Goal: Transaction & Acquisition: Purchase product/service

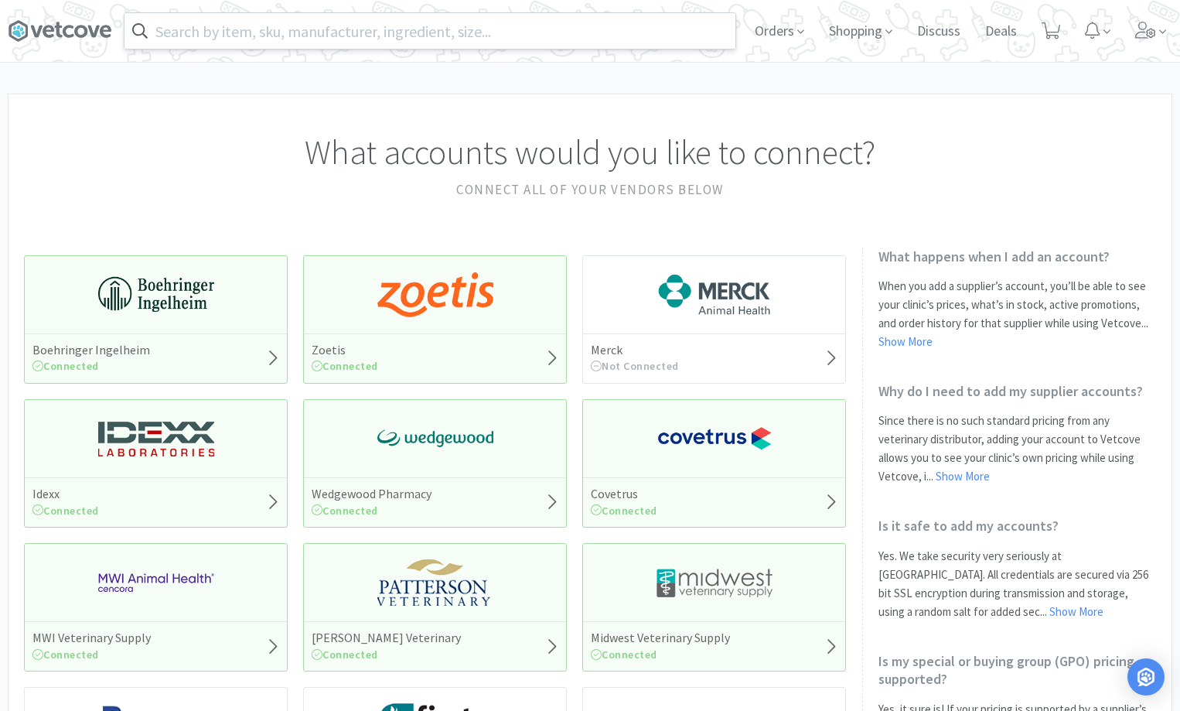
click at [270, 38] on input "text" at bounding box center [429, 31] width 611 height 36
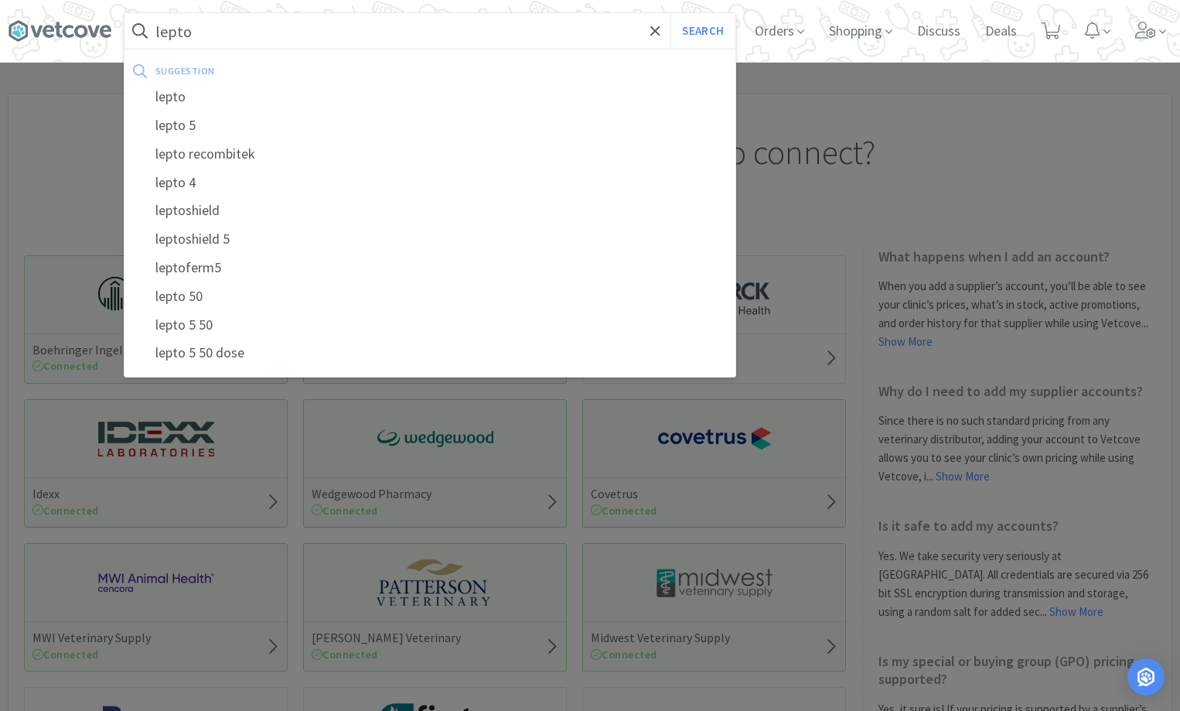
type input "lepto"
click at [670, 13] on button "Search" at bounding box center [702, 31] width 64 height 36
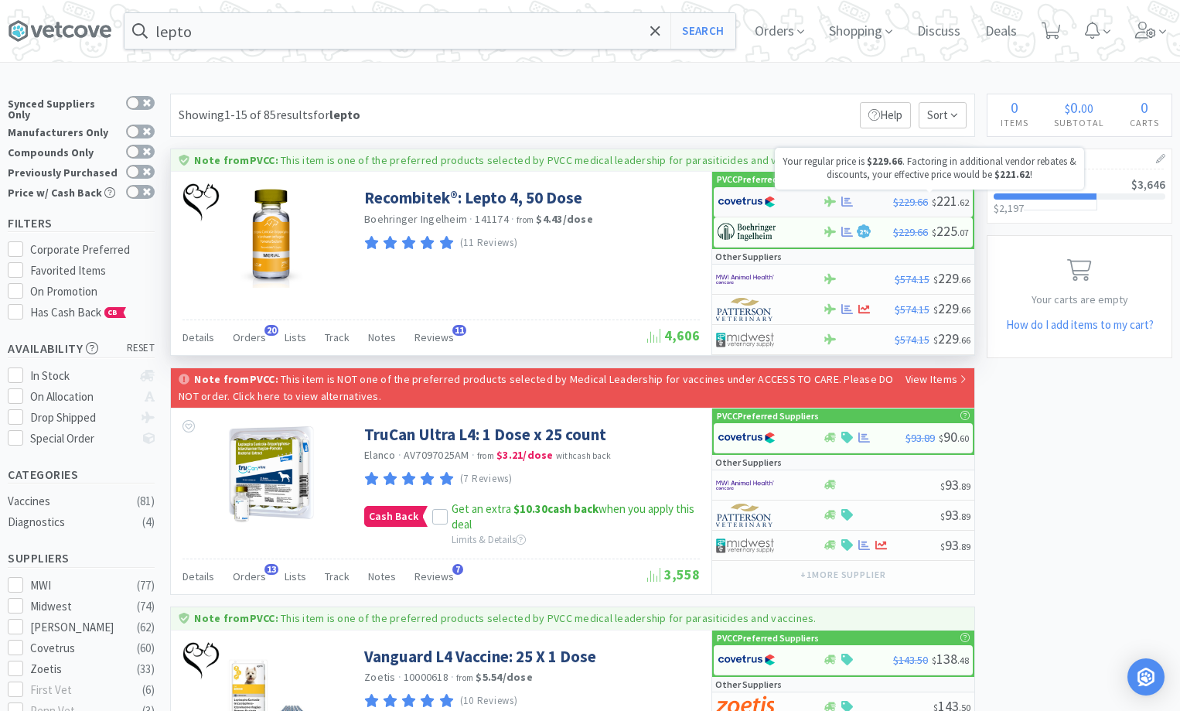
click at [938, 201] on span "$ 221 . 62" at bounding box center [950, 201] width 37 height 18
select select "1"
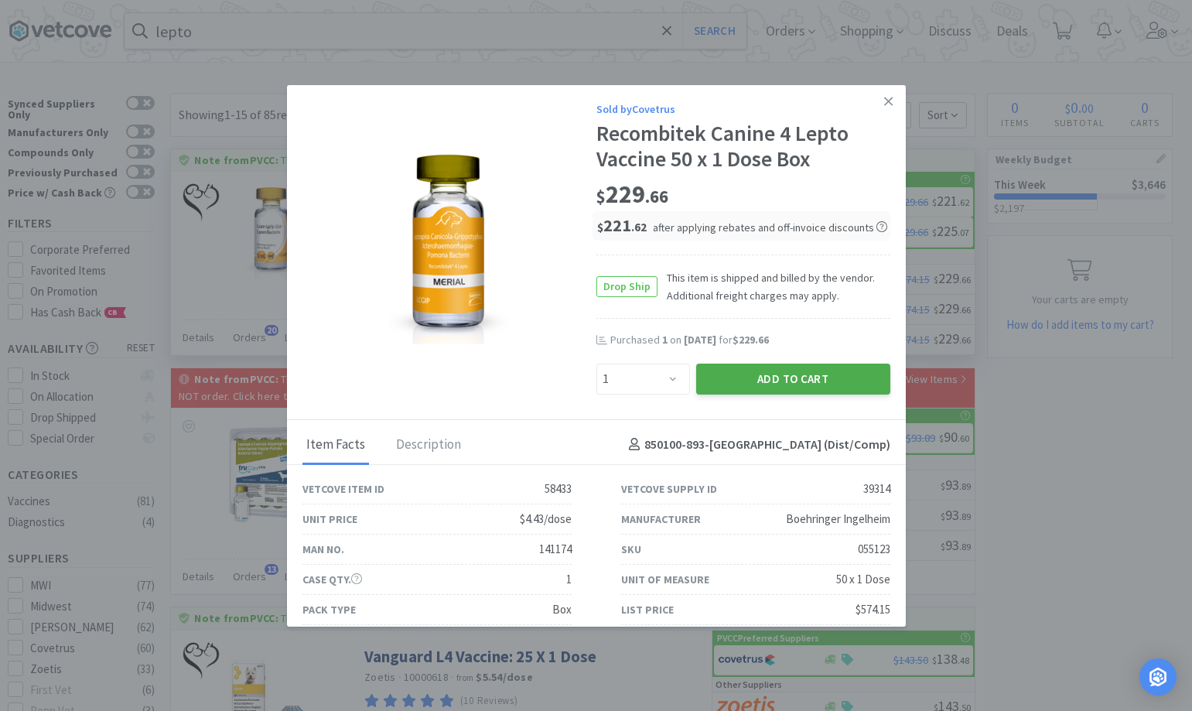
click at [804, 377] on button "Add to Cart" at bounding box center [793, 378] width 194 height 31
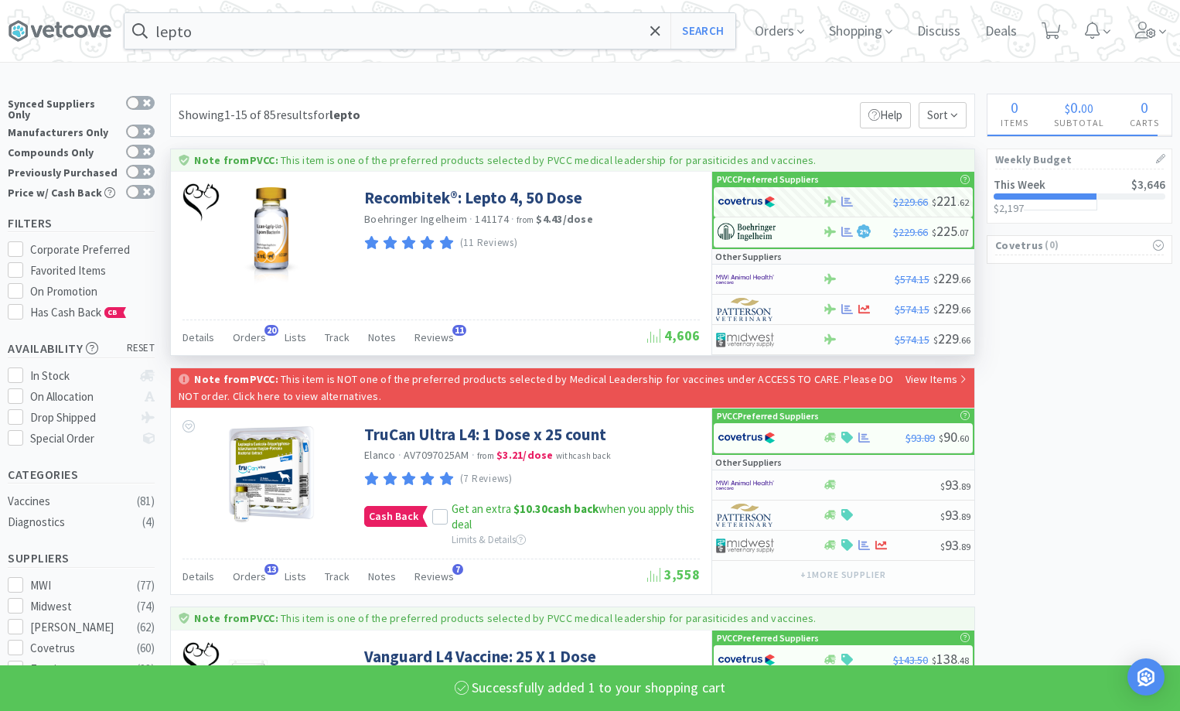
select select "1"
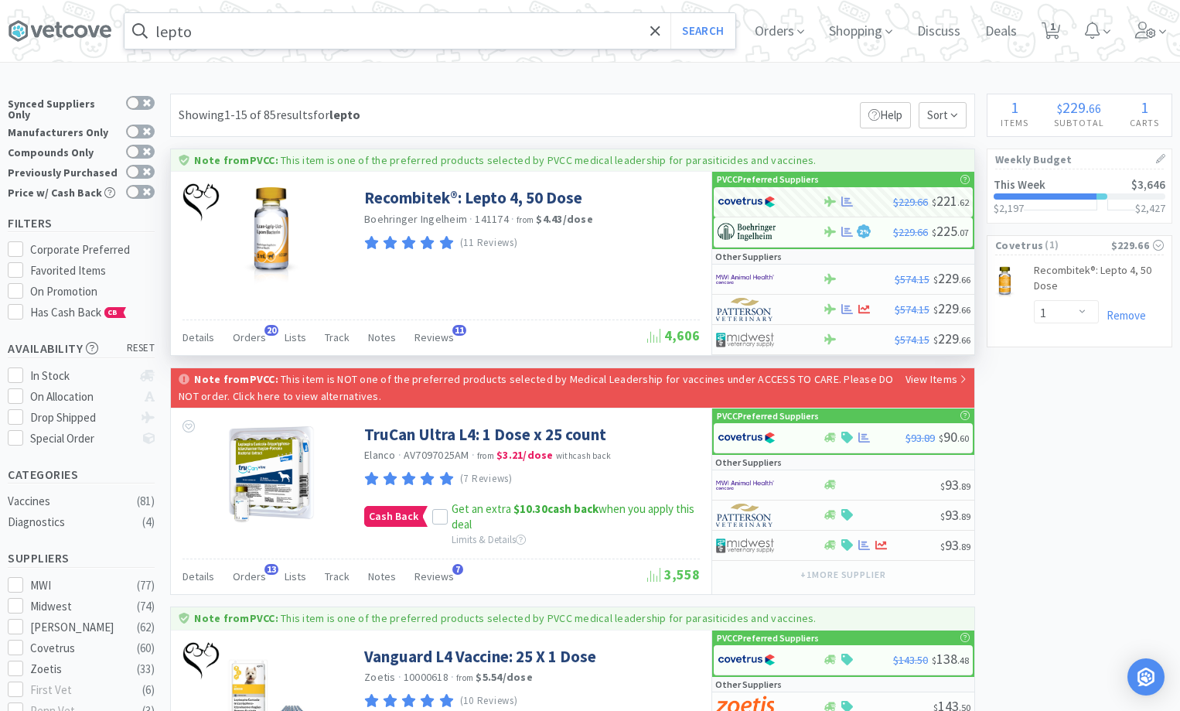
click at [240, 41] on input "lepto" at bounding box center [429, 31] width 611 height 36
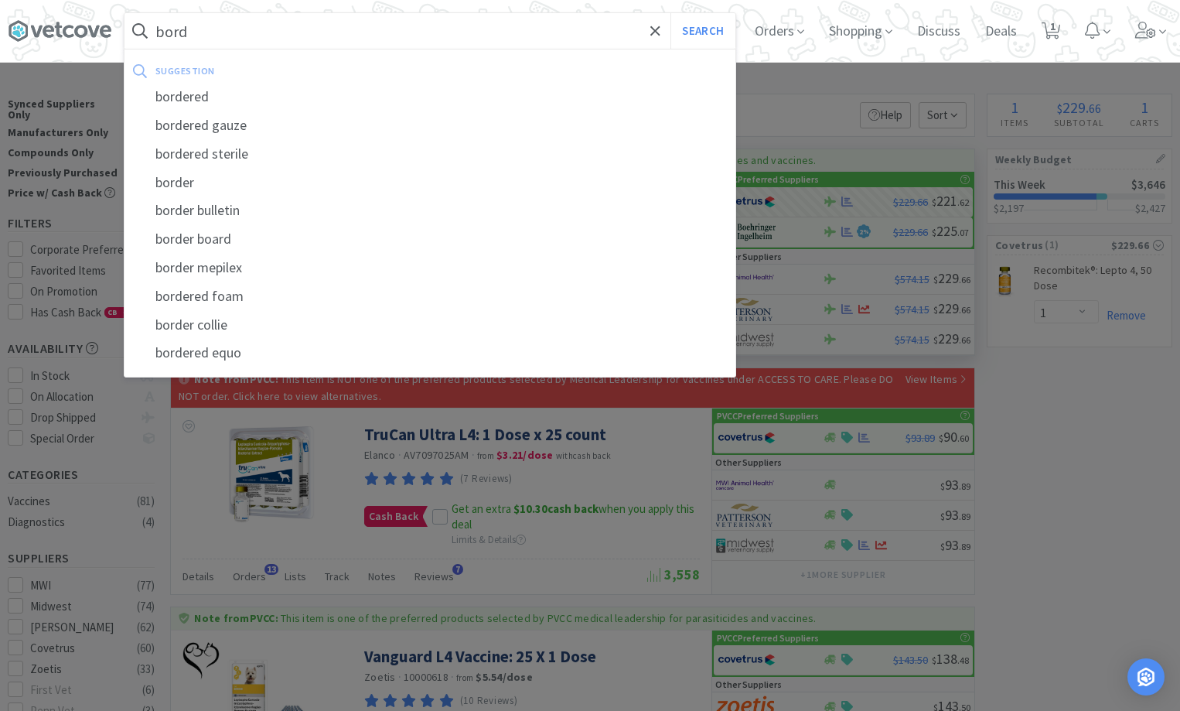
type input "bord"
click at [670, 13] on button "Search" at bounding box center [702, 31] width 64 height 36
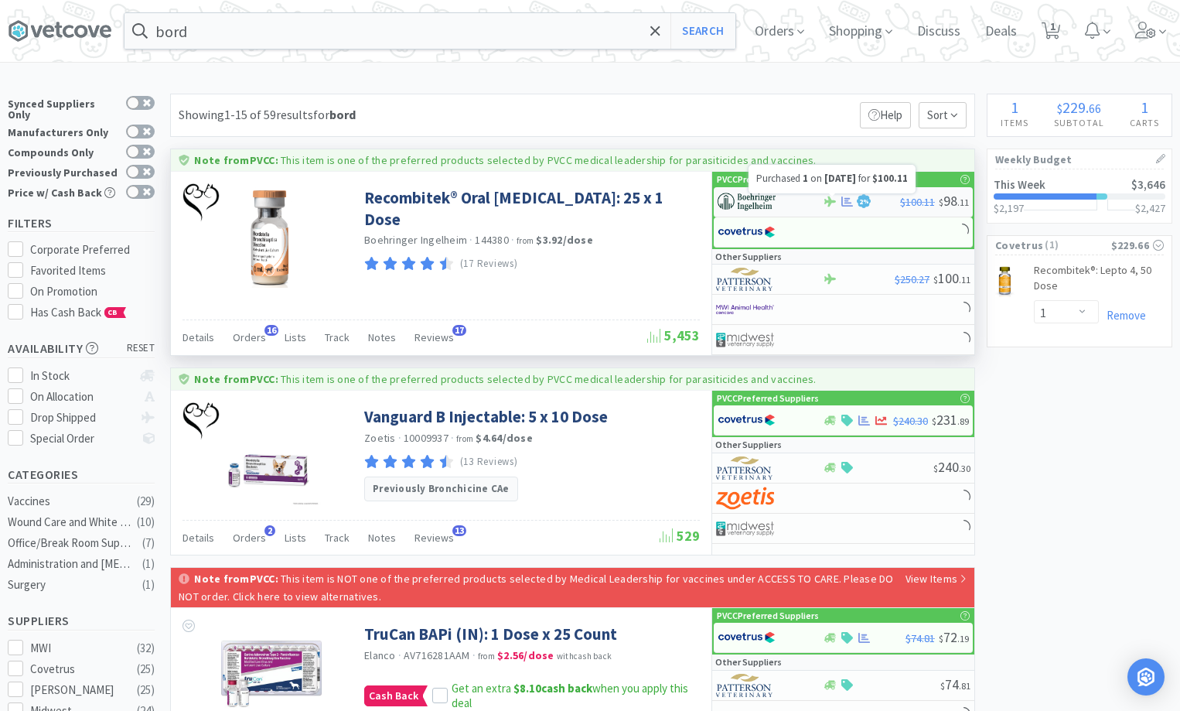
click at [848, 204] on icon at bounding box center [847, 202] width 12 height 12
select select "1"
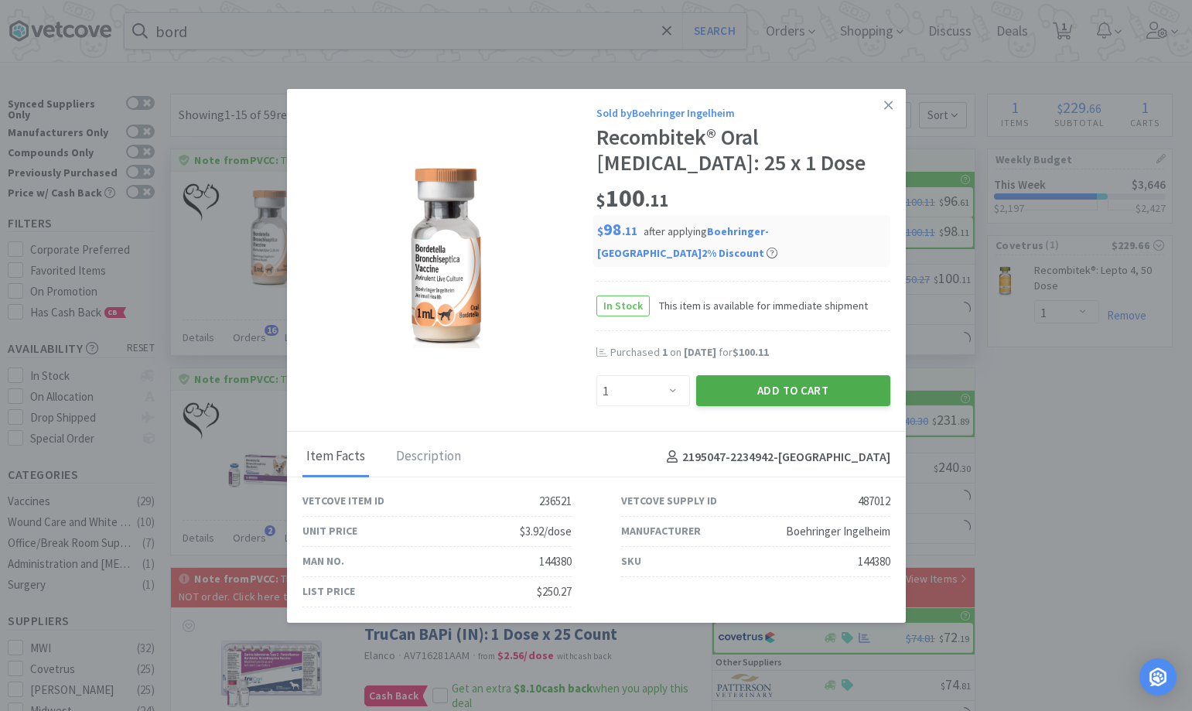
click at [723, 384] on button "Add to Cart" at bounding box center [793, 390] width 194 height 31
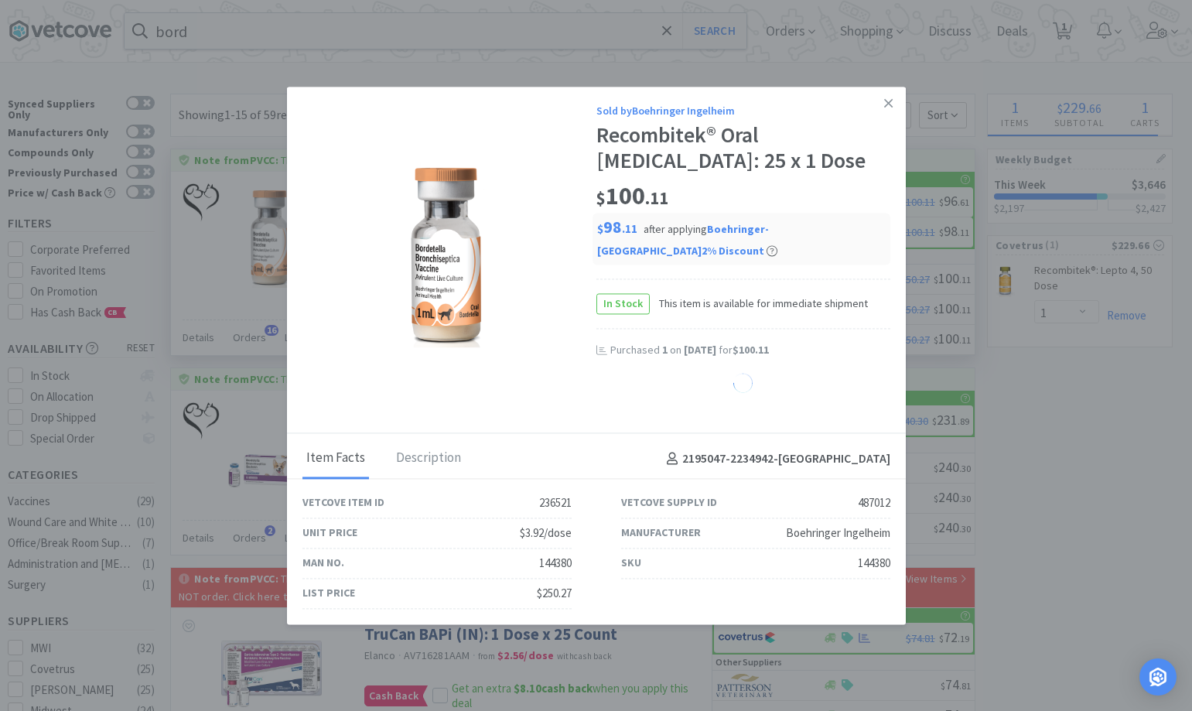
select select "1"
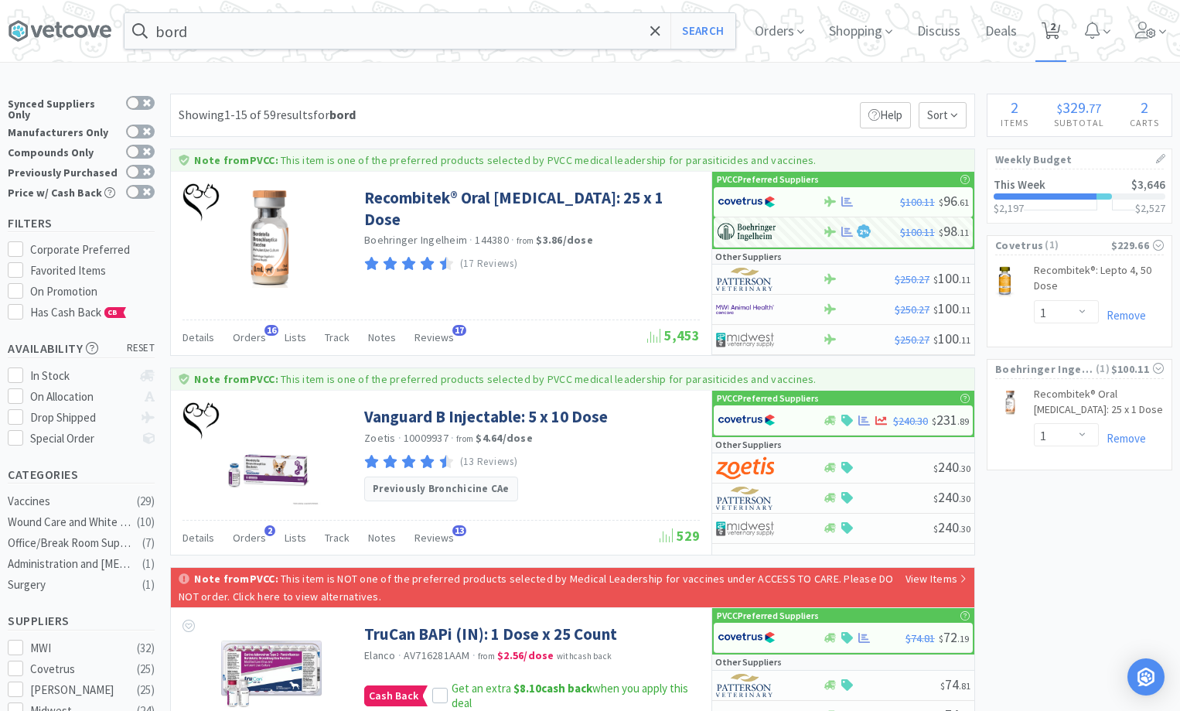
click at [1056, 29] on span "2" at bounding box center [1052, 26] width 5 height 62
select select "1"
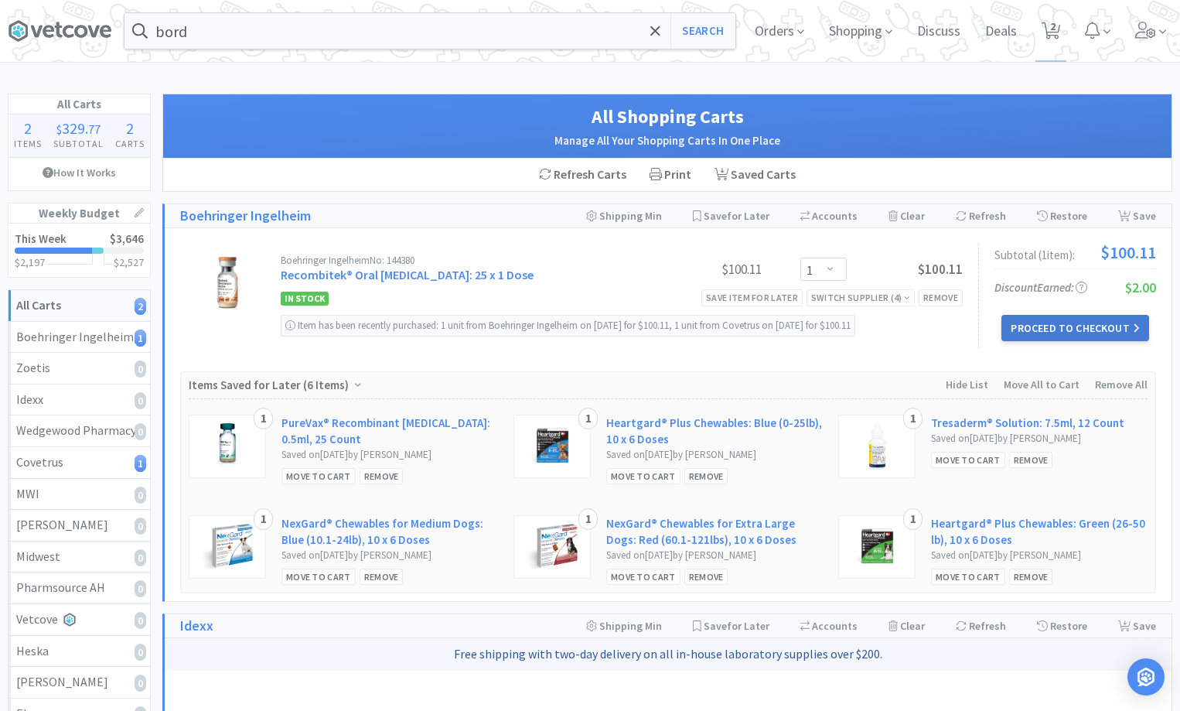
click at [1086, 330] on button "Proceed to Checkout" at bounding box center [1074, 328] width 147 height 26
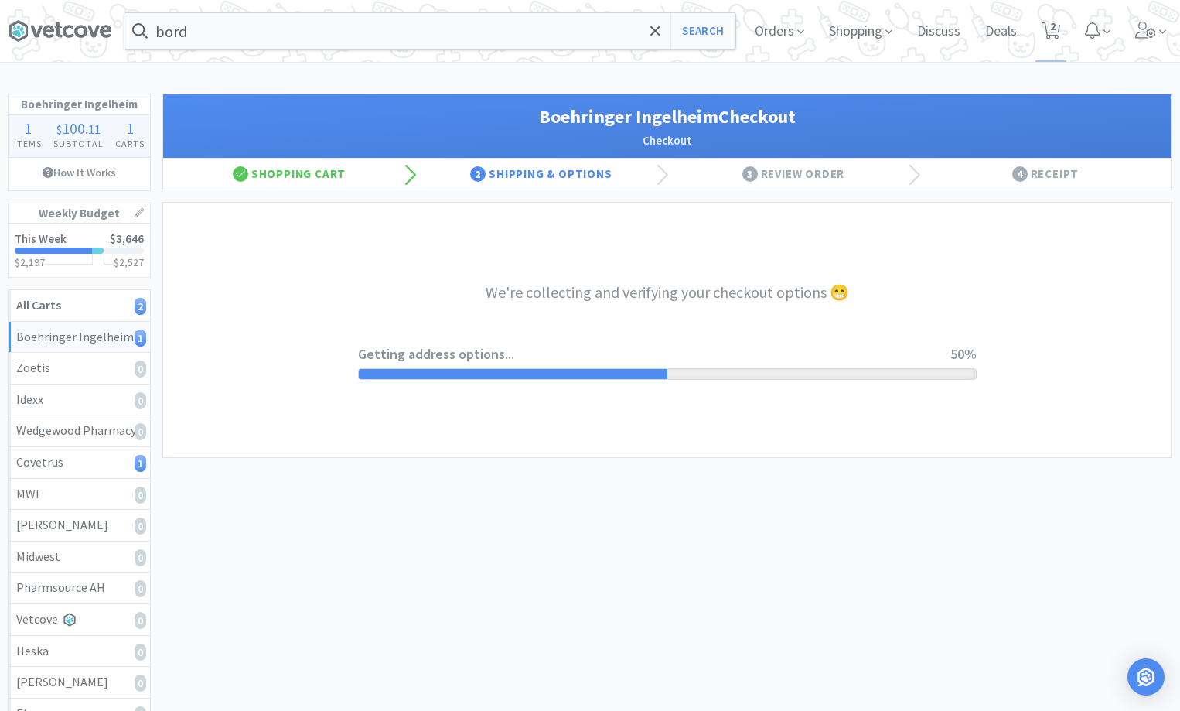
select select "invoice"
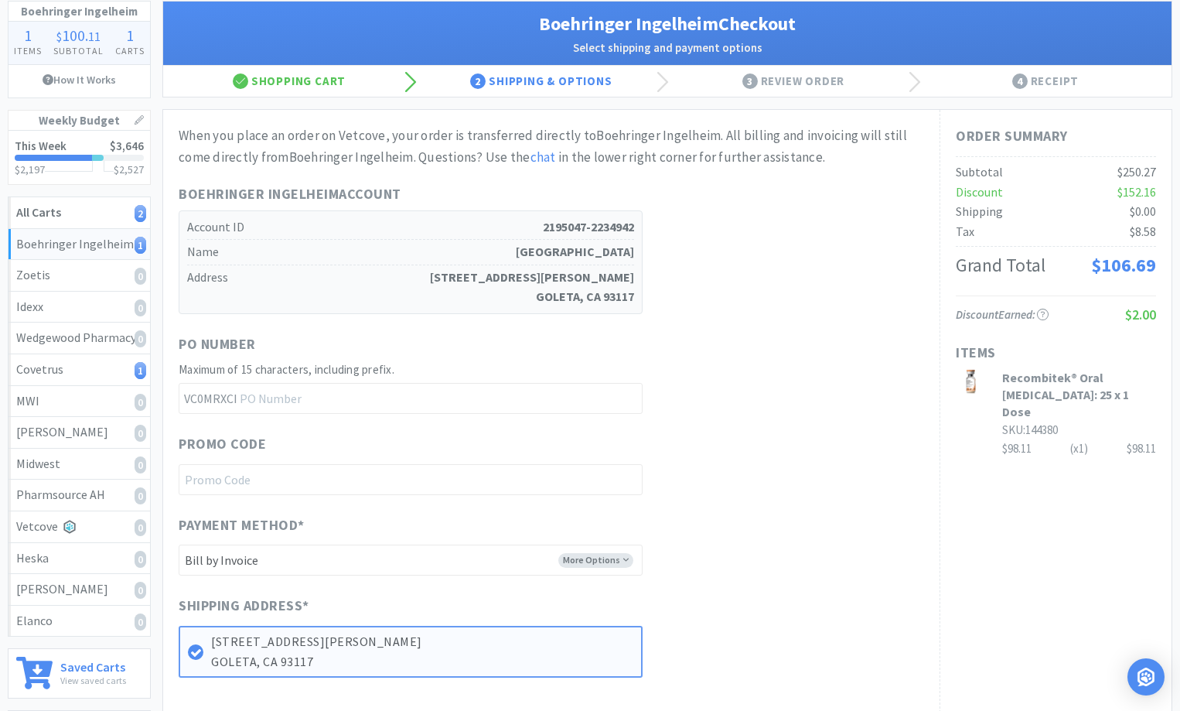
scroll to position [316, 0]
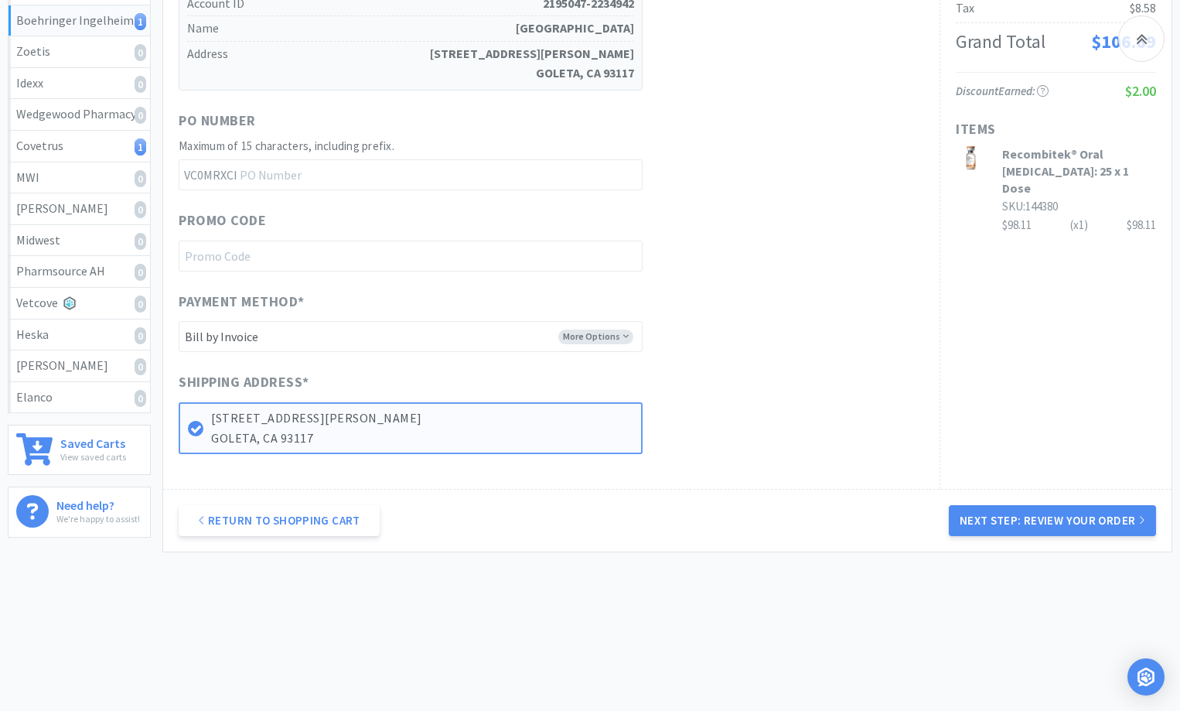
click at [1012, 540] on div "Return to Shopping Cart Next Step: Review Your Order" at bounding box center [667, 520] width 1008 height 63
drag, startPoint x: 1029, startPoint y: 534, endPoint x: 1023, endPoint y: 520, distance: 15.9
click at [1032, 522] on button "Next Step: Review Your Order" at bounding box center [1052, 520] width 207 height 31
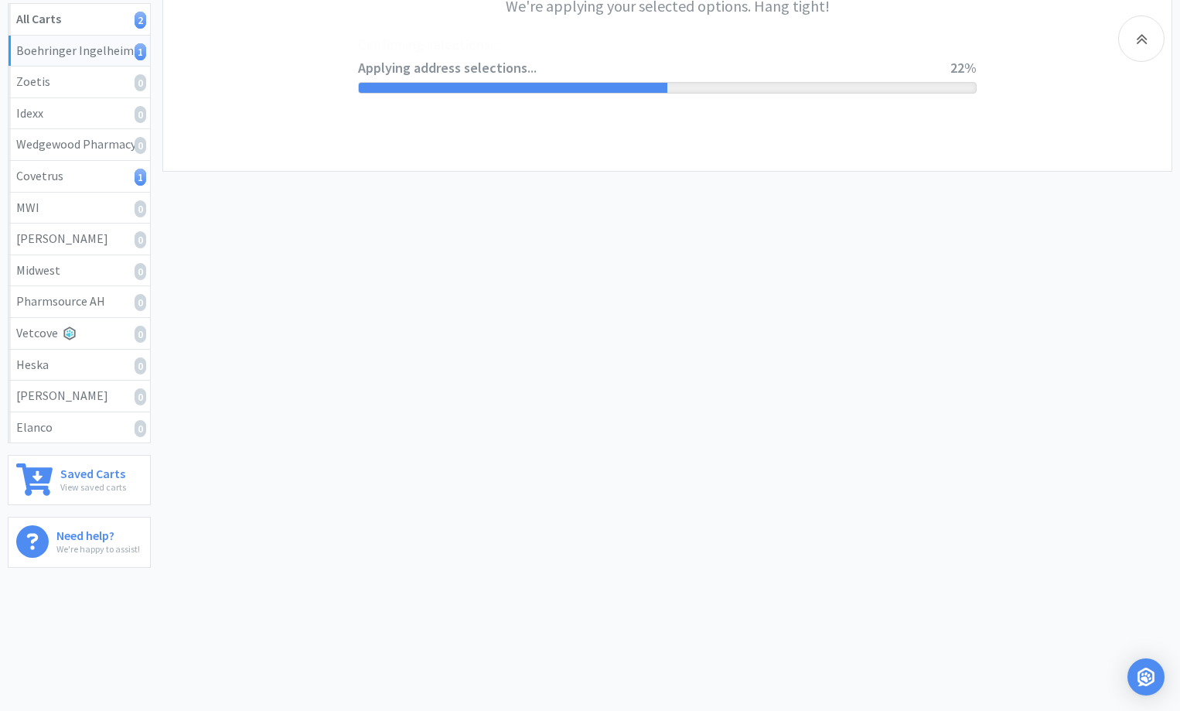
scroll to position [0, 0]
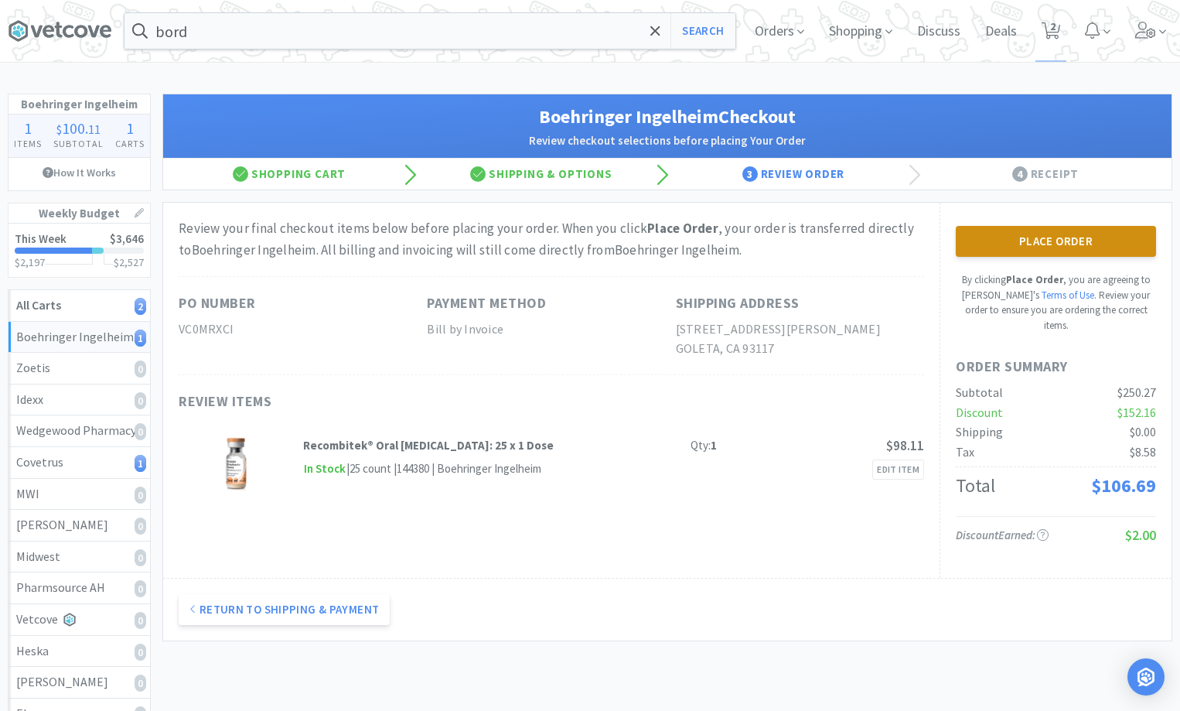
click at [1067, 251] on button "Place Order" at bounding box center [1056, 241] width 200 height 31
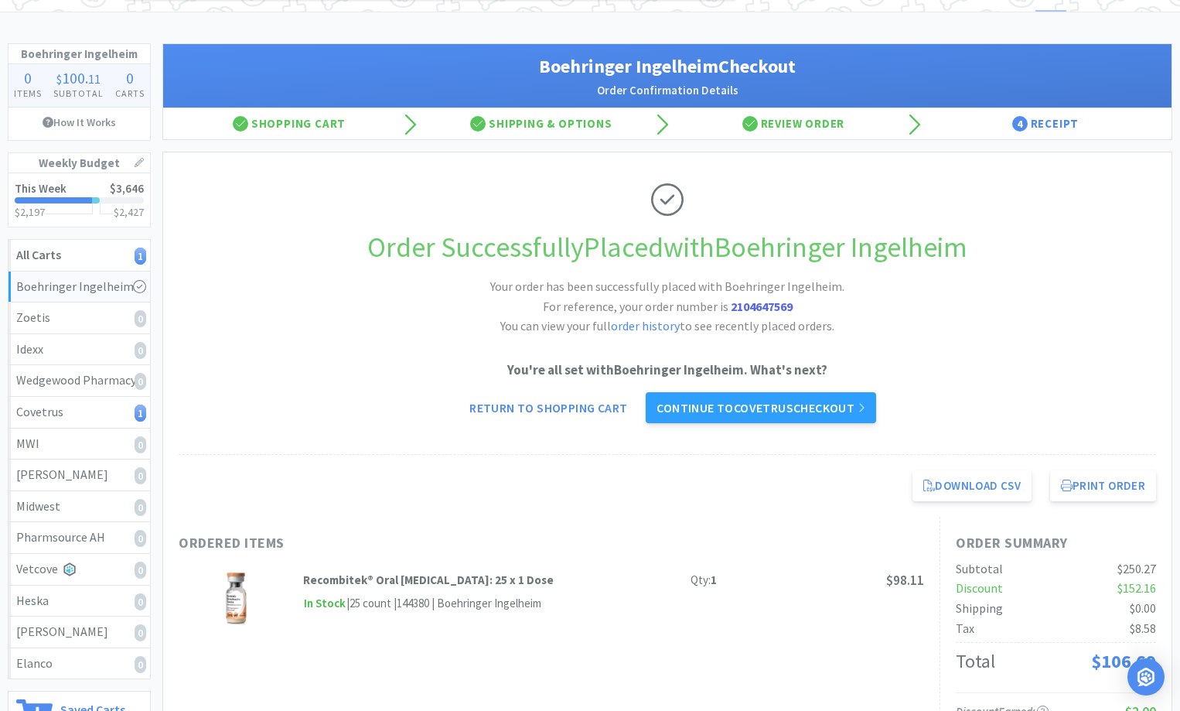
scroll to position [77, 0]
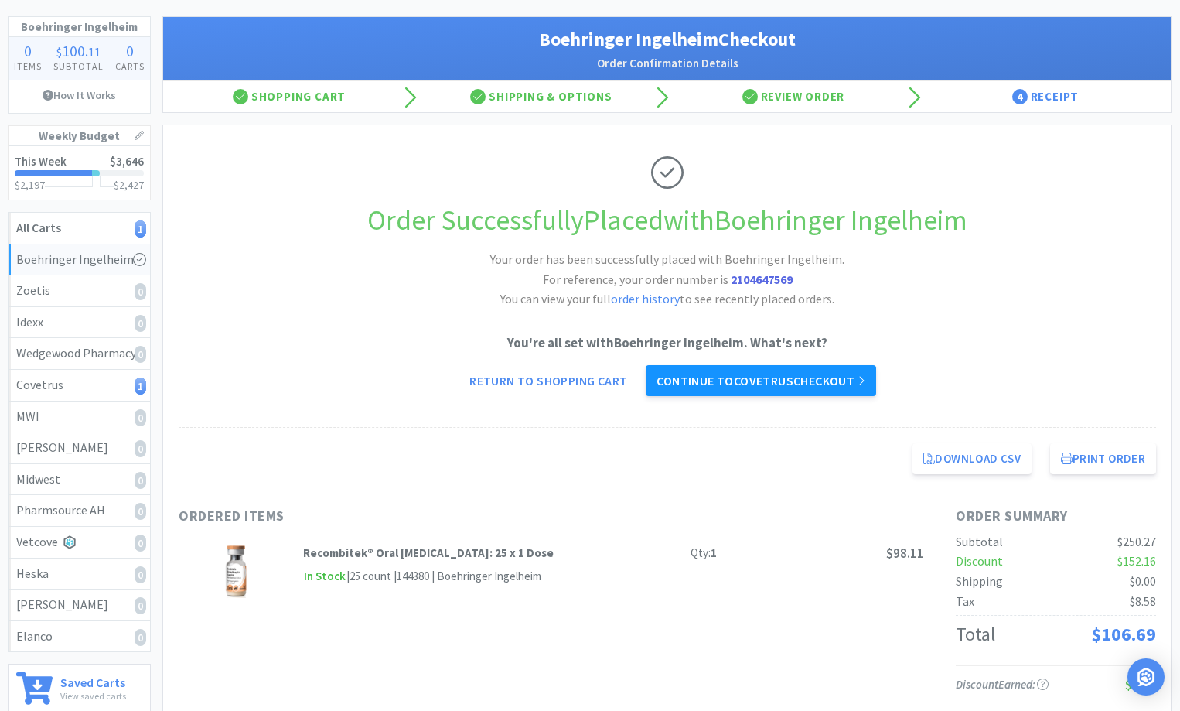
click at [822, 373] on link "Continue to Covetrus checkout" at bounding box center [761, 380] width 230 height 31
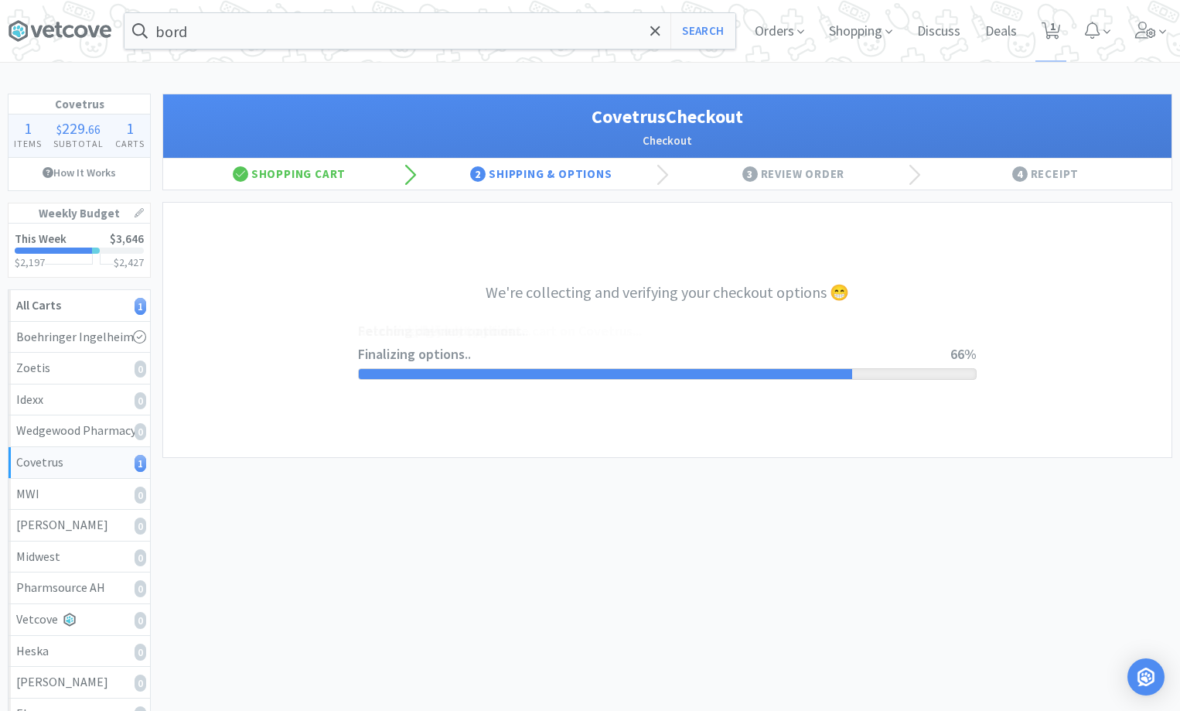
select select "ACCOUNT"
select select "cvt-standard-net"
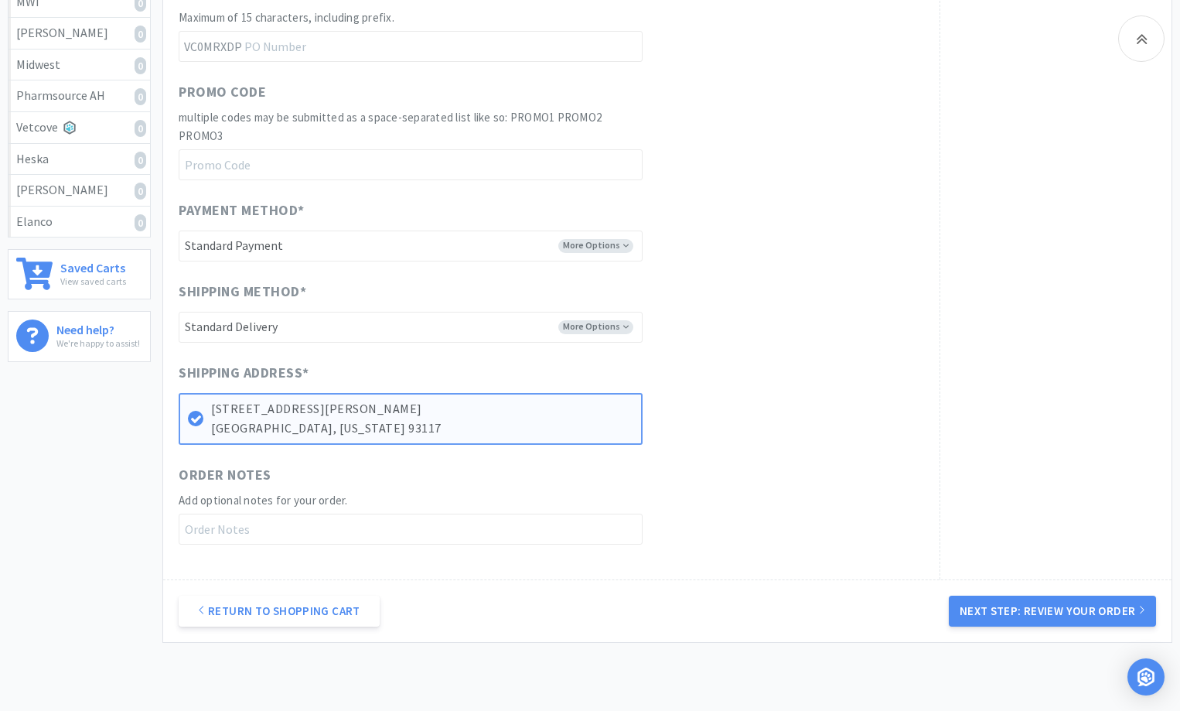
scroll to position [541, 0]
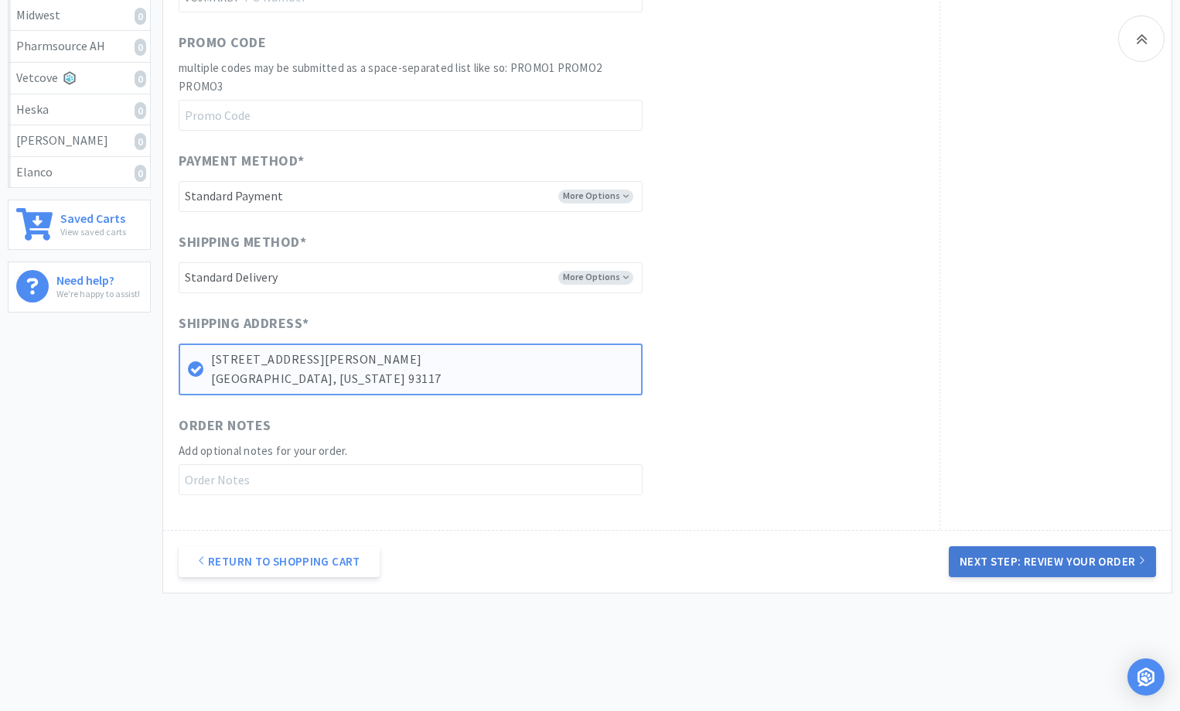
click at [1031, 554] on button "Next Step: Review Your Order" at bounding box center [1052, 561] width 207 height 31
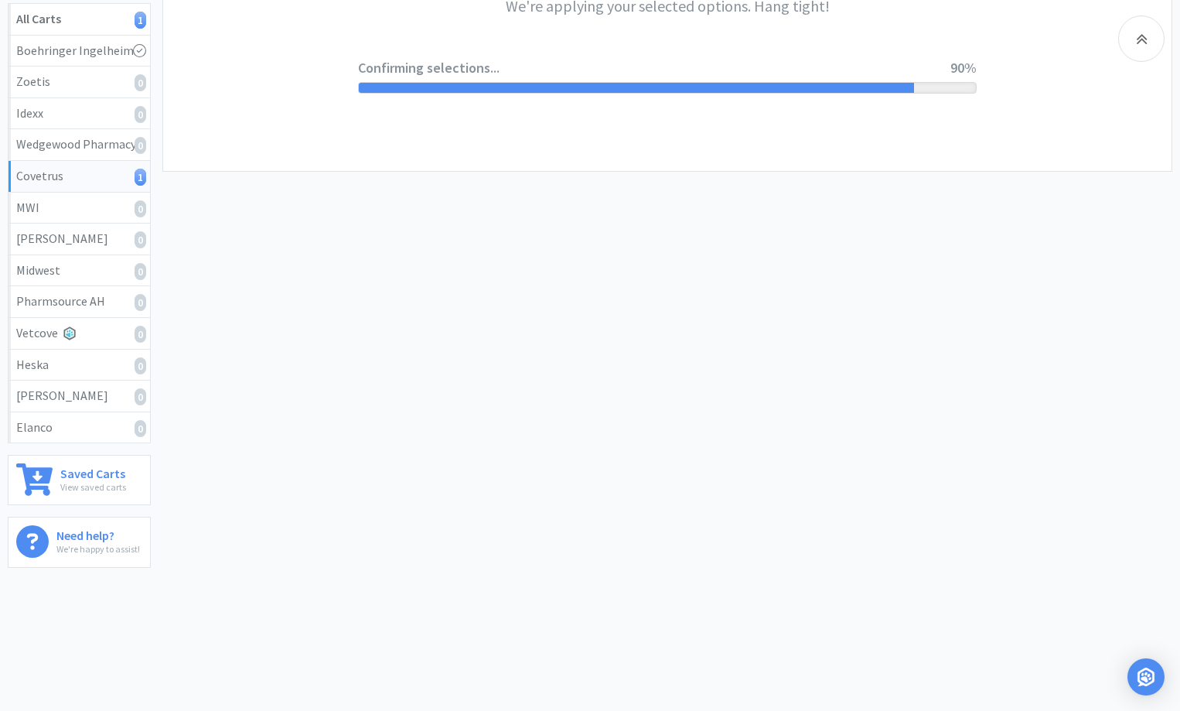
scroll to position [0, 0]
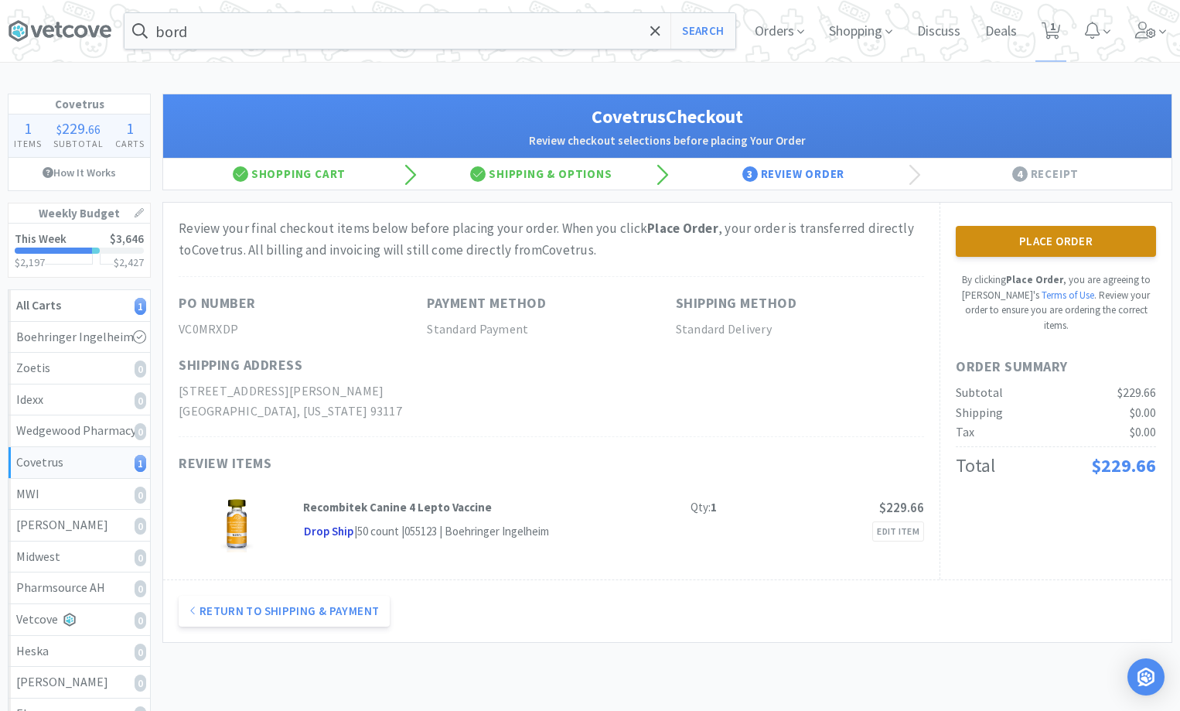
click at [1042, 247] on button "Place Order" at bounding box center [1056, 241] width 200 height 31
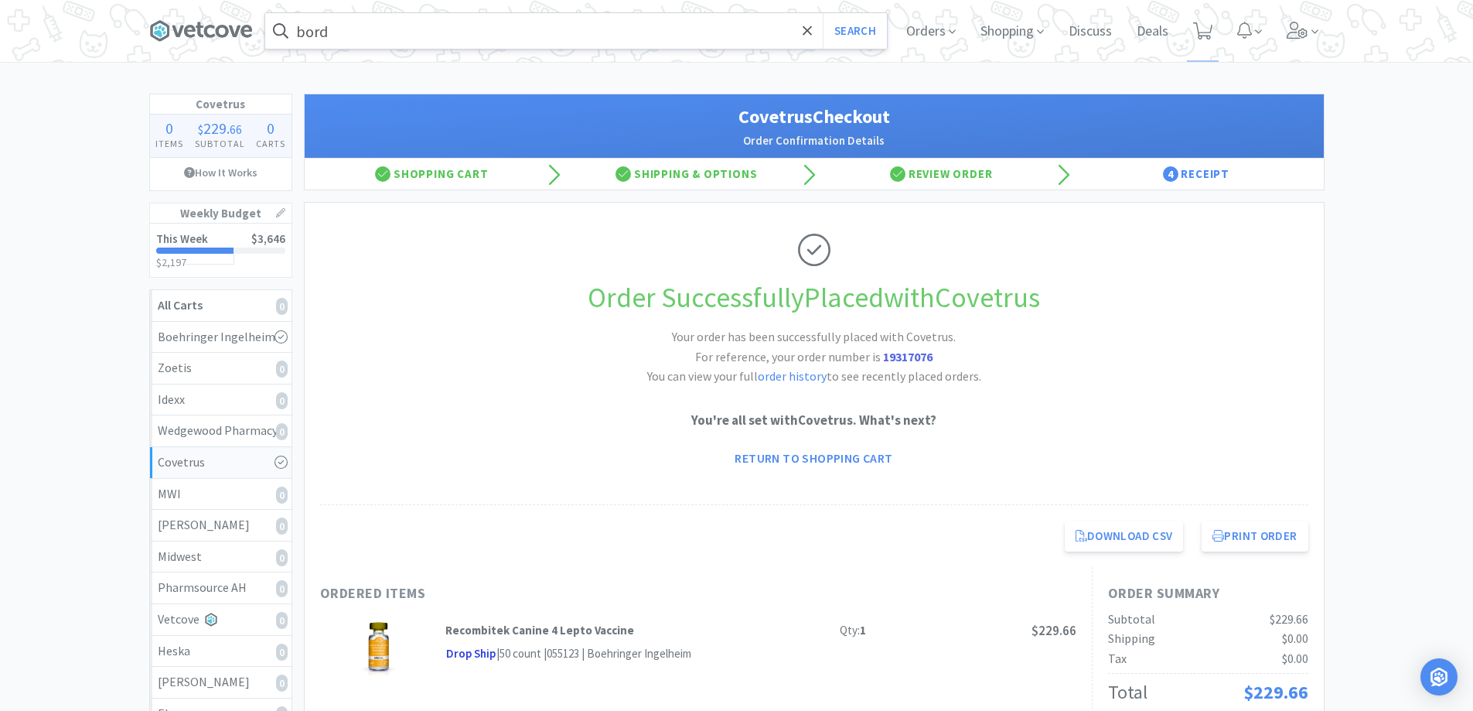
click at [633, 15] on input "bord" at bounding box center [576, 31] width 622 height 36
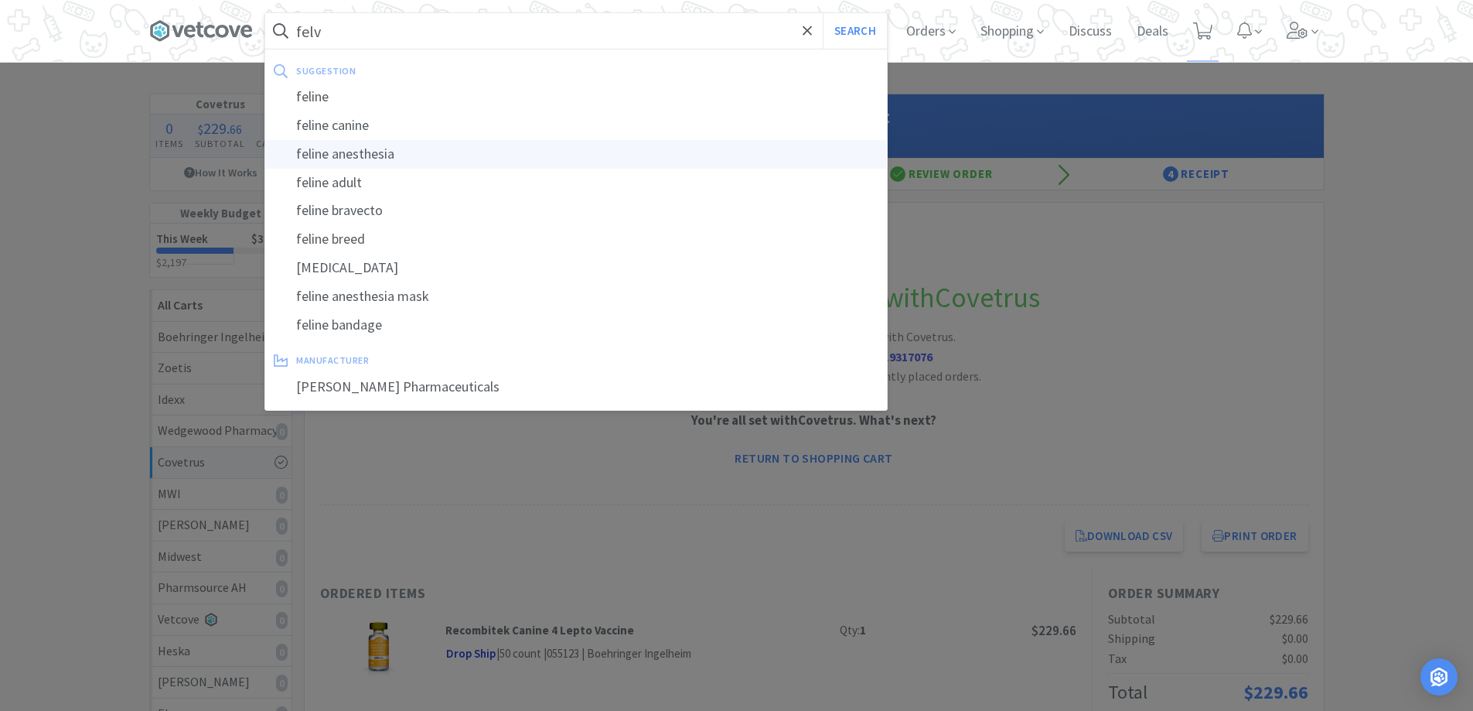
type input "felv"
click at [823, 13] on button "Search" at bounding box center [855, 31] width 64 height 36
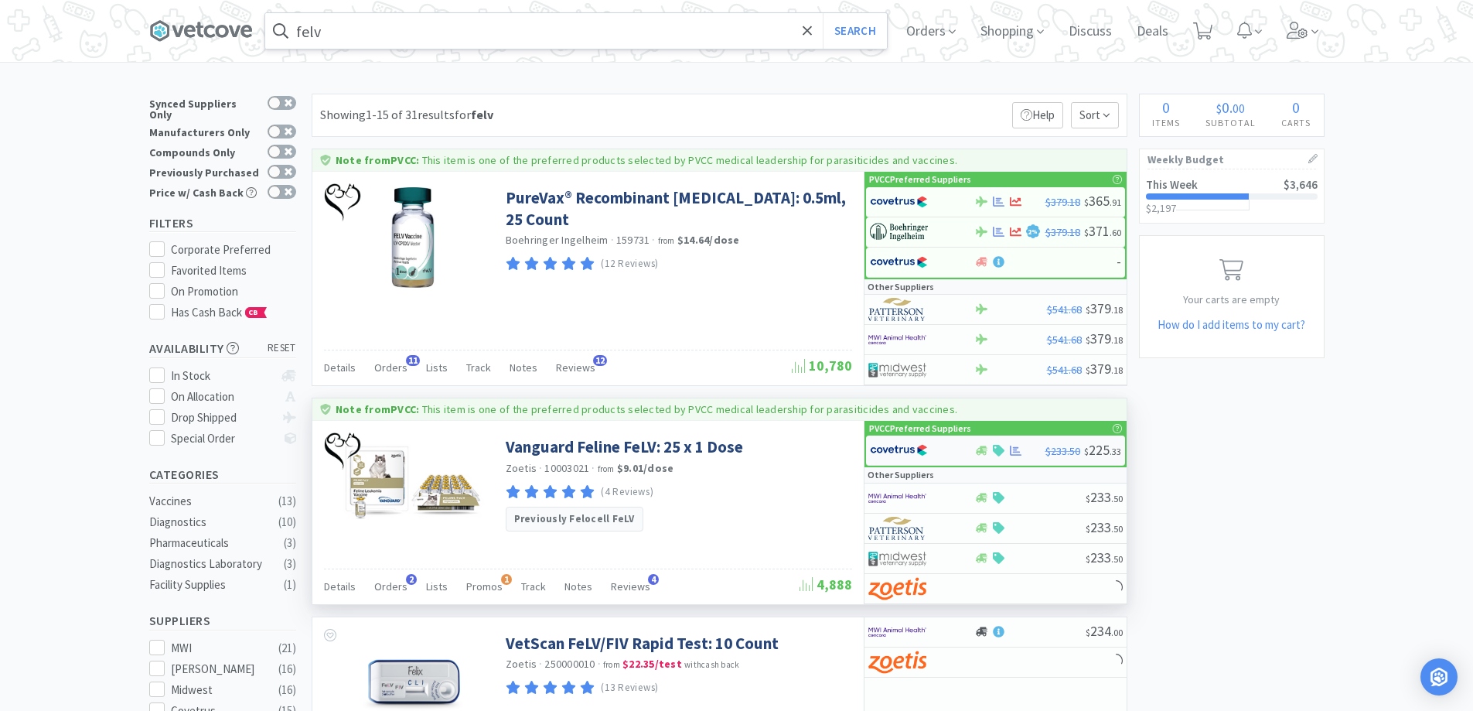
click at [959, 445] on div at bounding box center [922, 450] width 104 height 26
select select "1"
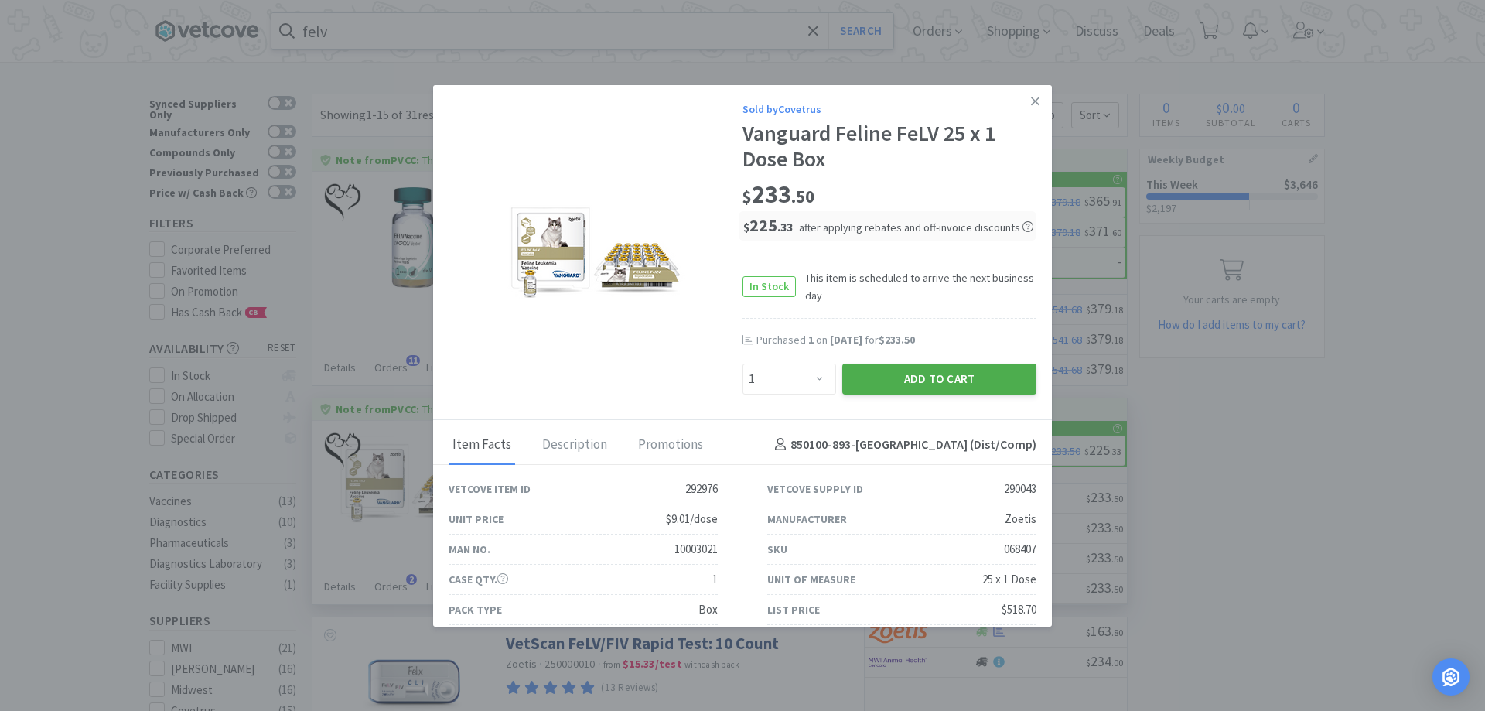
click at [903, 369] on button "Add to Cart" at bounding box center [939, 378] width 194 height 31
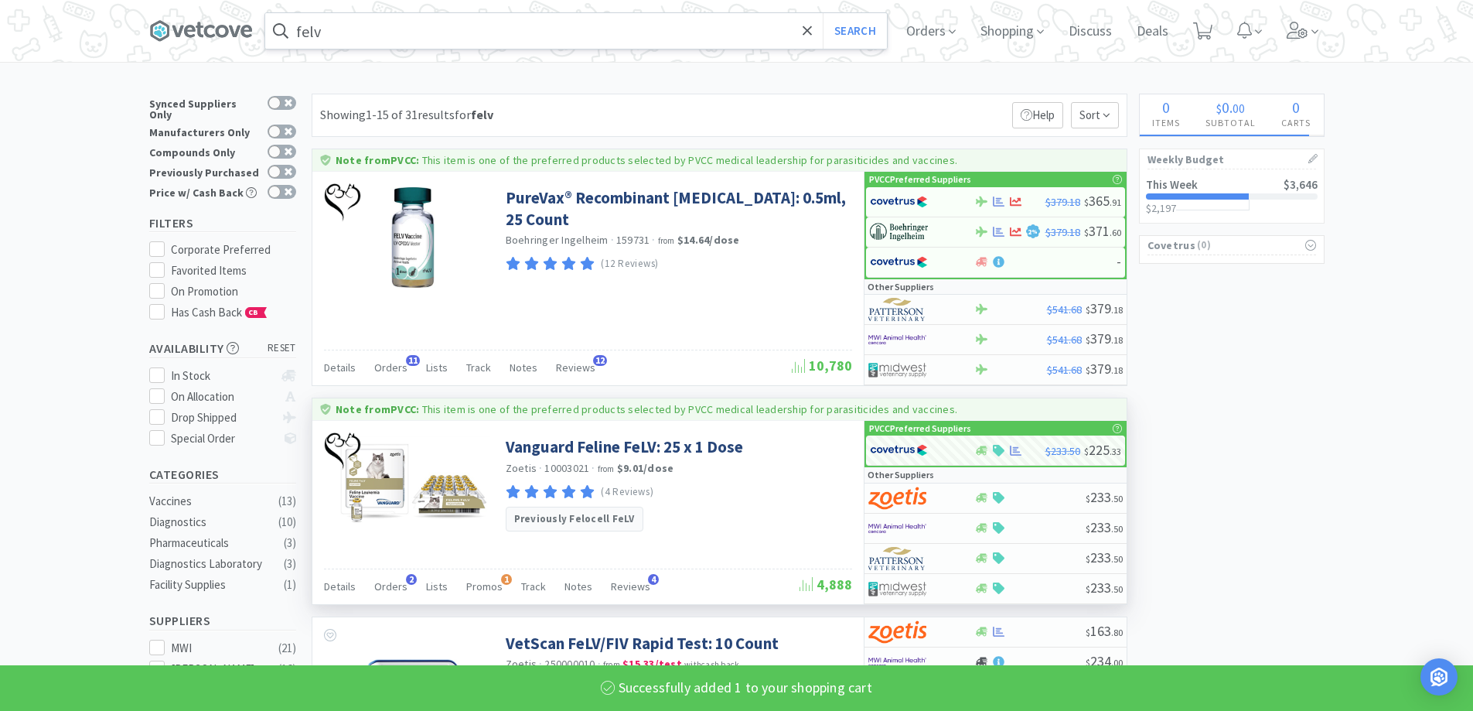
select select "1"
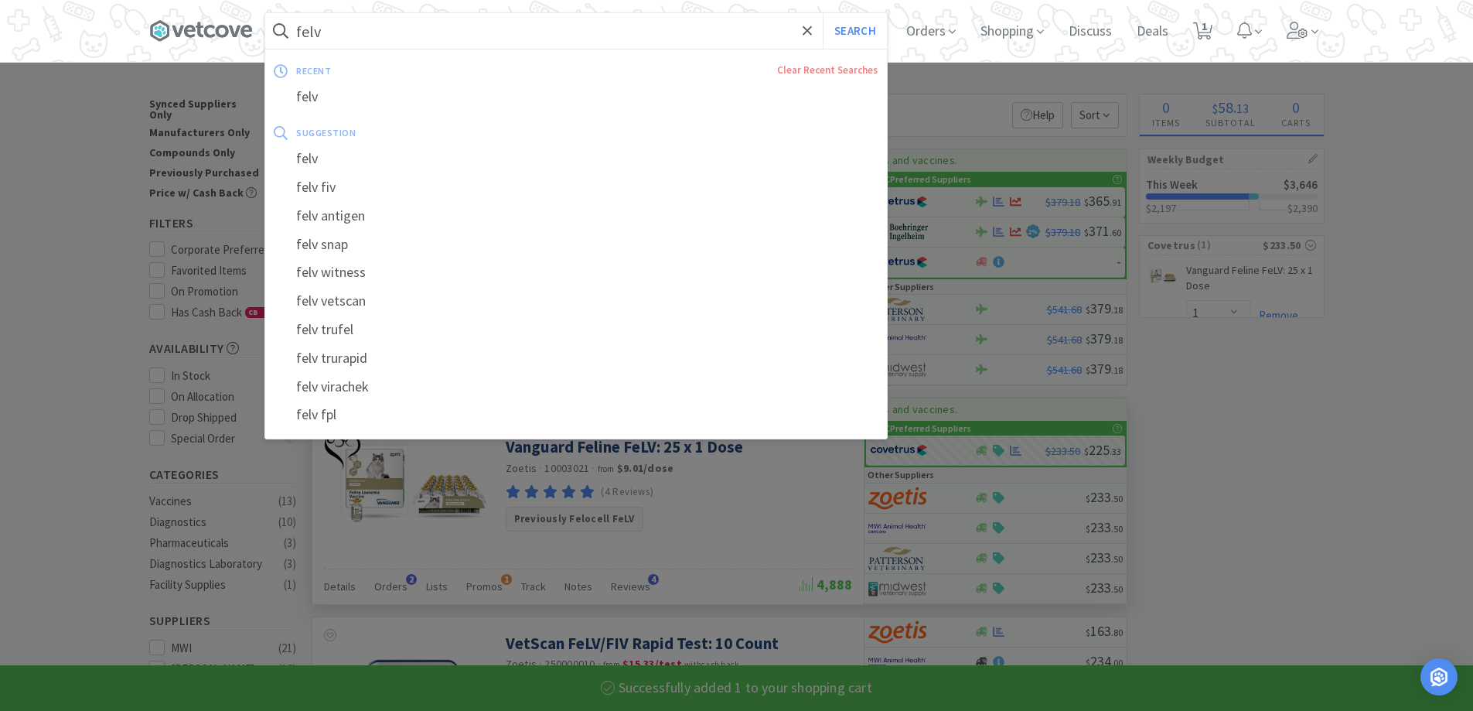
click at [657, 43] on input "felv" at bounding box center [576, 31] width 622 height 36
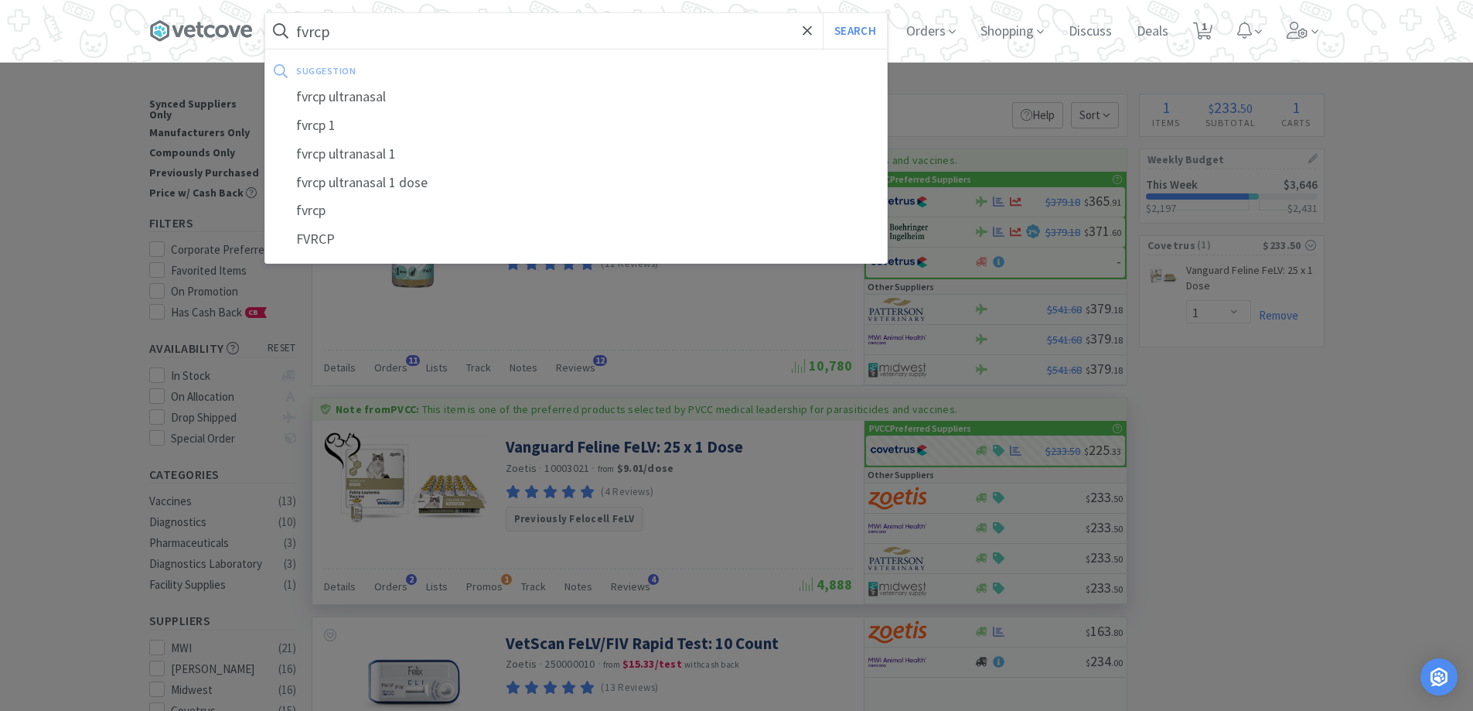
type input "fvrcp"
click at [823, 13] on button "Search" at bounding box center [855, 31] width 64 height 36
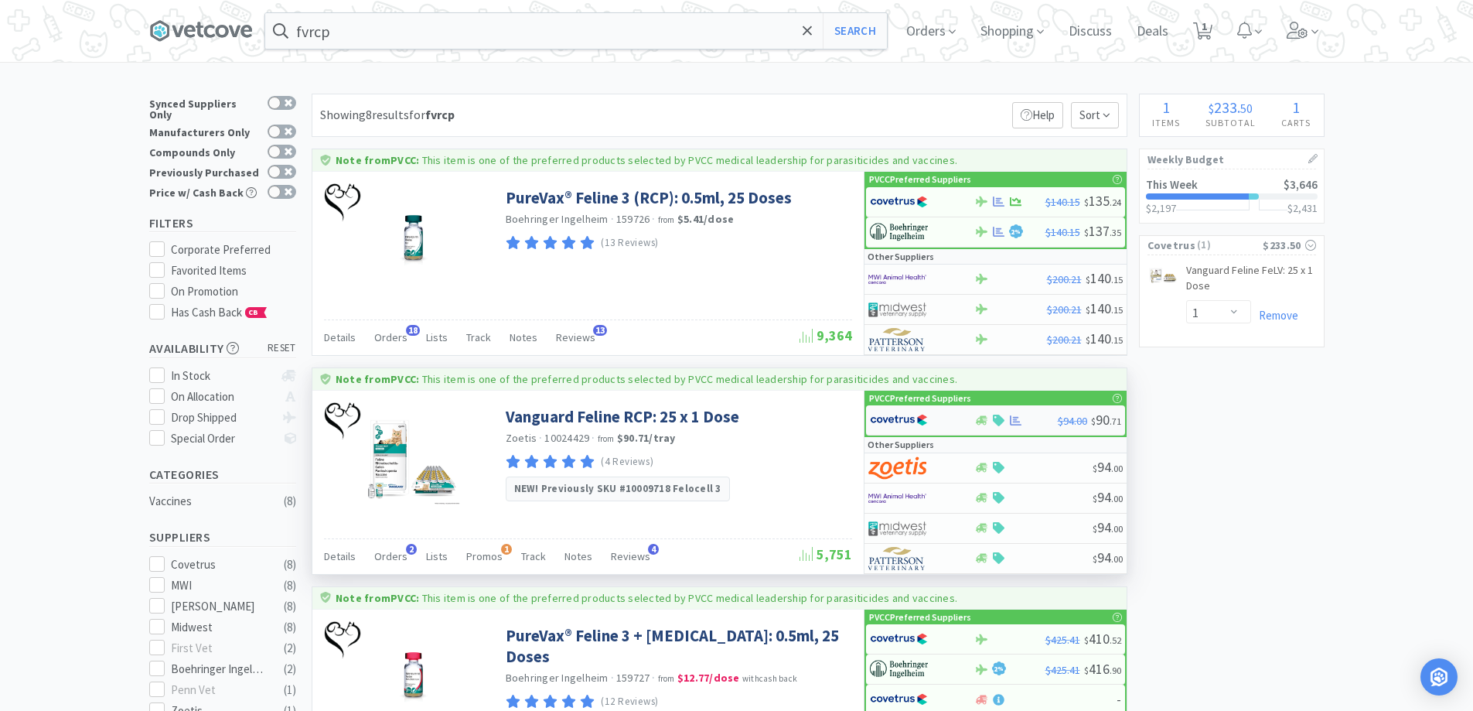
click at [1034, 419] on div at bounding box center [1016, 420] width 84 height 12
select select "1"
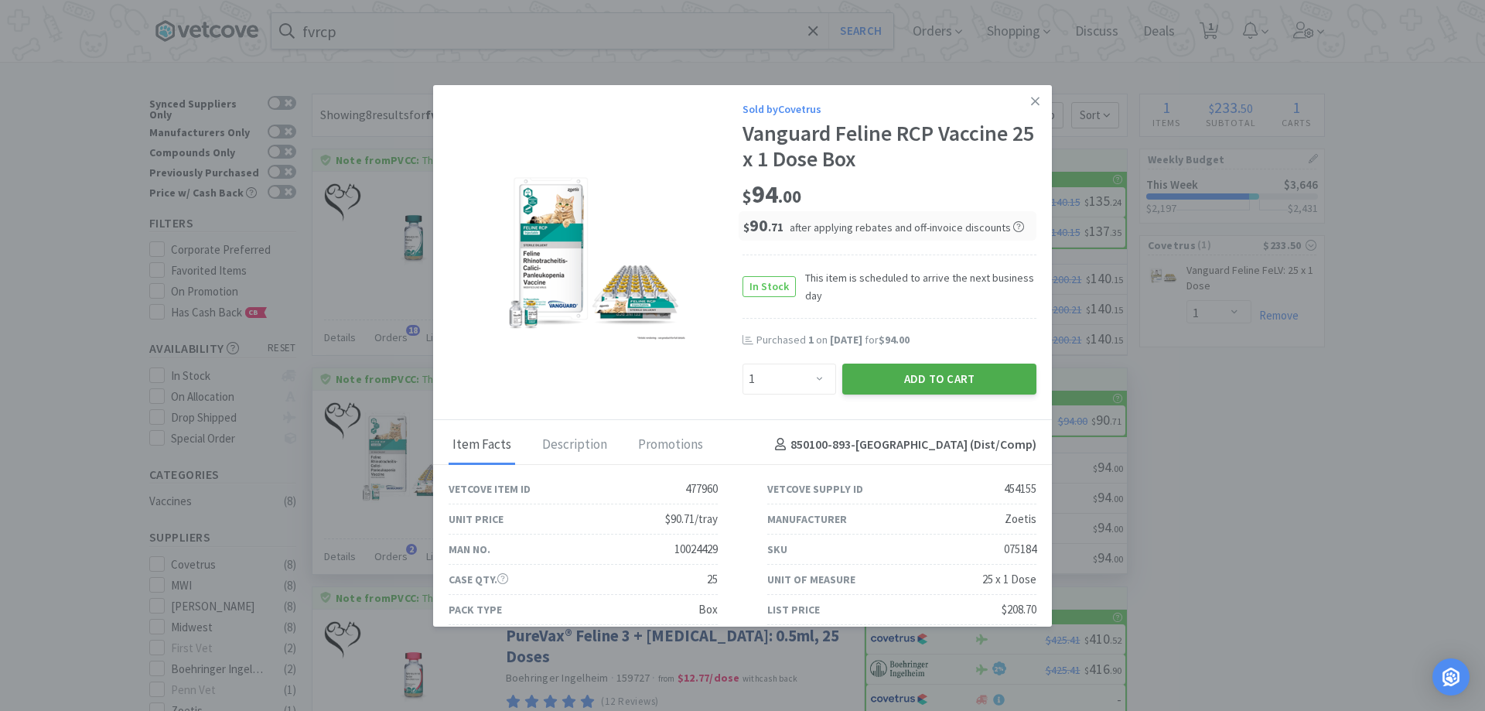
click at [910, 380] on button "Add to Cart" at bounding box center [939, 378] width 194 height 31
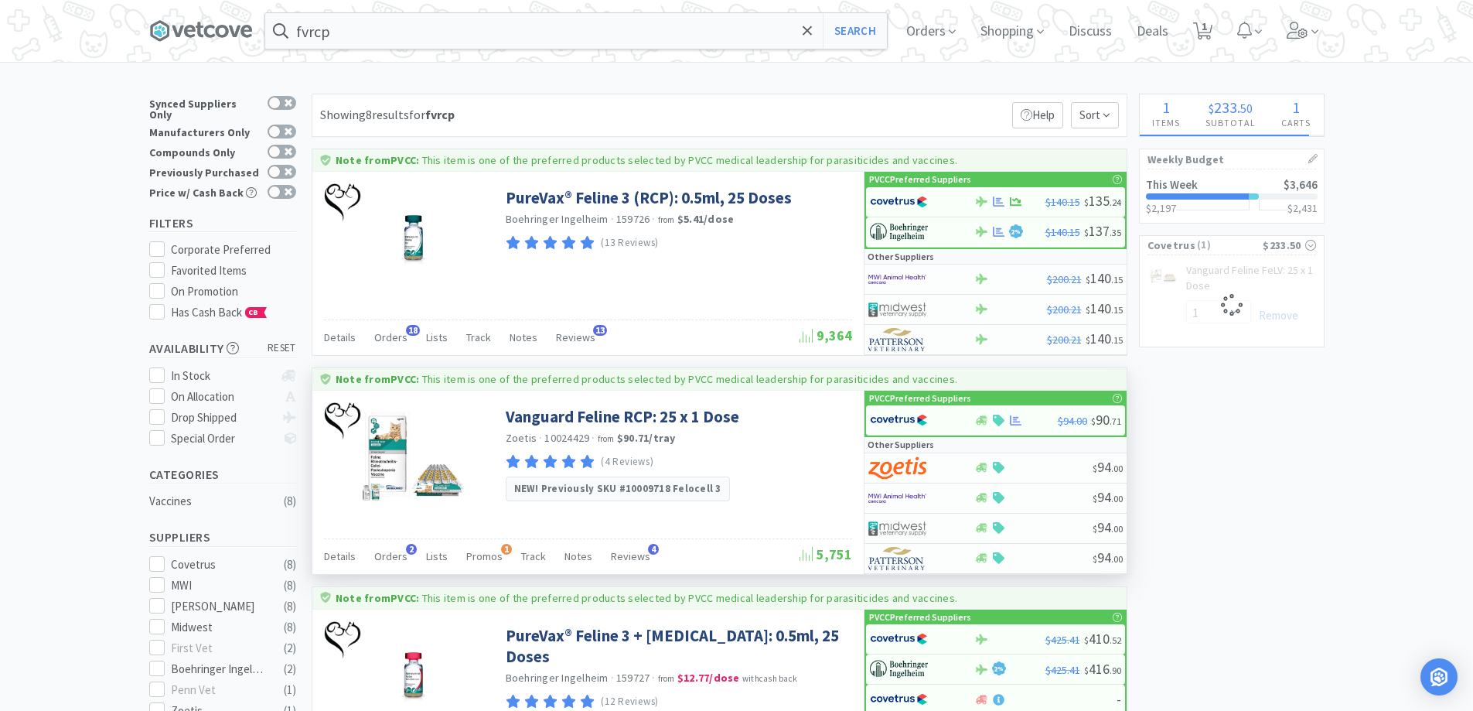
click at [376, 39] on input "fvrcp" at bounding box center [576, 31] width 622 height 36
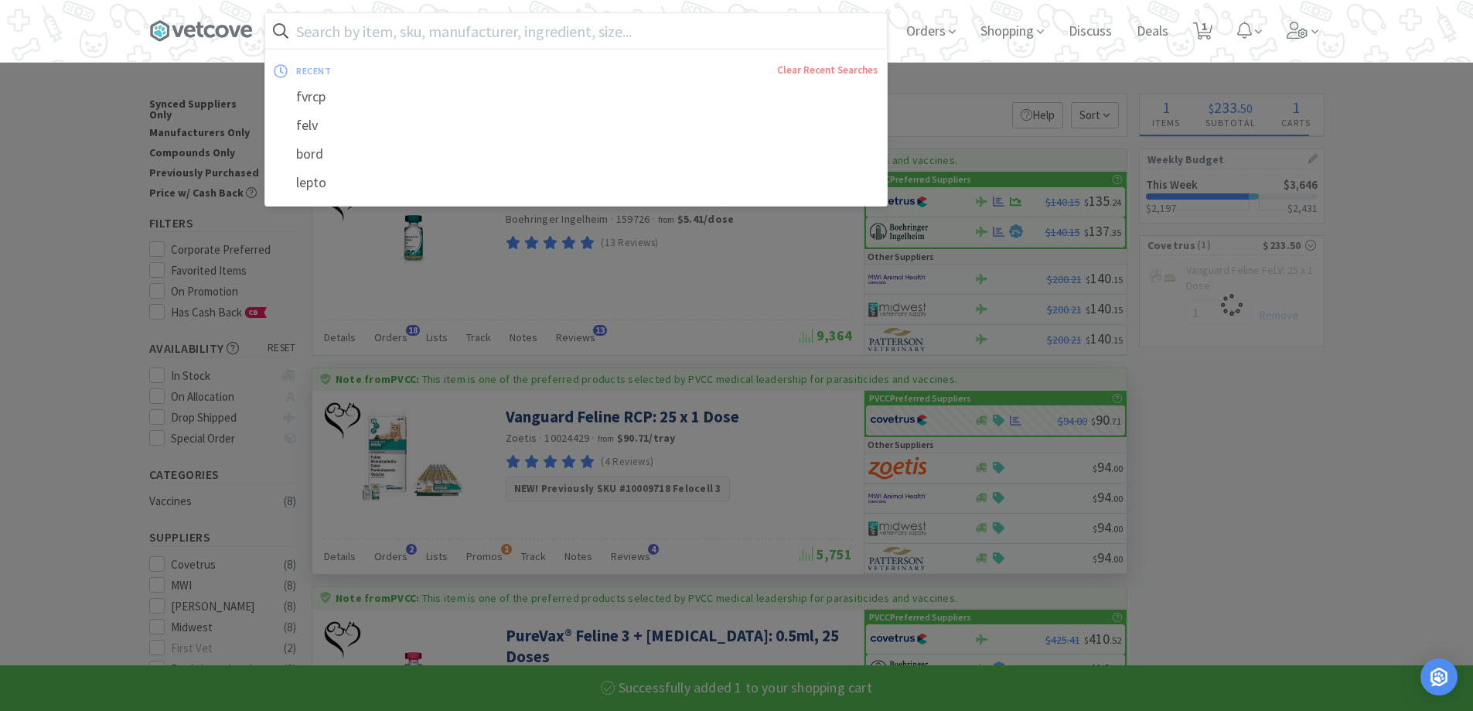
select select "1"
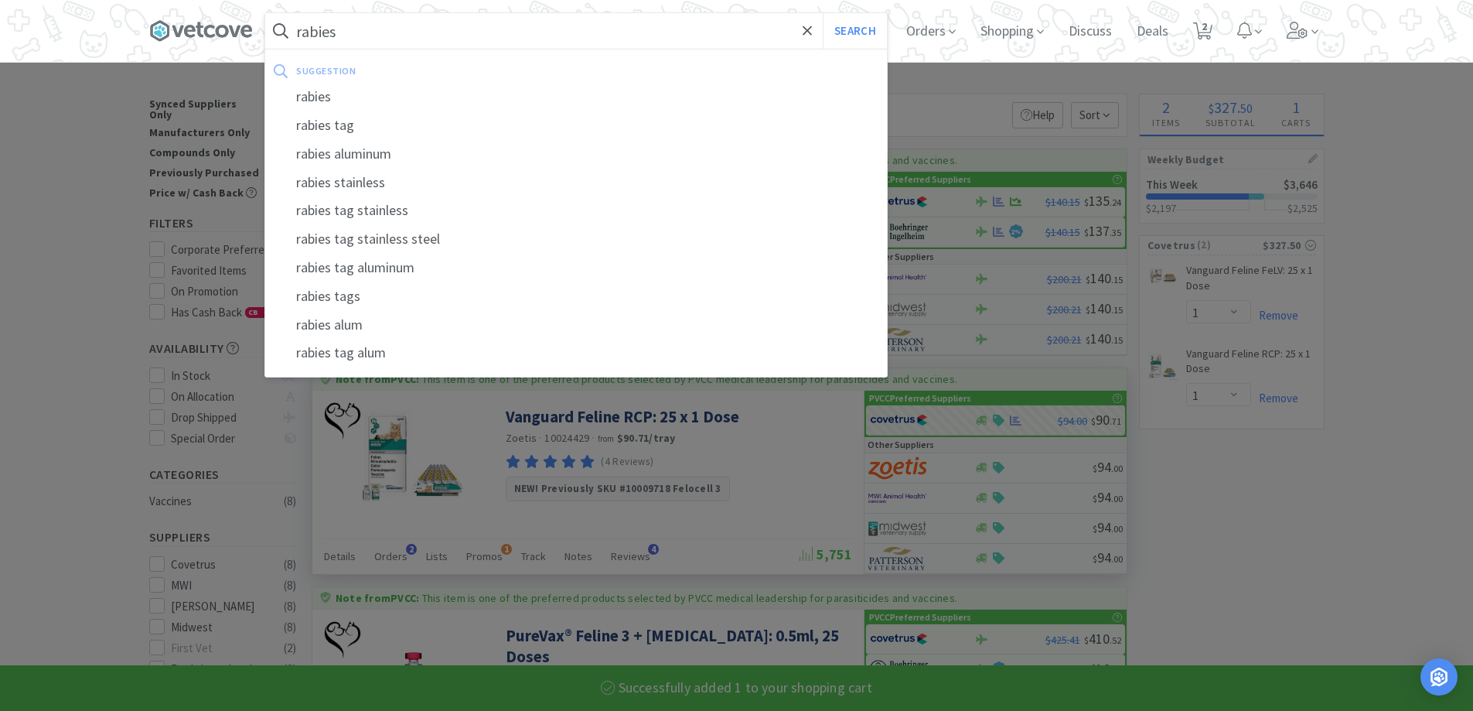
type input "rabies"
click at [823, 13] on button "Search" at bounding box center [855, 31] width 64 height 36
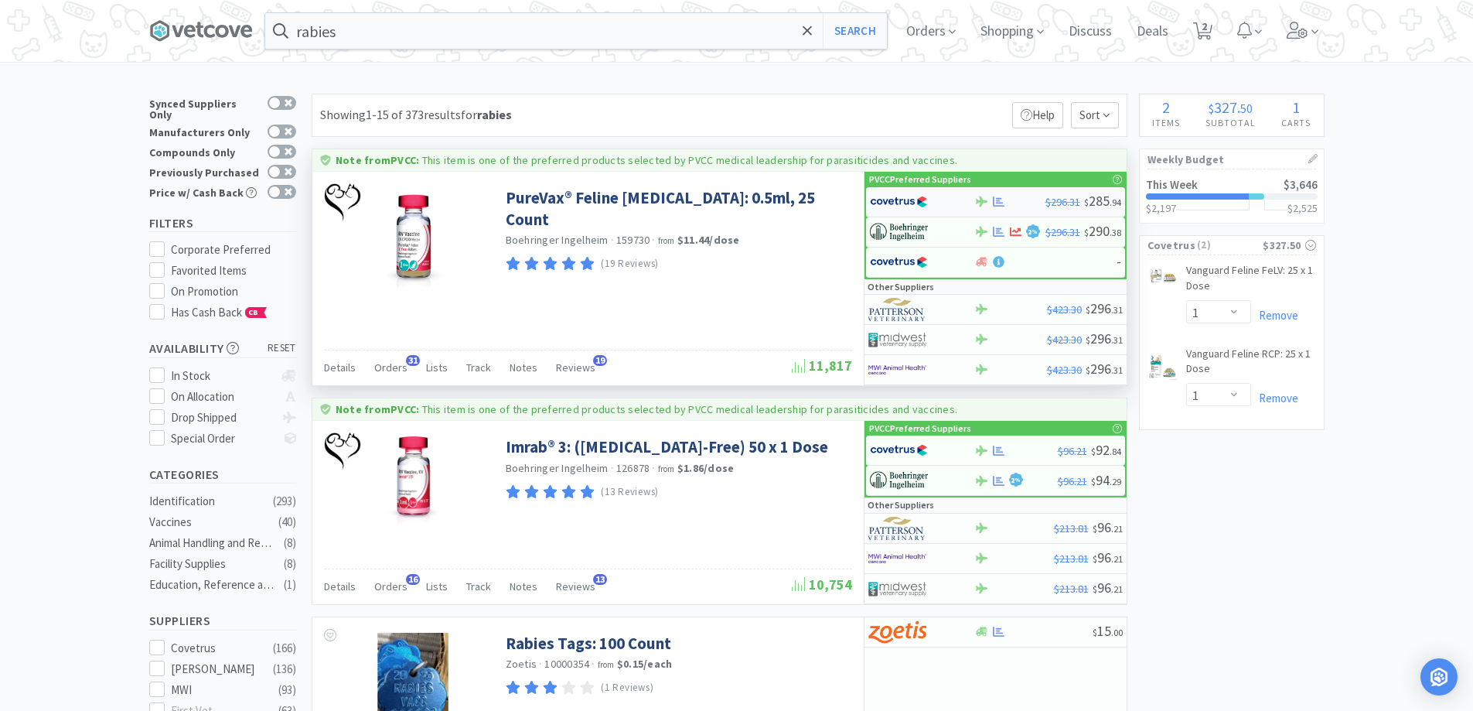
click at [917, 199] on img at bounding box center [899, 201] width 58 height 23
select select "1"
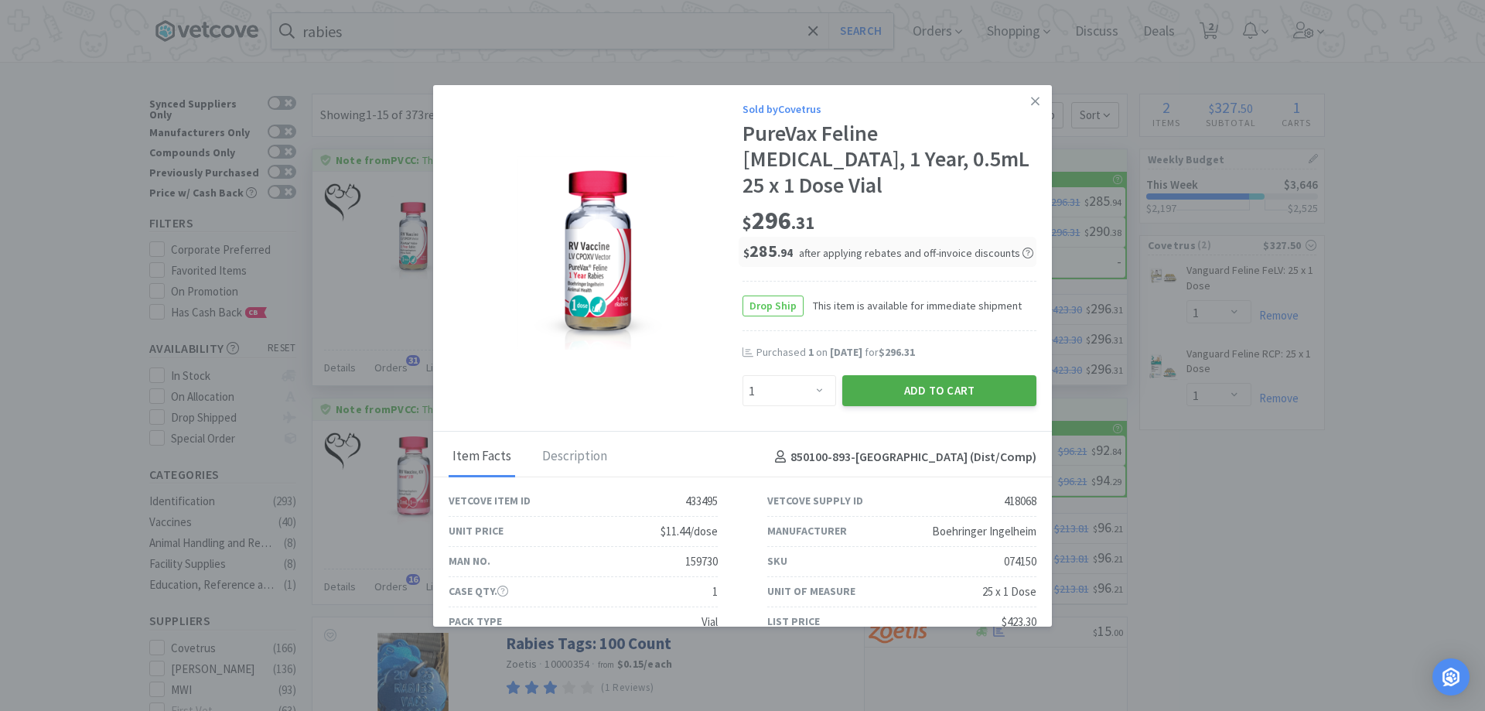
click at [904, 375] on button "Add to Cart" at bounding box center [939, 390] width 194 height 31
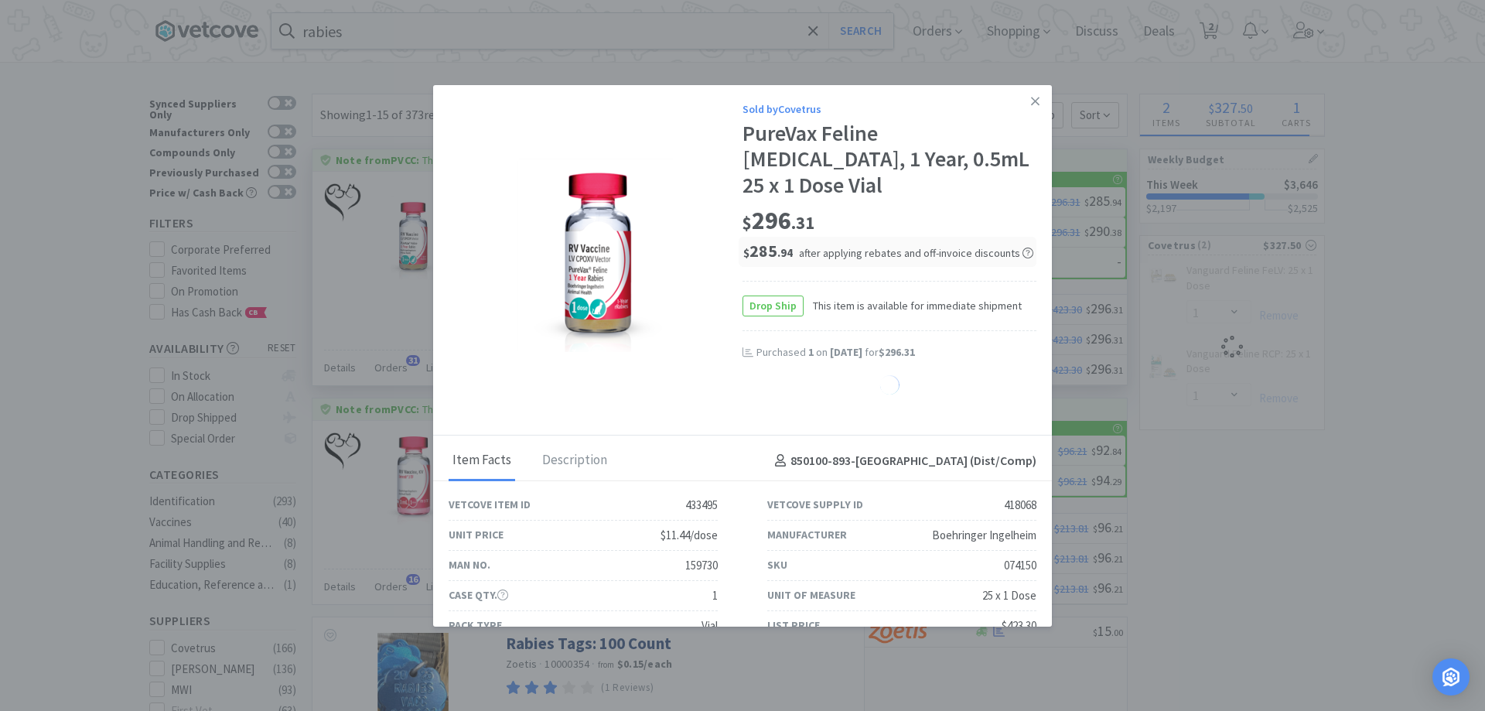
select select "1"
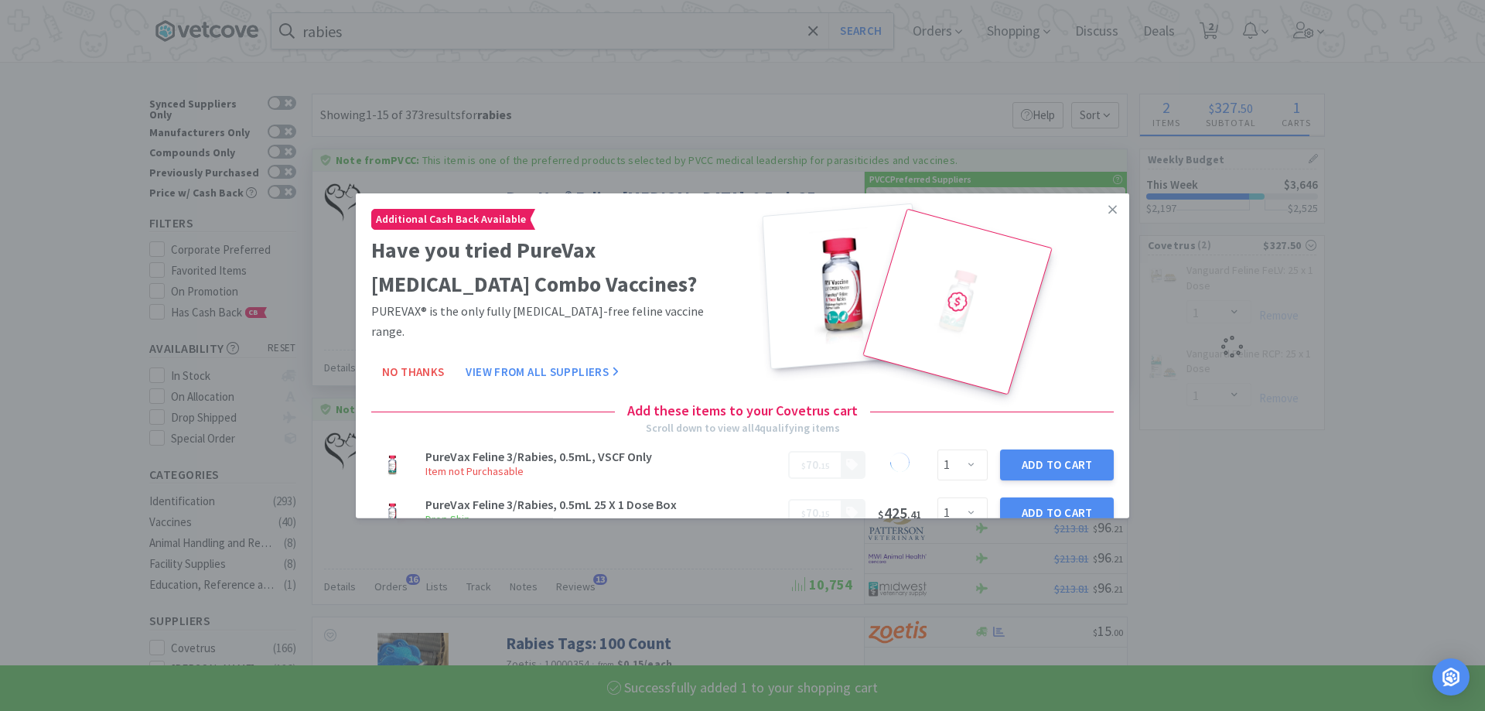
select select "1"
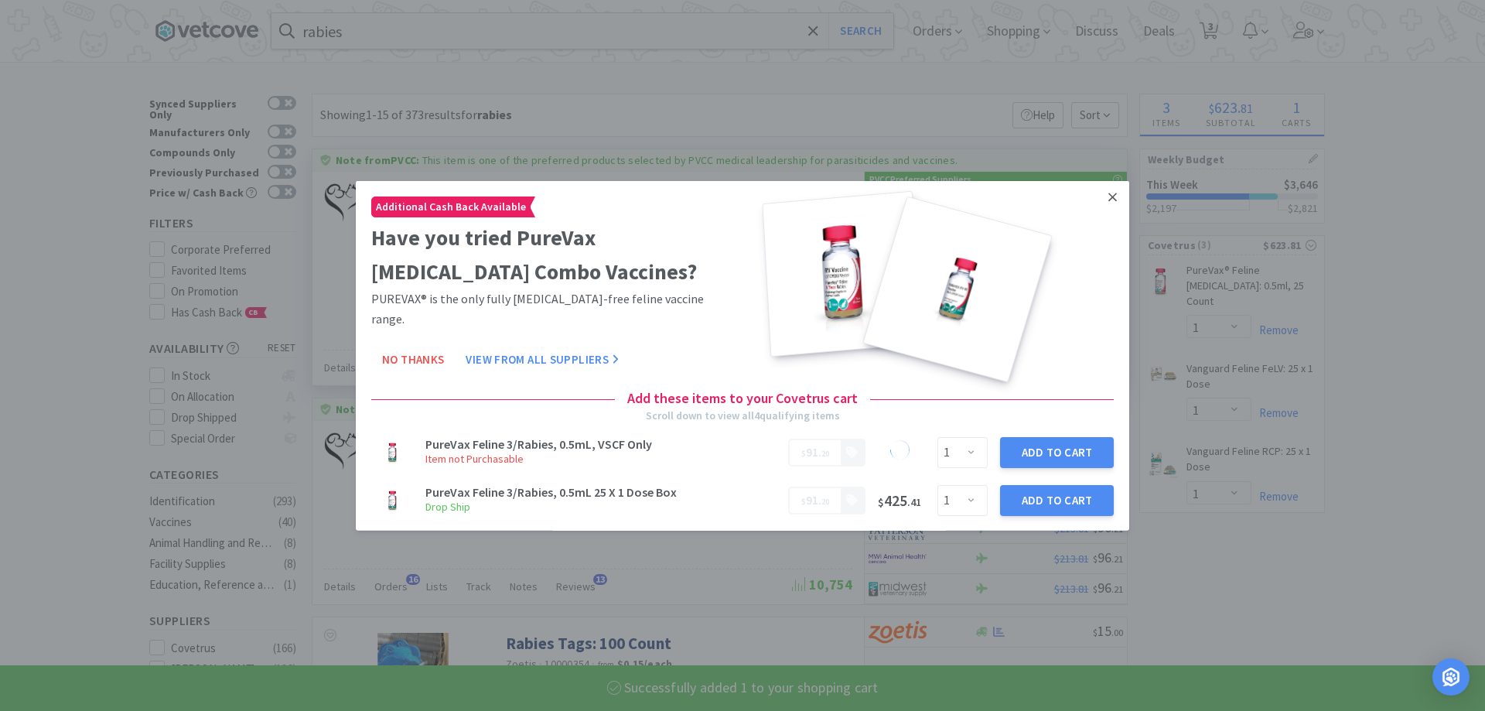
click at [1106, 197] on link at bounding box center [1112, 196] width 27 height 33
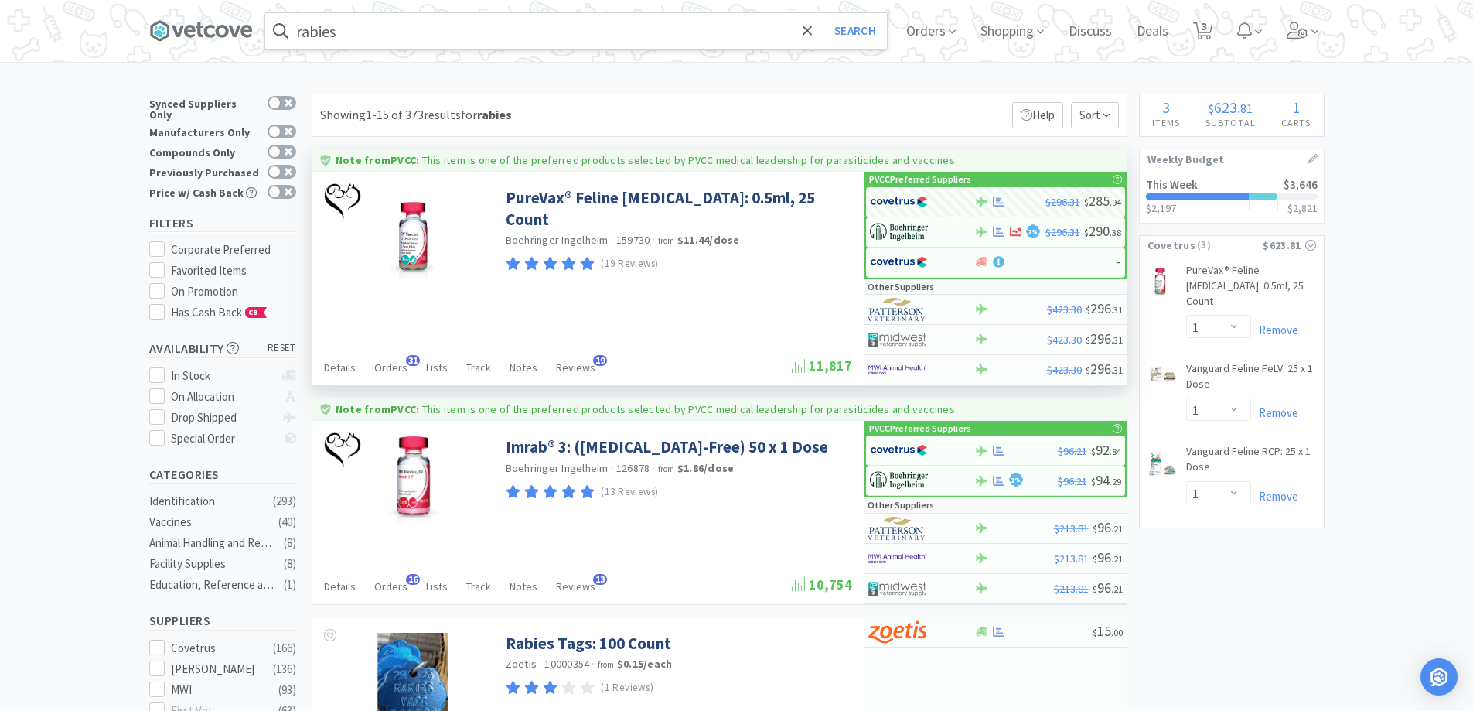
click at [457, 32] on input "rabies" at bounding box center [576, 31] width 622 height 36
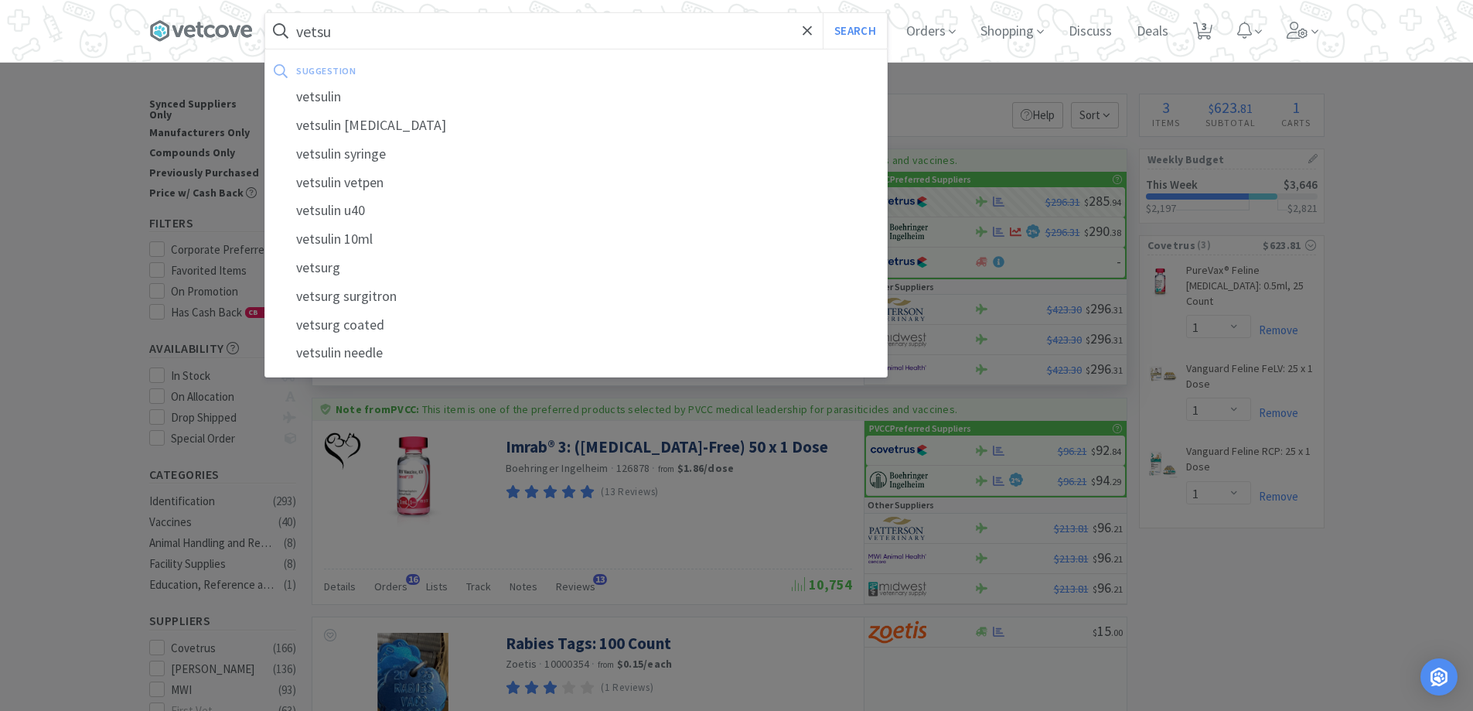
type input "vetsu"
click at [823, 13] on button "Search" at bounding box center [855, 31] width 64 height 36
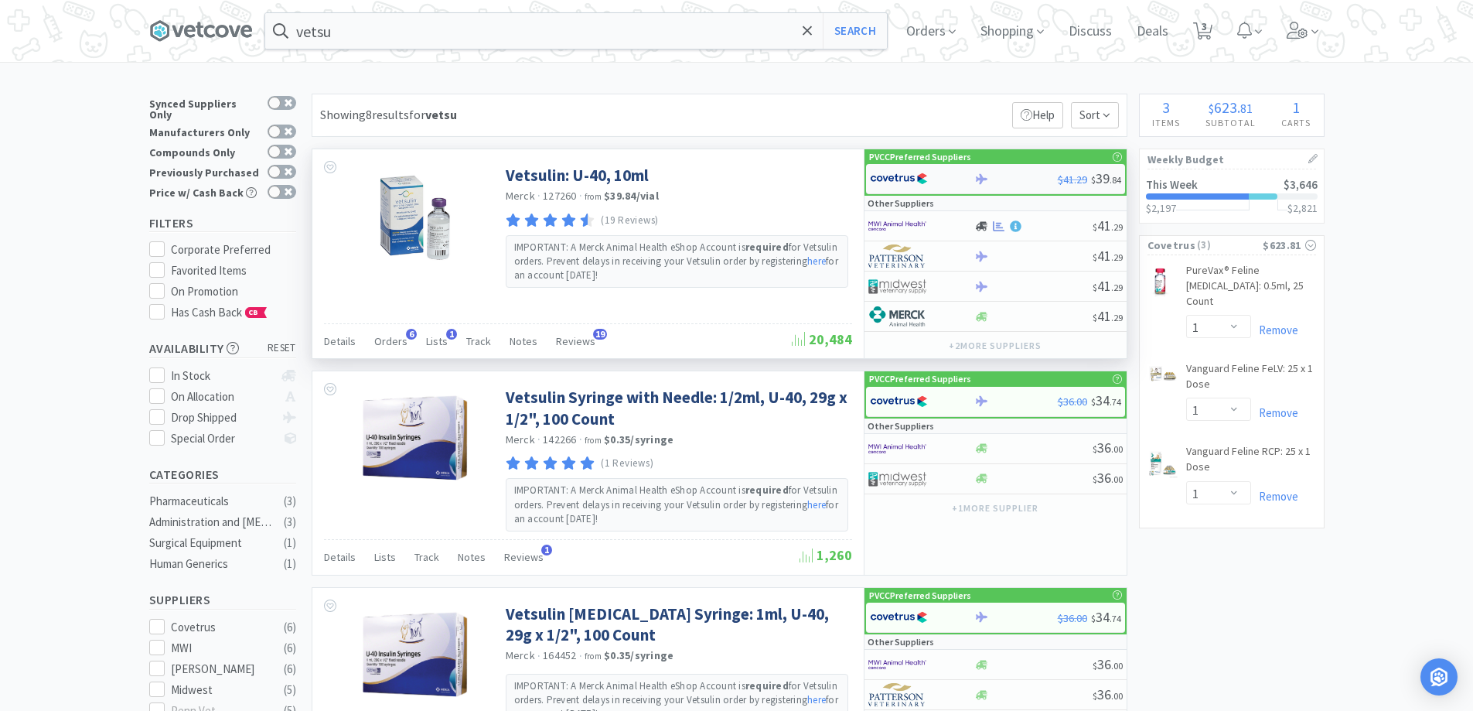
click at [999, 182] on div at bounding box center [1016, 179] width 84 height 12
select select "2"
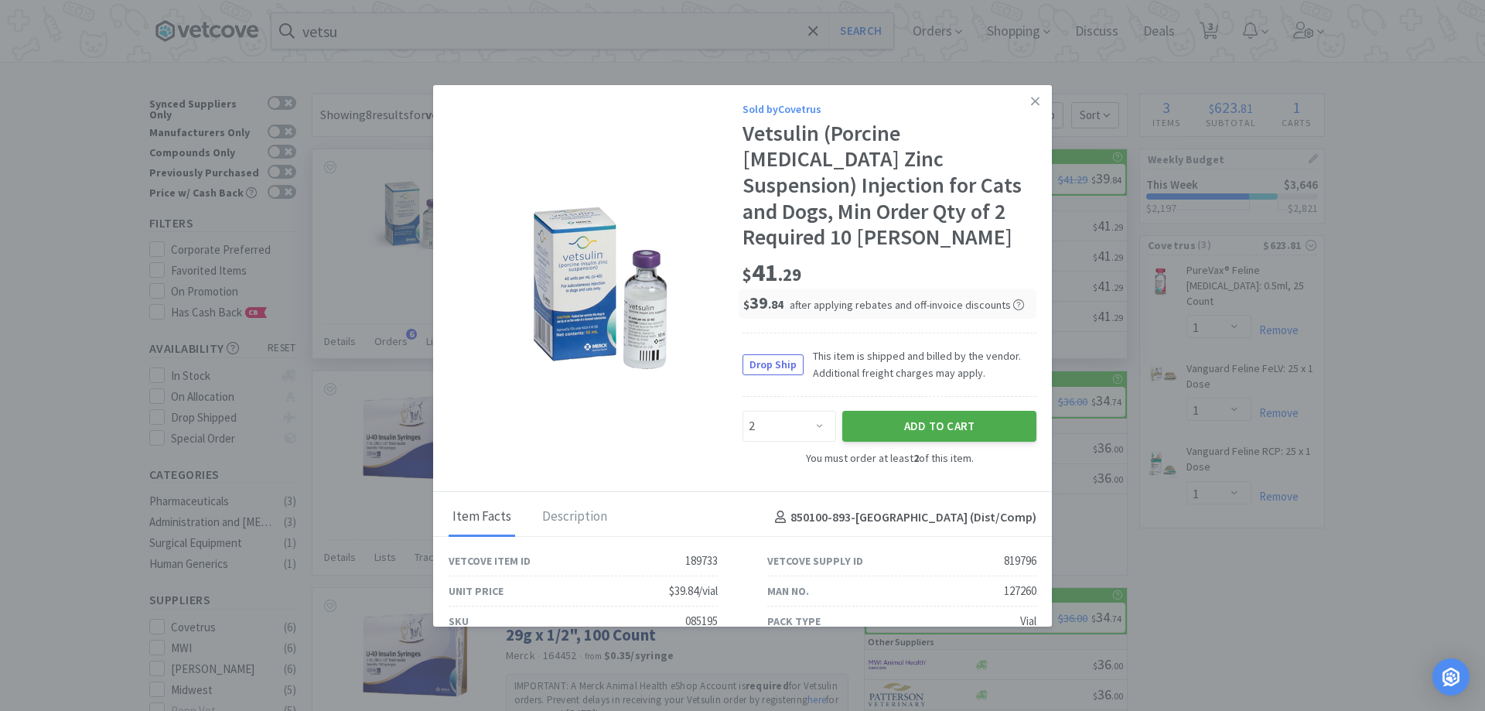
click at [917, 411] on button "Add to Cart" at bounding box center [939, 426] width 194 height 31
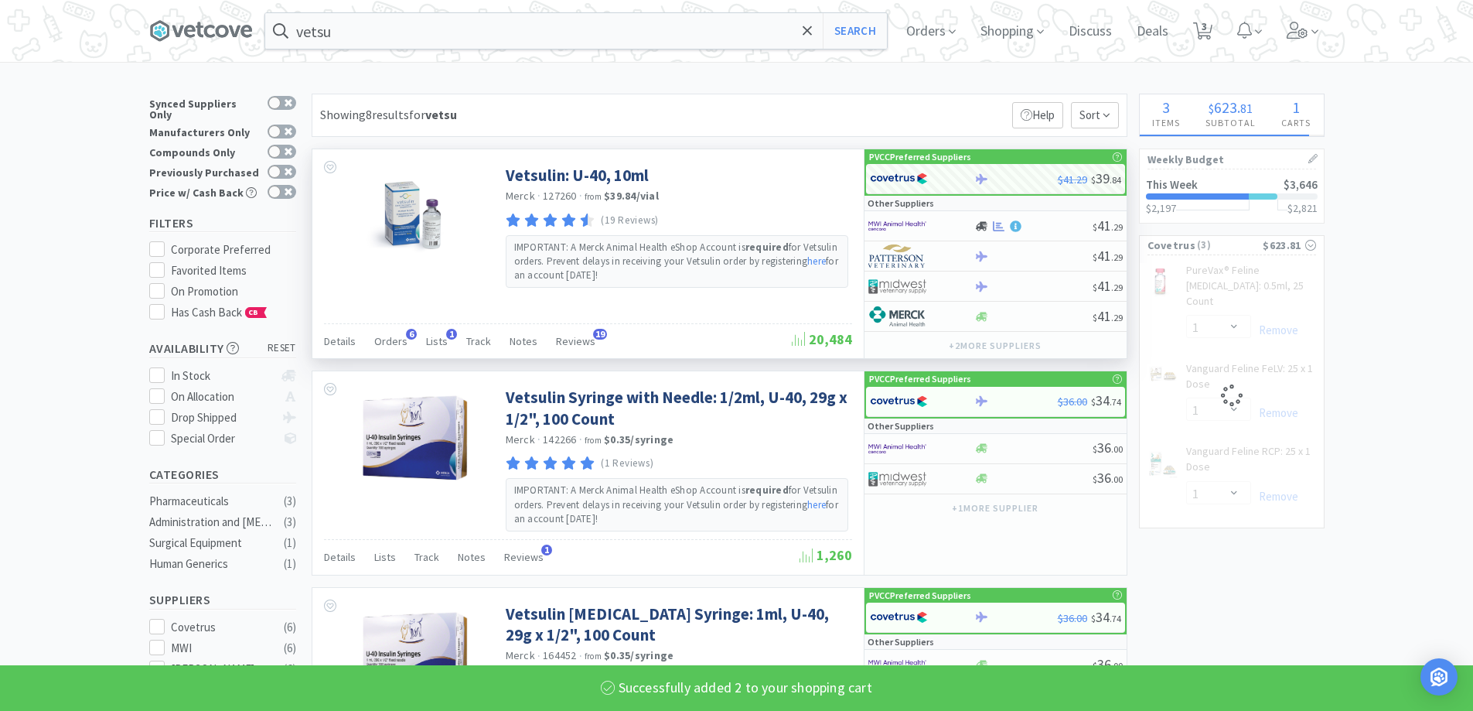
select select "2"
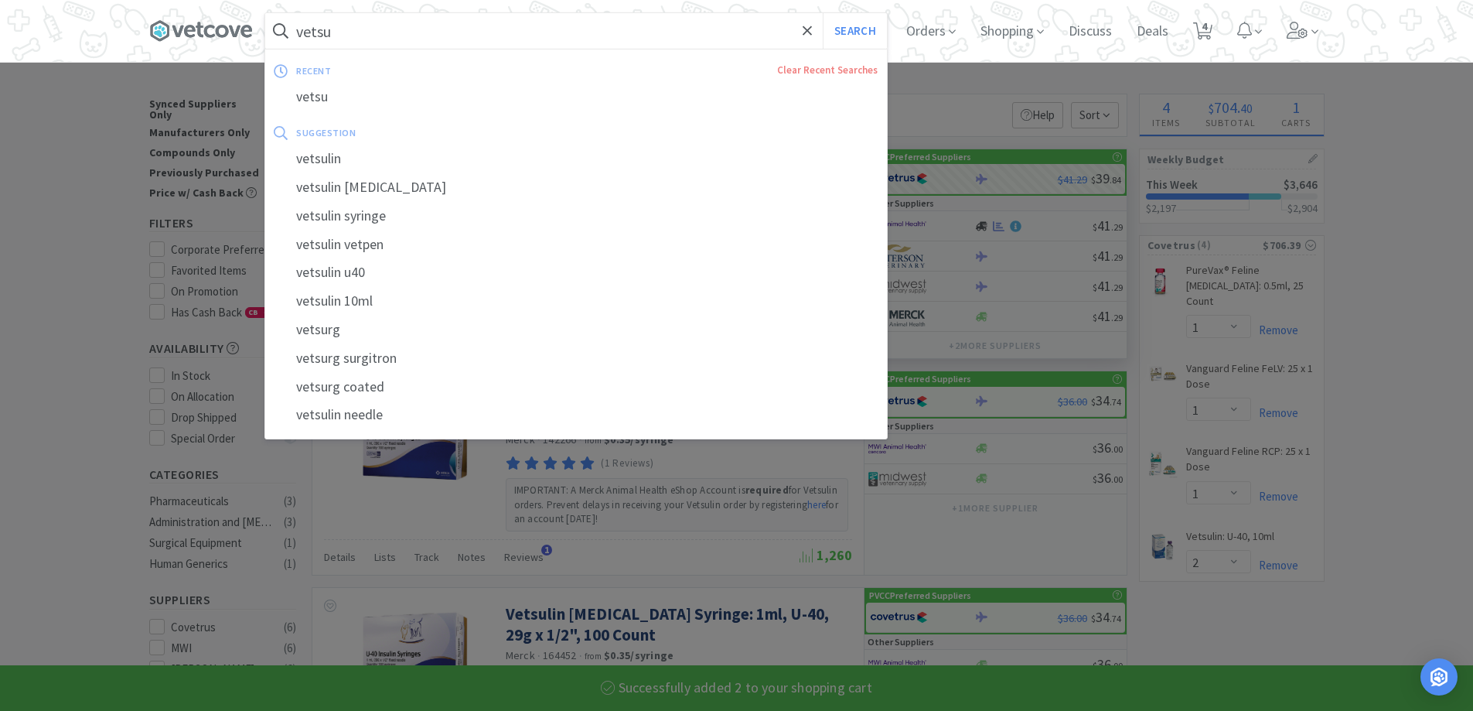
click at [381, 32] on input "vetsu" at bounding box center [576, 31] width 622 height 36
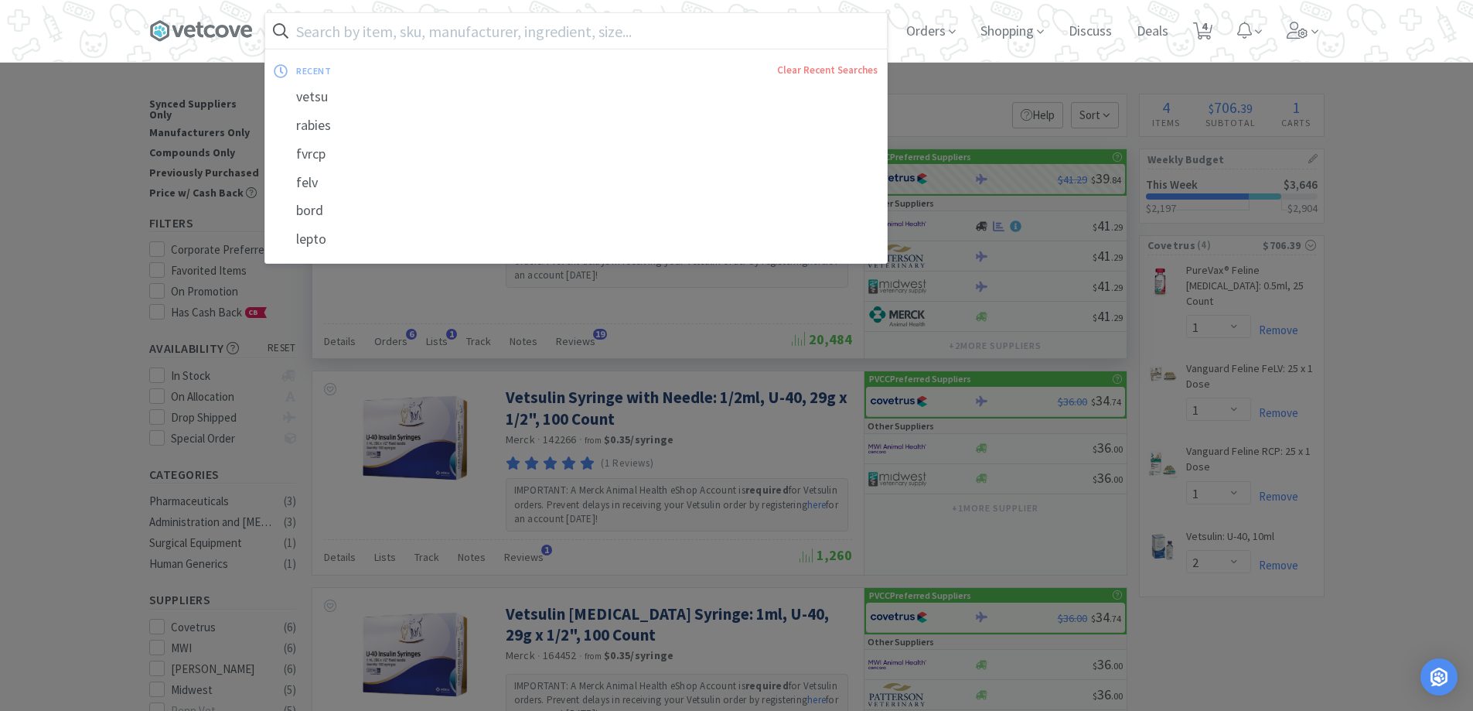
click at [728, 39] on input "text" at bounding box center [576, 31] width 622 height 36
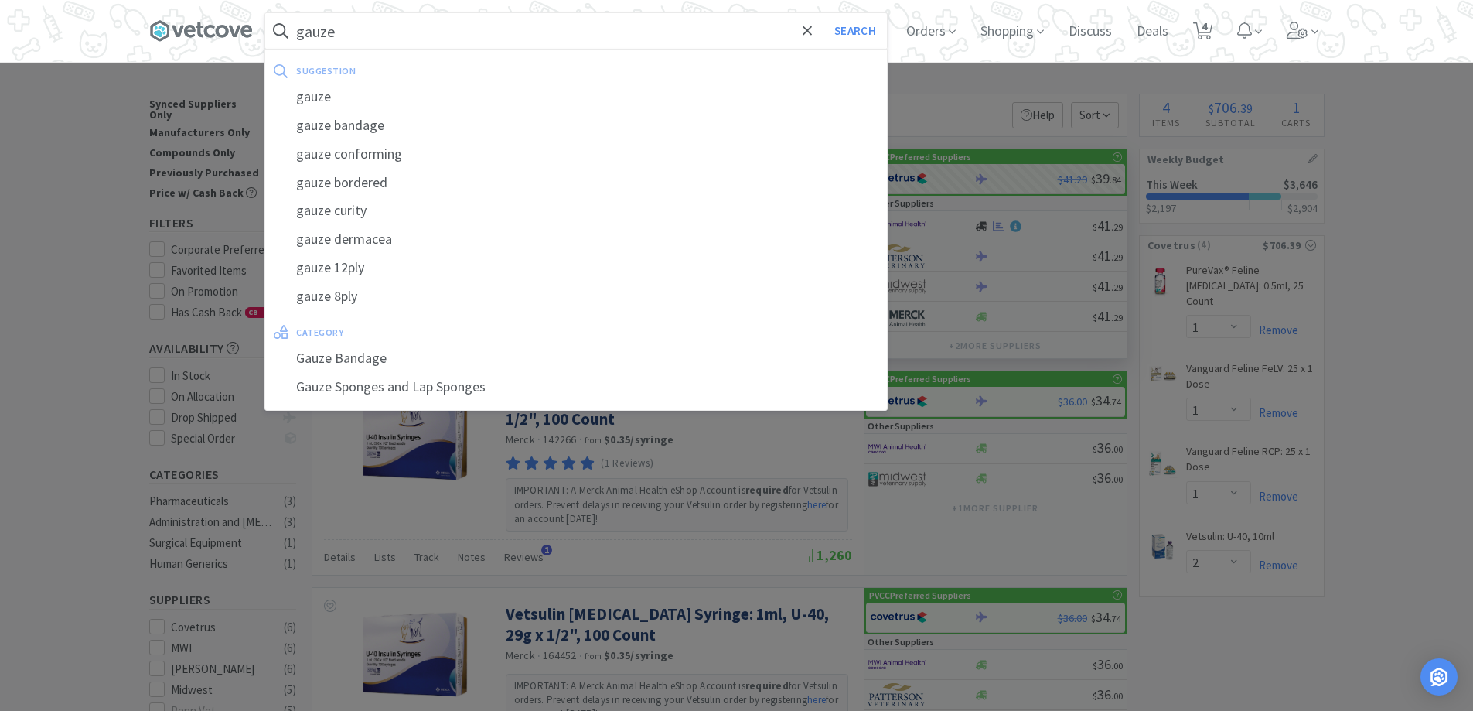
type input "gauze"
click at [823, 13] on button "Search" at bounding box center [855, 31] width 64 height 36
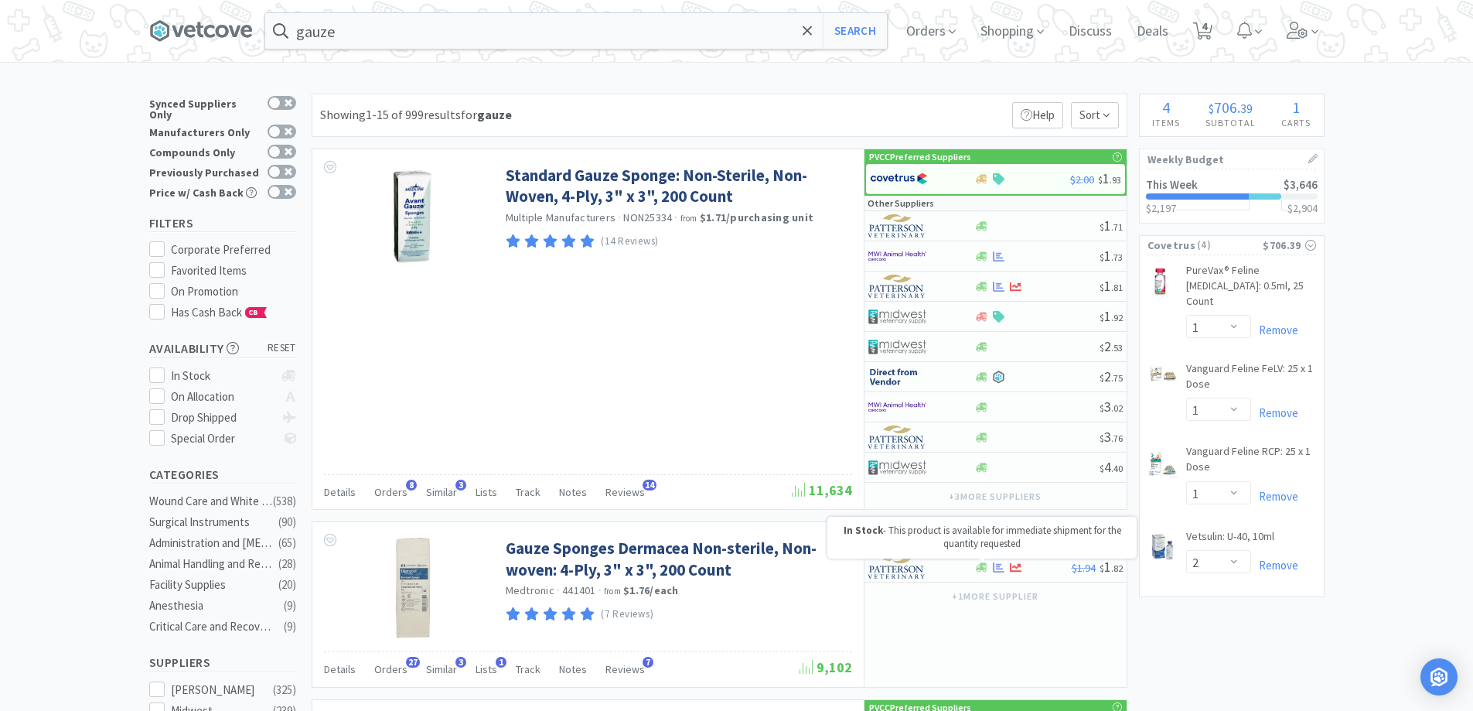
click at [983, 543] on p "In Stock - This product is available for immediate shipment for the quantity re…" at bounding box center [982, 537] width 294 height 26
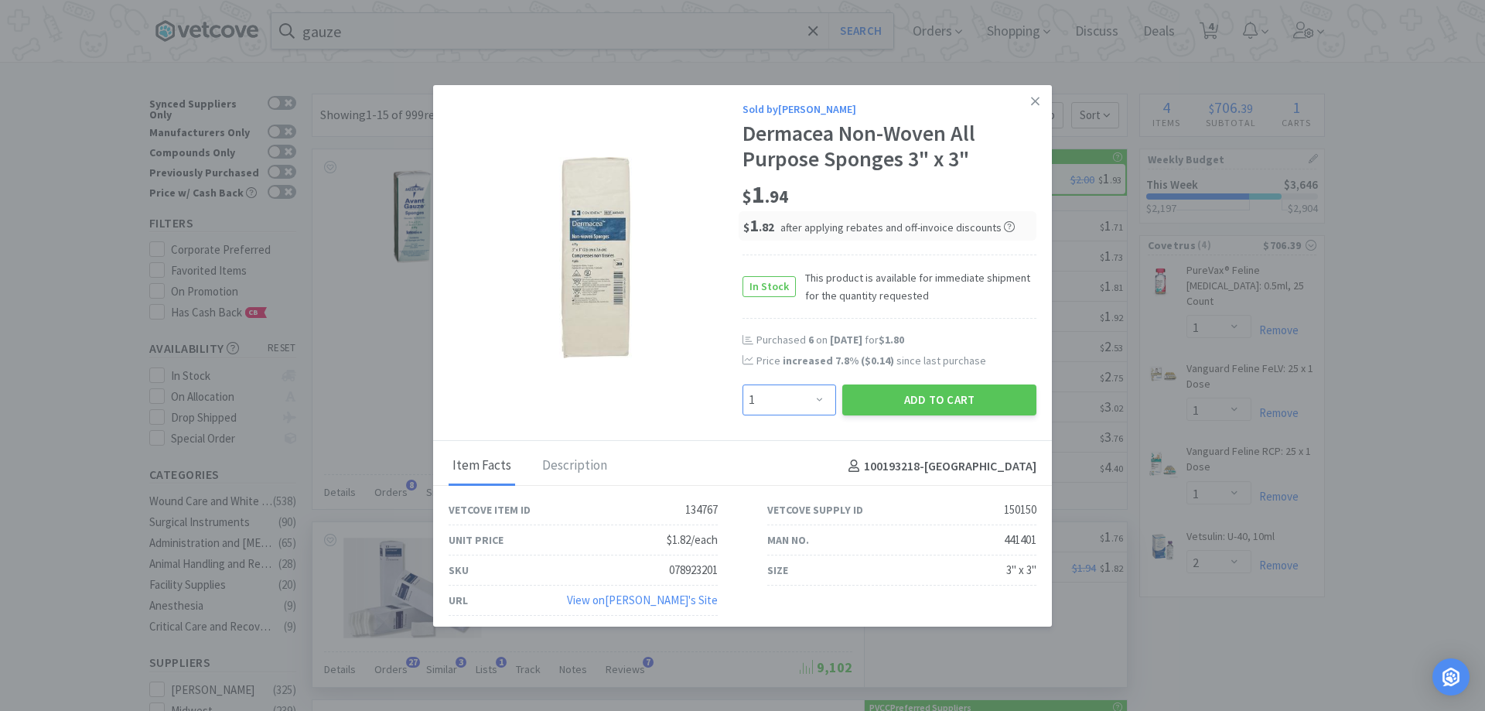
click at [810, 393] on select "Enter Quantity 1 2 3 4 5 6 7 8 9 10 11 12 13 14 15 16 17 18 19 20 Enter Quantity" at bounding box center [789, 399] width 94 height 31
select select "6"
click at [742, 384] on select "Enter Quantity 1 2 3 4 5 6 7 8 9 10 11 12 13 14 15 16 17 18 19 20 Enter Quantity" at bounding box center [789, 399] width 94 height 31
click at [882, 404] on button "Add to Cart" at bounding box center [939, 399] width 194 height 31
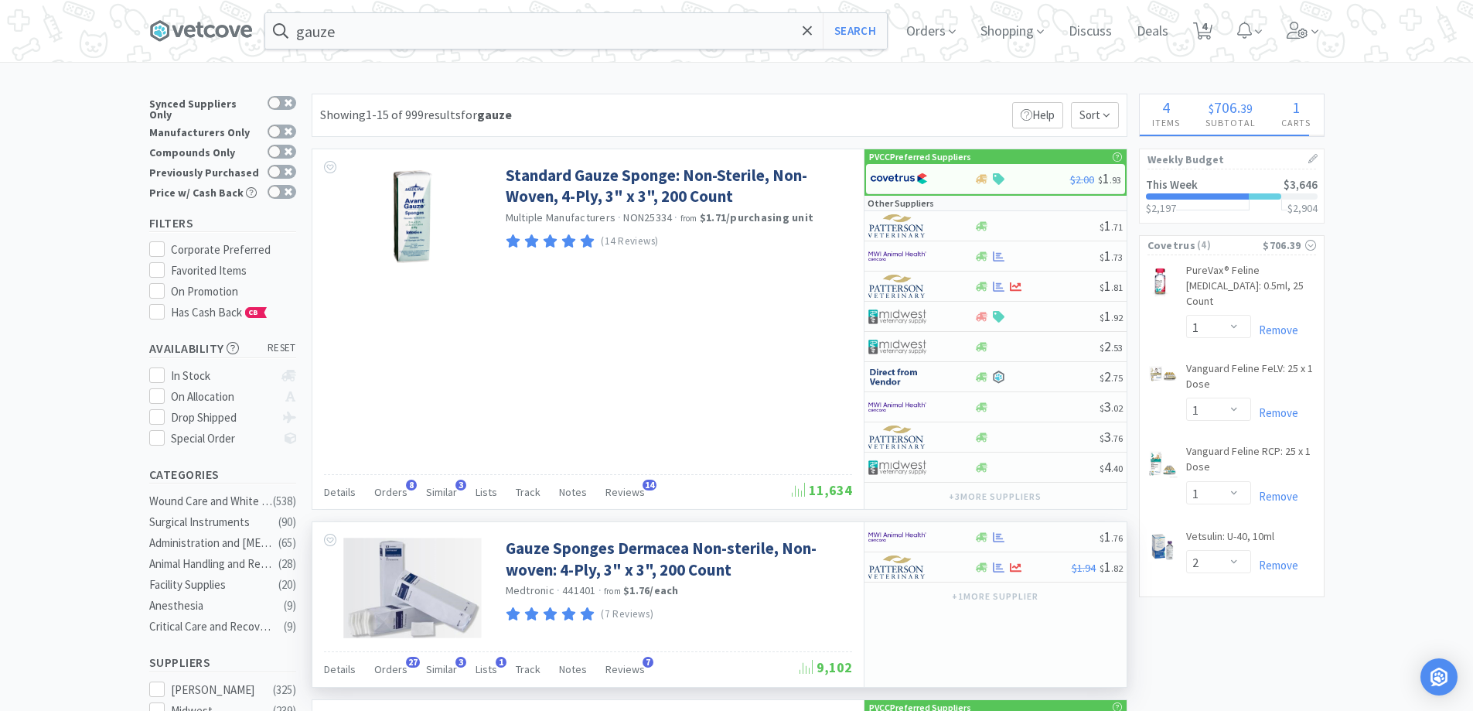
click at [570, 19] on input "gauze" at bounding box center [576, 31] width 622 height 36
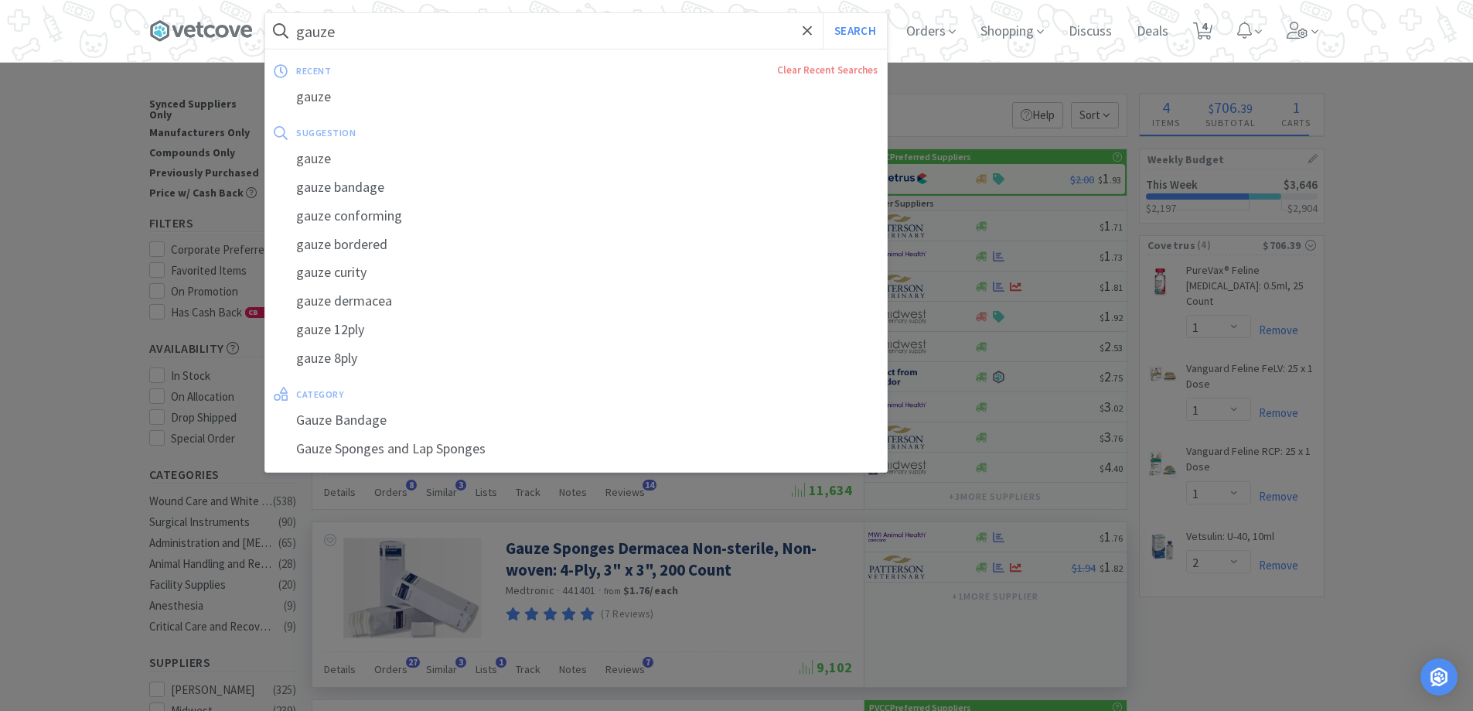
select select "6"
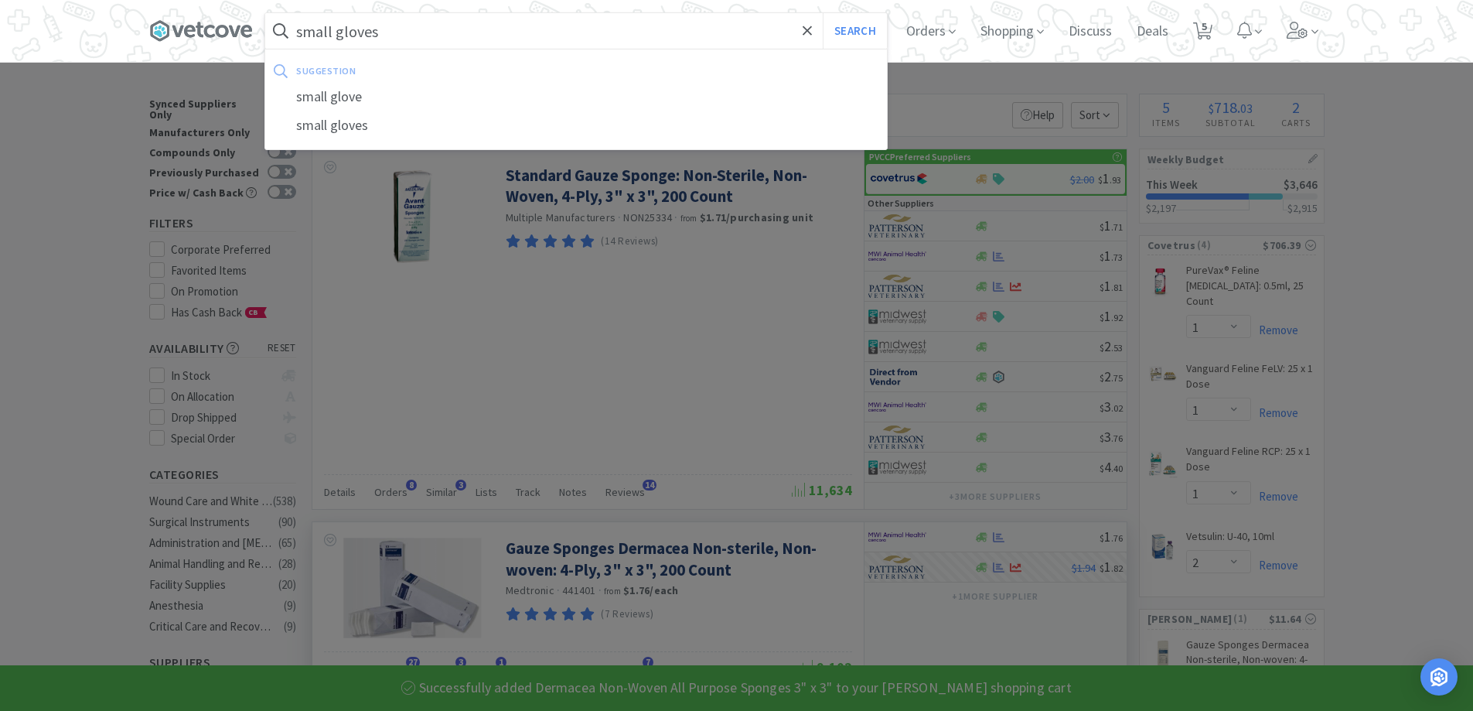
type input "small gloves"
click at [823, 13] on button "Search" at bounding box center [855, 31] width 64 height 36
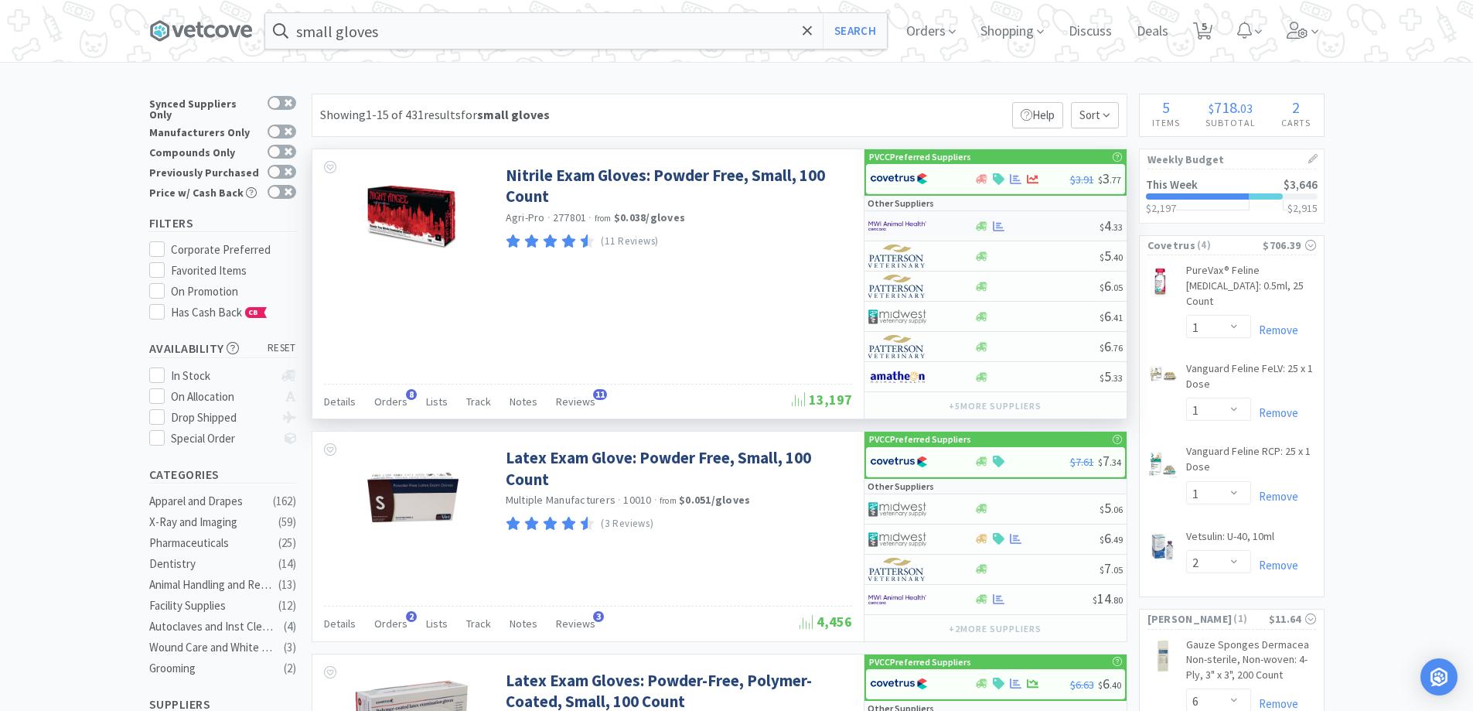
click at [1015, 225] on div at bounding box center [1036, 226] width 125 height 12
select select "1"
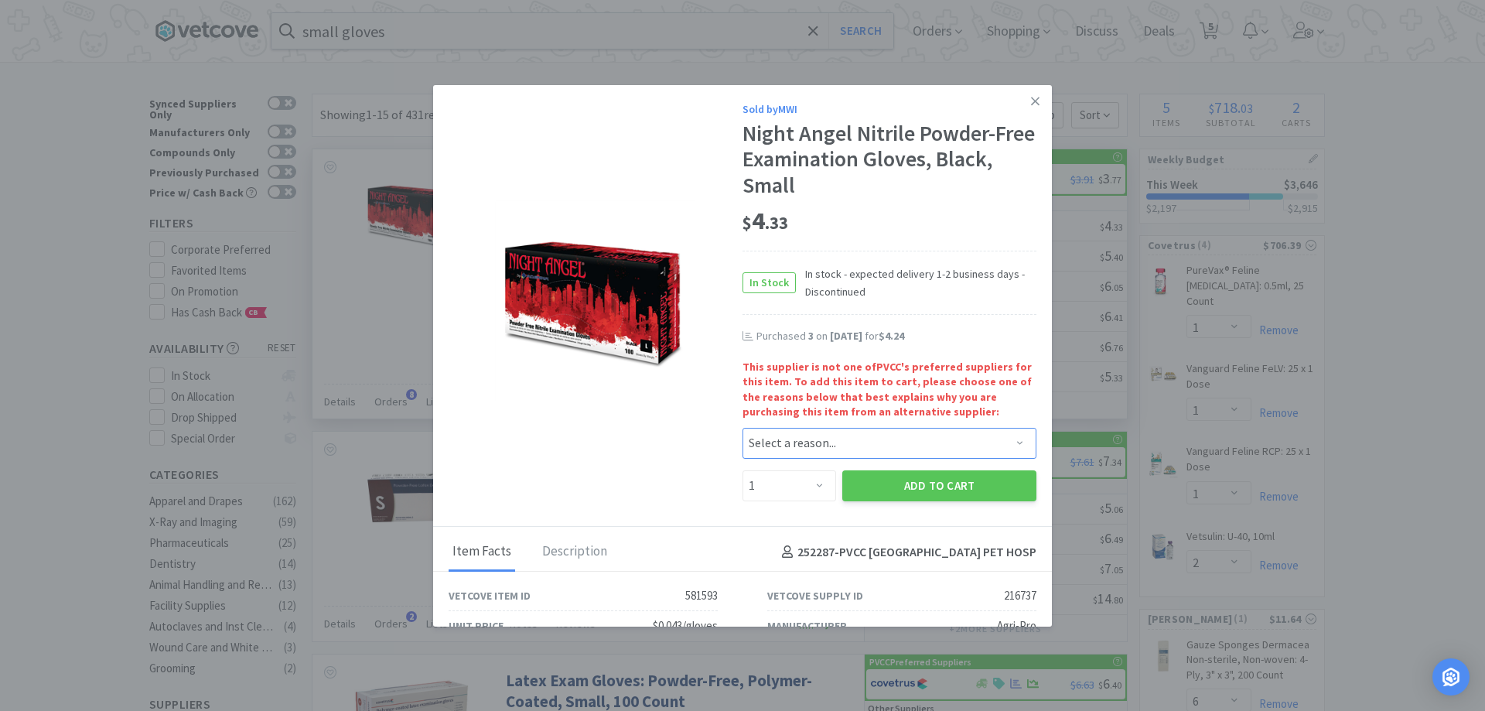
click at [821, 433] on select "Select a reason... Availability - This item is out of stock at the preferred su…" at bounding box center [889, 443] width 294 height 31
select select "availability"
click at [742, 428] on select "Select a reason... Availability - This item is out of stock at the preferred su…" at bounding box center [889, 443] width 294 height 31
drag, startPoint x: 810, startPoint y: 494, endPoint x: 806, endPoint y: 484, distance: 10.8
click at [809, 493] on select "Enter Quantity 1 2 3 4 5 6 7 8 9 10 11 12 13 14 15 16 17 18 19 20 Enter Quantity" at bounding box center [789, 485] width 94 height 31
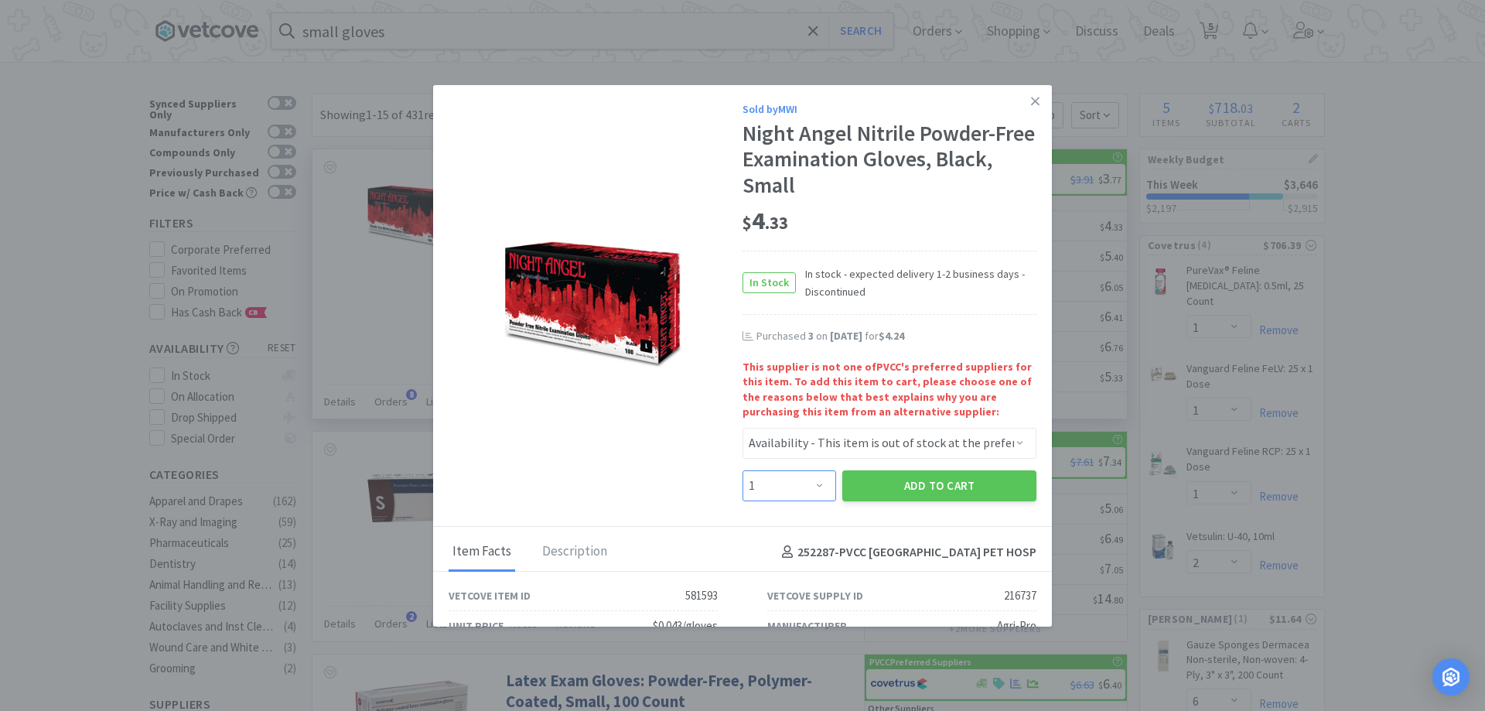
select select "3"
click at [742, 470] on select "Enter Quantity 1 2 3 4 5 6 7 8 9 10 11 12 13 14 15 16 17 18 19 20 Enter Quantity" at bounding box center [789, 485] width 94 height 31
click at [916, 497] on button "Add to Cart" at bounding box center [939, 485] width 194 height 31
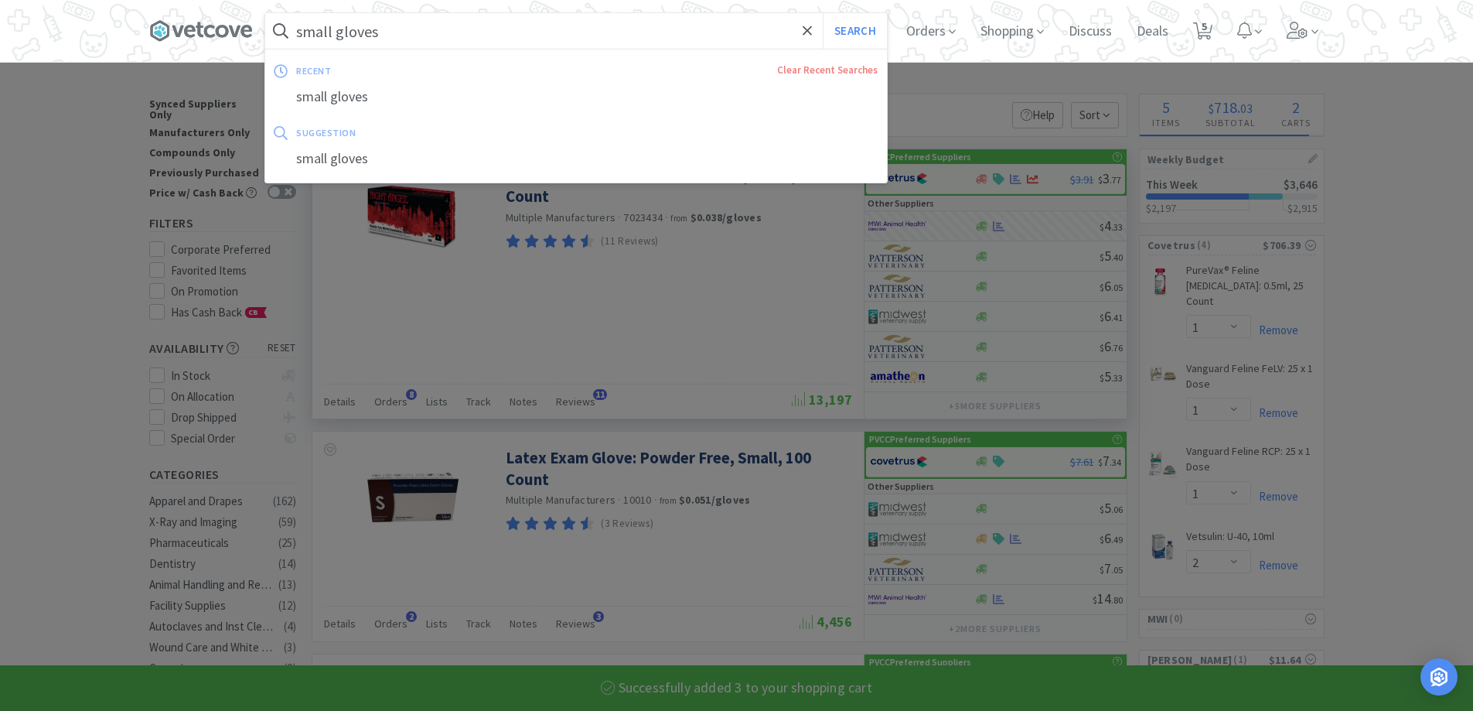
click at [557, 27] on input "small gloves" at bounding box center [576, 31] width 622 height 36
select select "3"
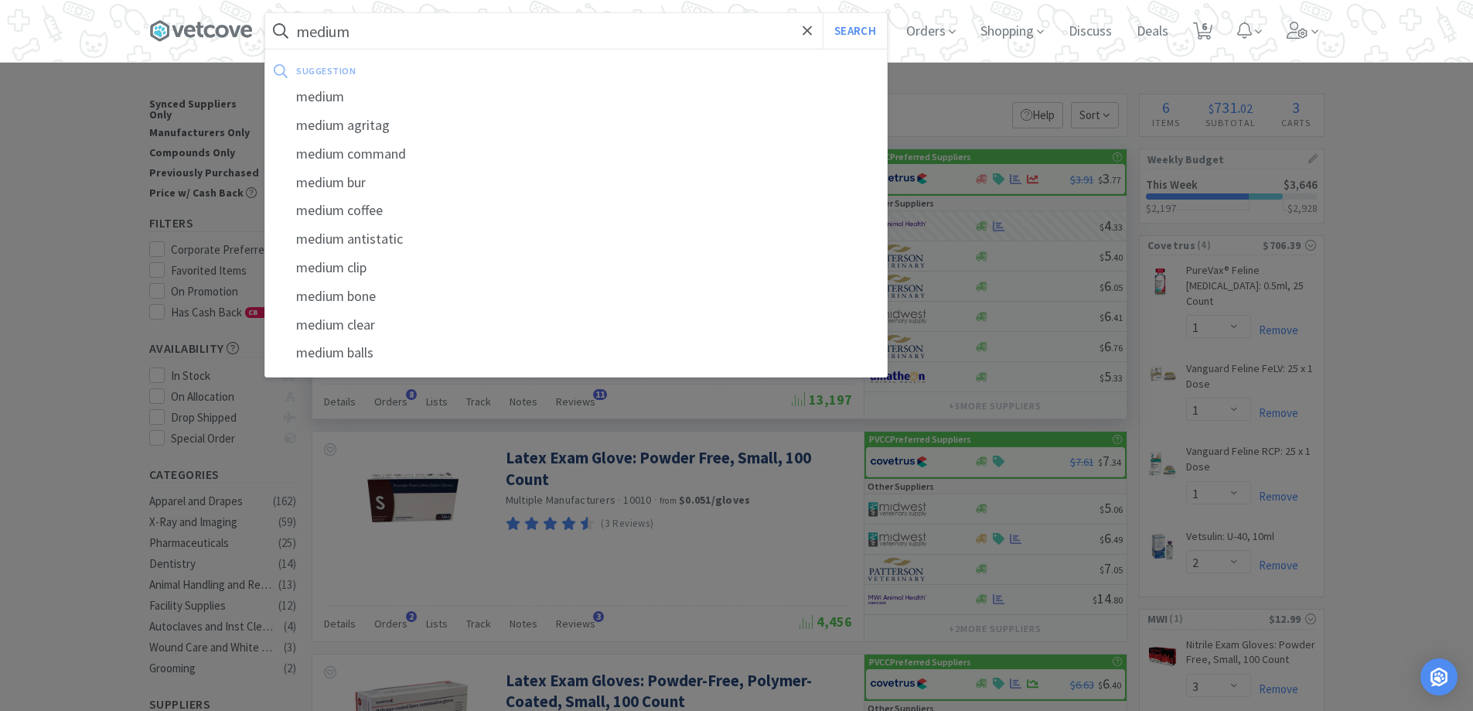
click at [823, 13] on button "Search" at bounding box center [855, 31] width 64 height 36
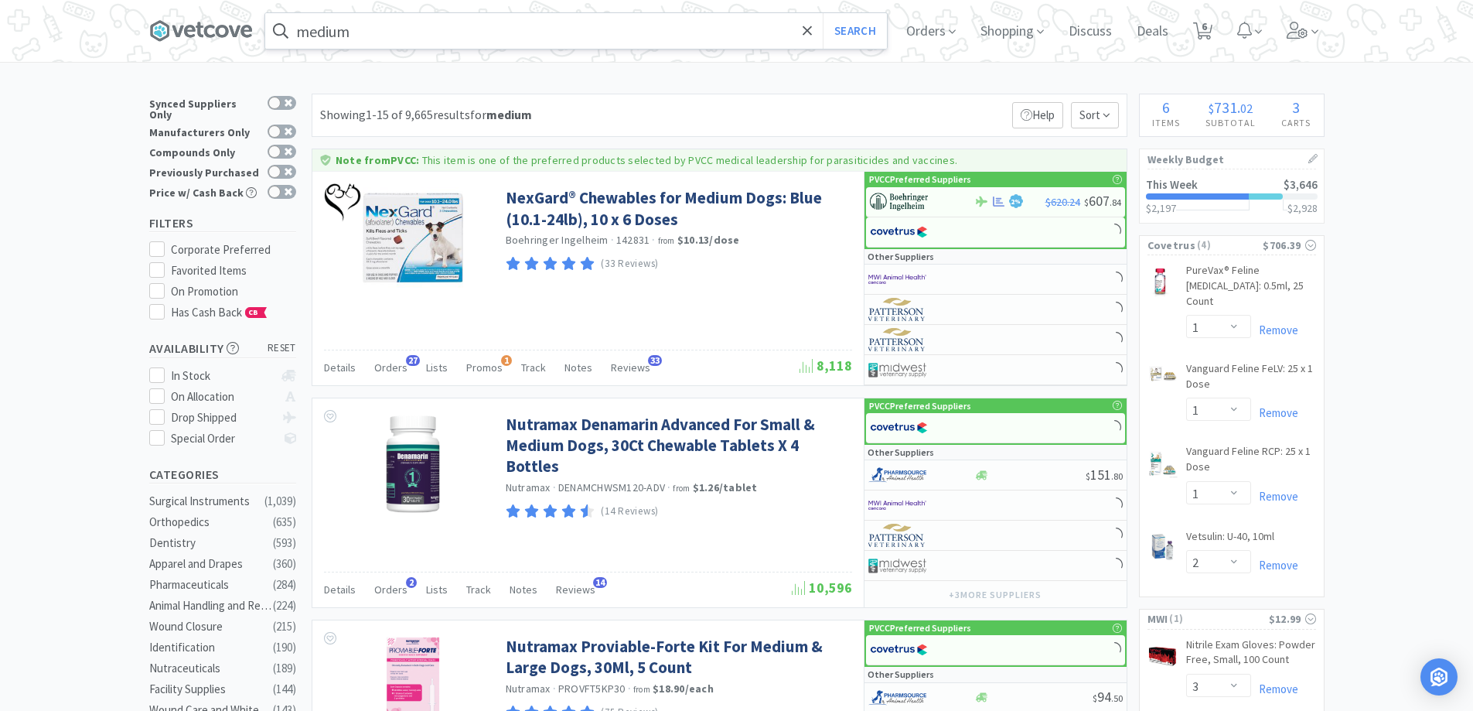
click at [433, 37] on input "medium" at bounding box center [576, 31] width 622 height 36
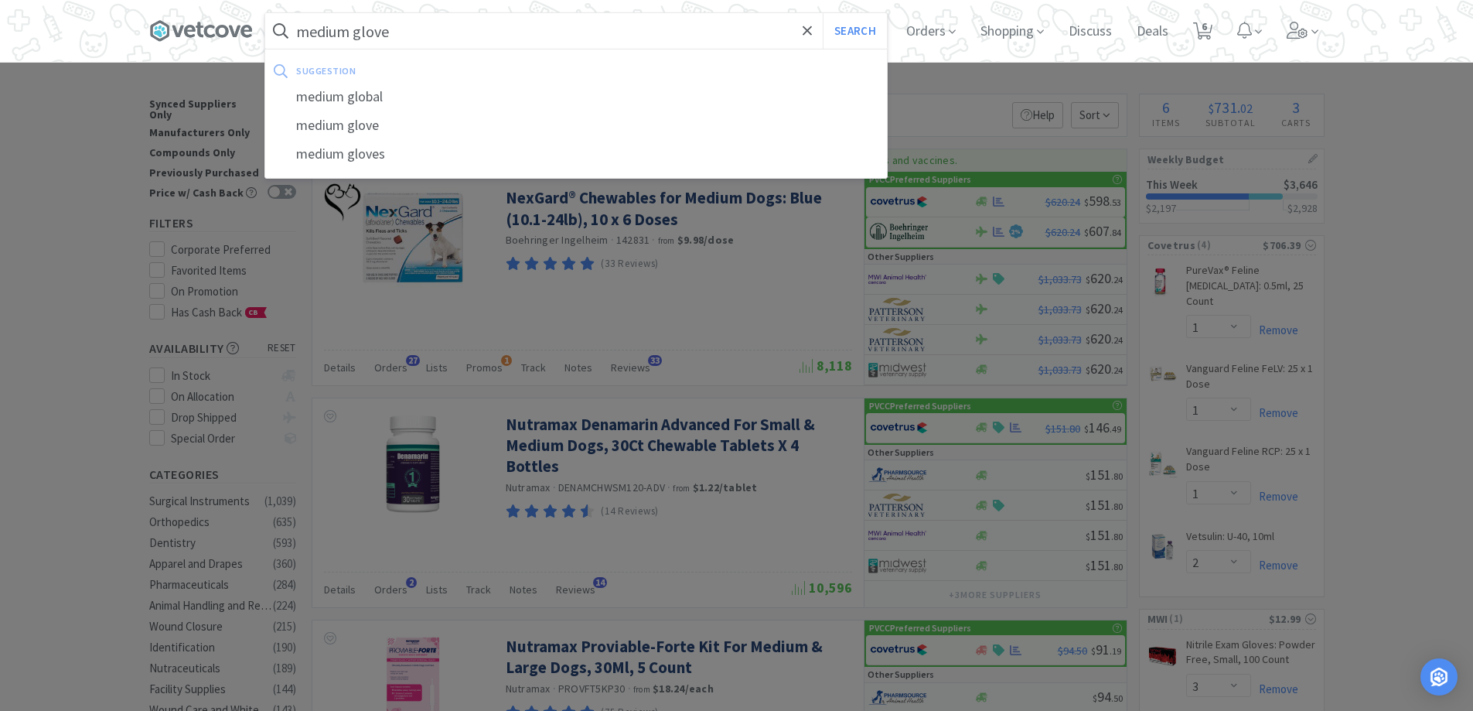
type input "medium glove"
click at [823, 13] on button "Search" at bounding box center [855, 31] width 64 height 36
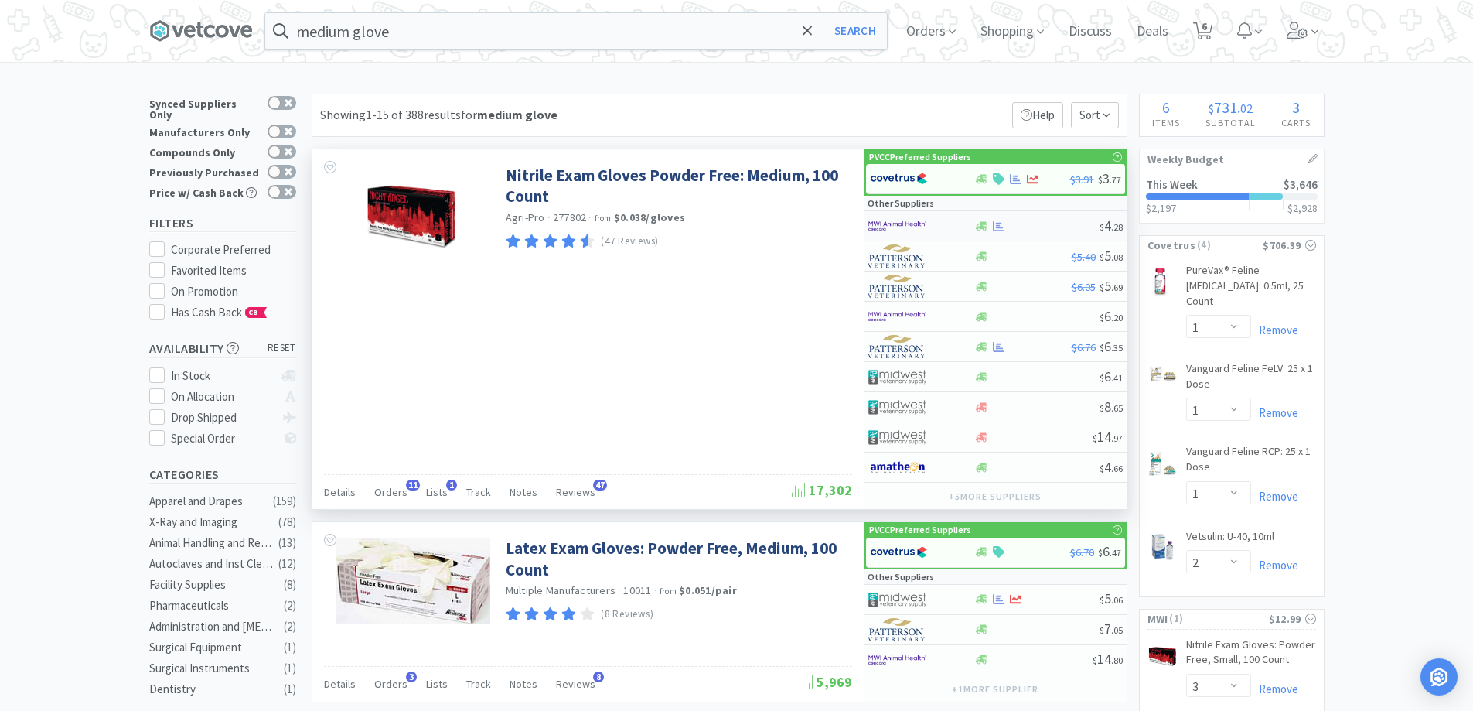
click at [975, 227] on div at bounding box center [981, 226] width 15 height 12
select select "1"
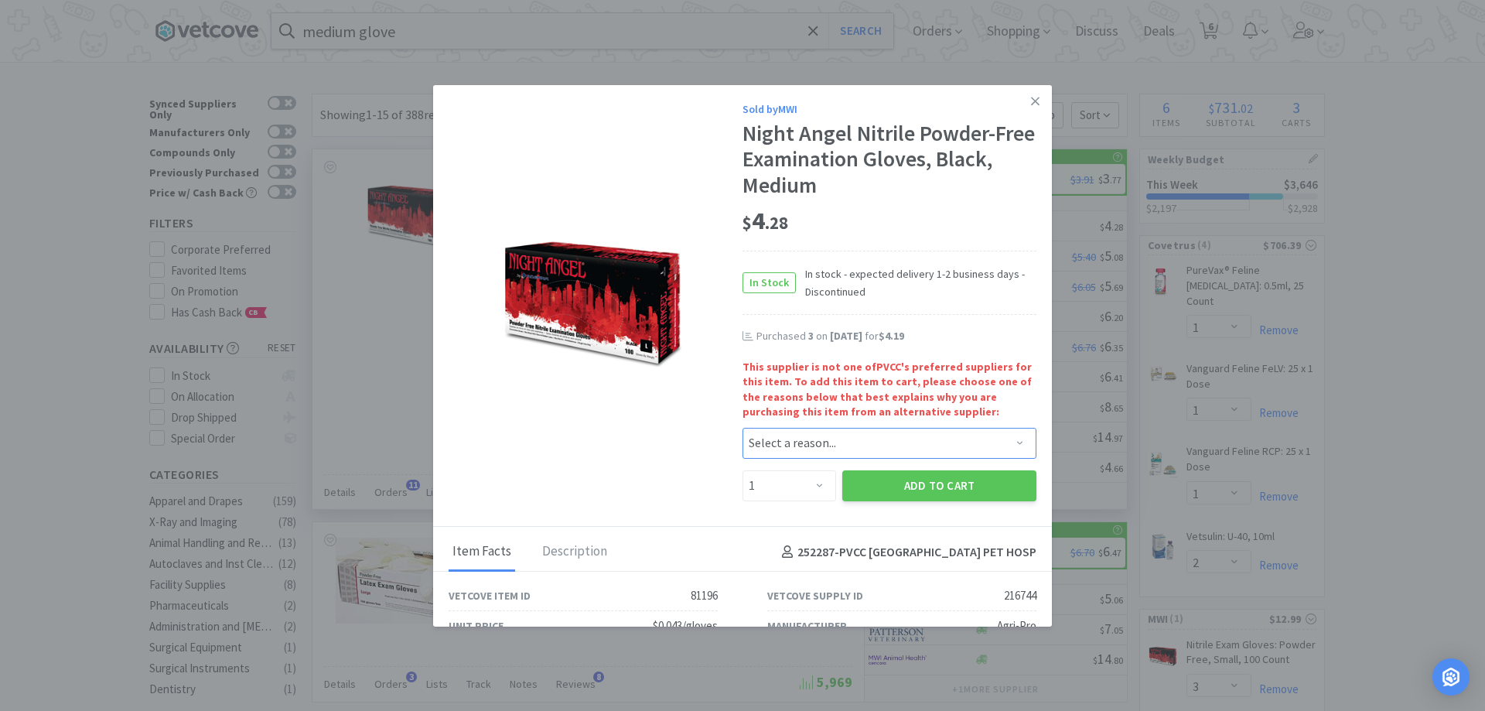
click at [807, 443] on select "Select a reason... Availability - This item is out of stock at the preferred su…" at bounding box center [889, 443] width 294 height 31
select select "availability"
click at [742, 428] on select "Select a reason... Availability - This item is out of stock at the preferred su…" at bounding box center [889, 443] width 294 height 31
click at [813, 483] on select "Enter Quantity 1 2 3 4 5 6 7 8 9 10 11 12 13 14 15 16 17 18 19 20 Enter Quantity" at bounding box center [789, 485] width 94 height 31
select select "3"
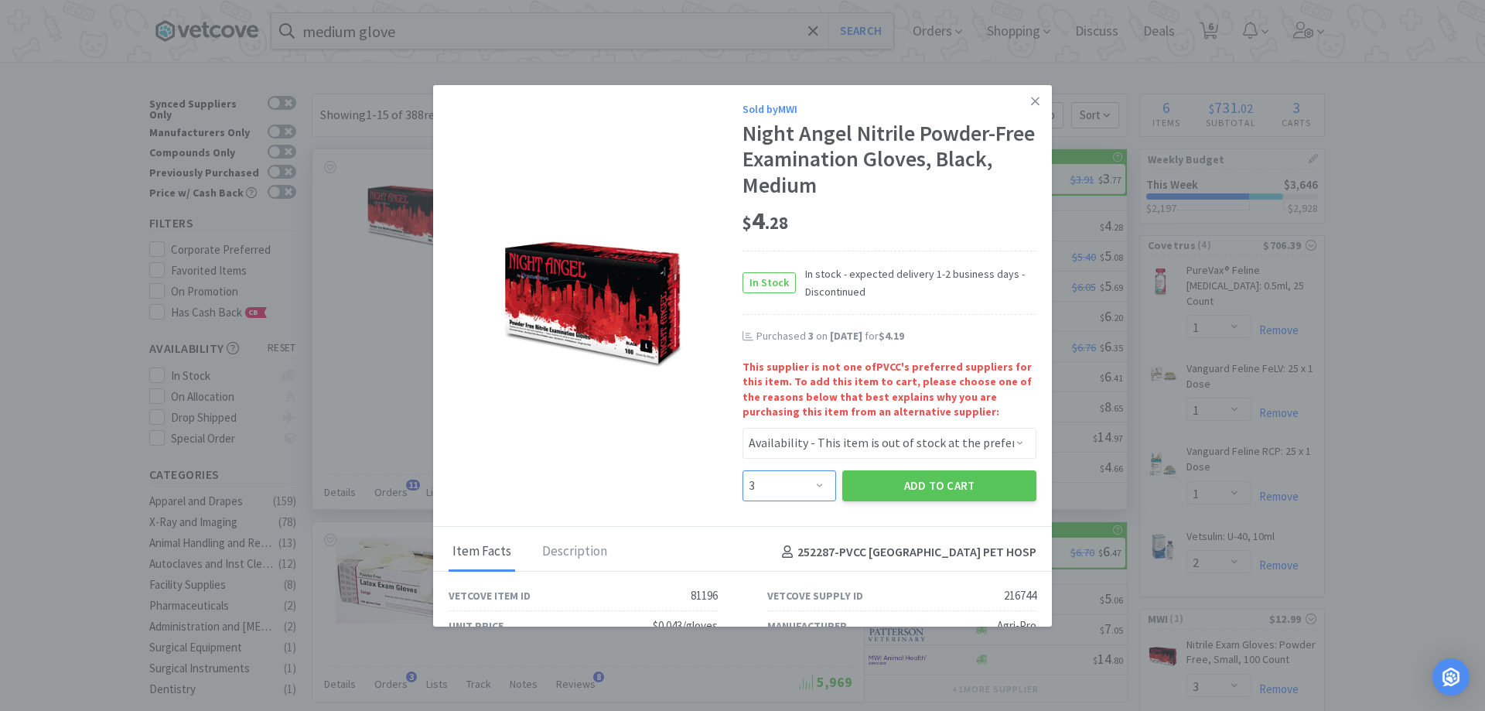
click at [742, 470] on select "Enter Quantity 1 2 3 4 5 6 7 8 9 10 11 12 13 14 15 16 17 18 19 20 Enter Quantity" at bounding box center [789, 485] width 94 height 31
click at [877, 489] on button "Add to Cart" at bounding box center [939, 485] width 194 height 31
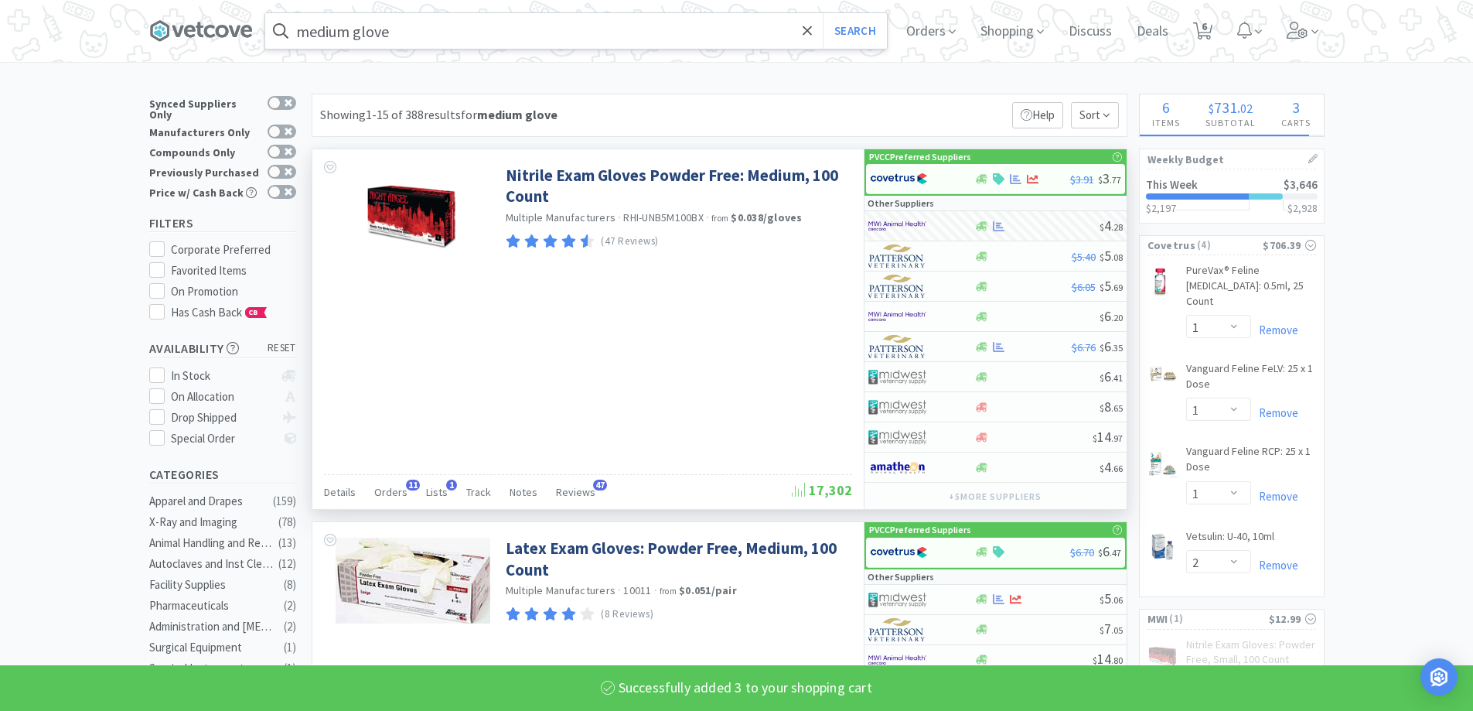
select select "3"
click at [378, 32] on input "medium glove" at bounding box center [576, 31] width 622 height 36
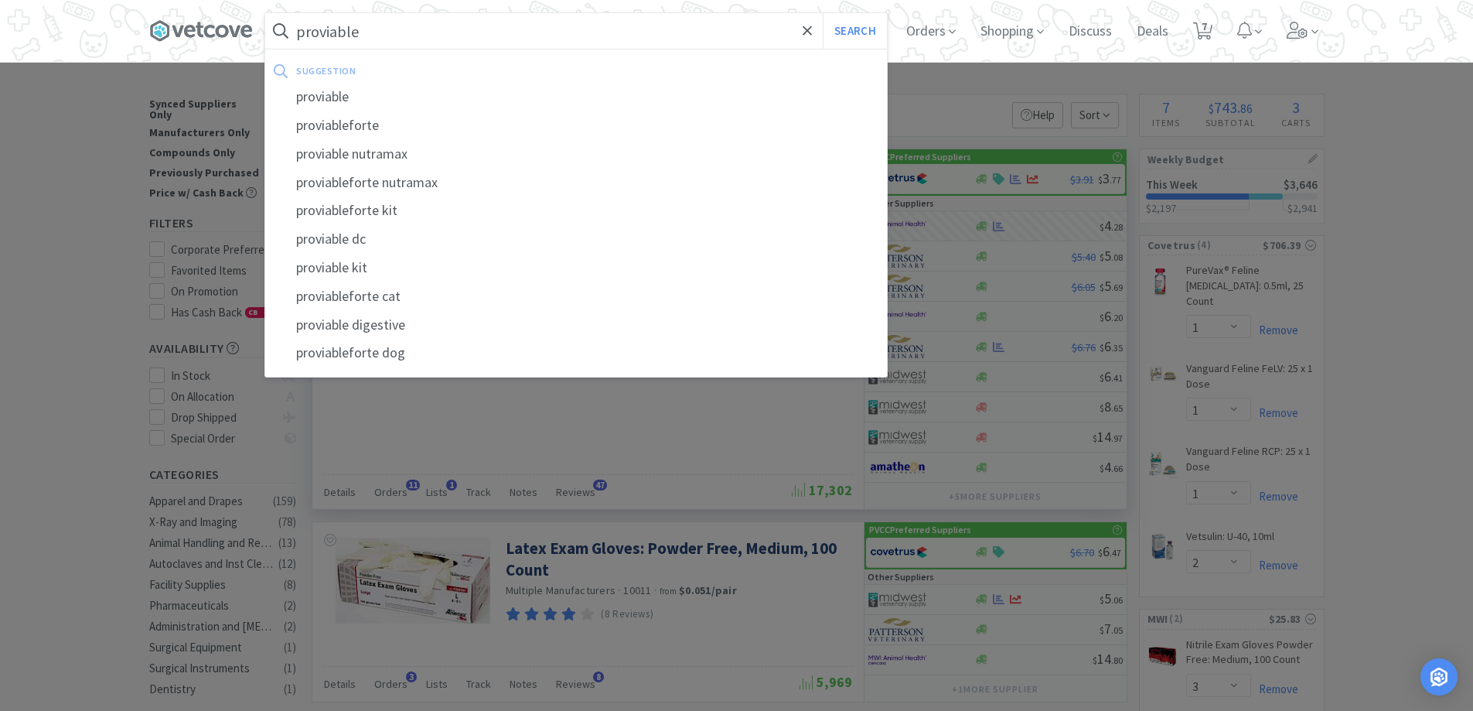
type input "proviable"
click at [823, 13] on button "Search" at bounding box center [855, 31] width 64 height 36
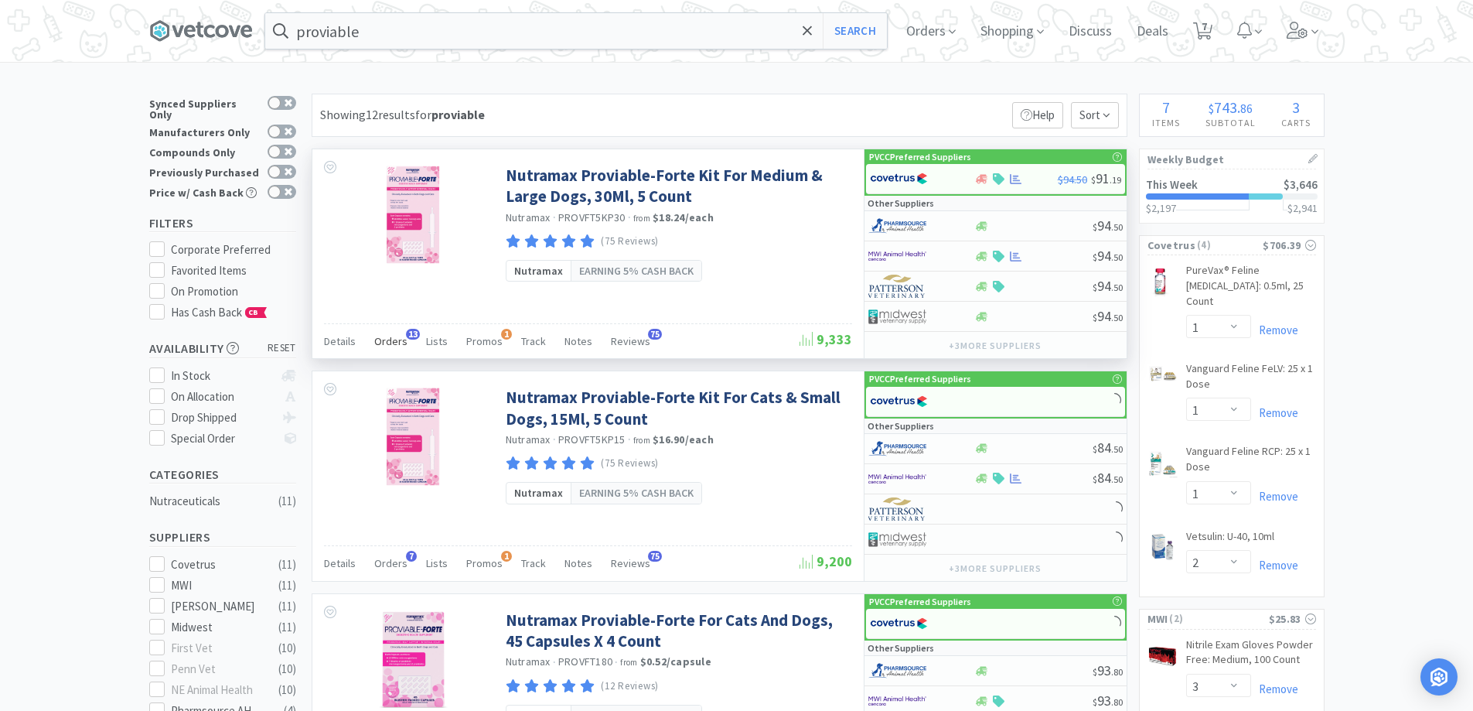
click at [401, 342] on span "Orders" at bounding box center [390, 341] width 33 height 14
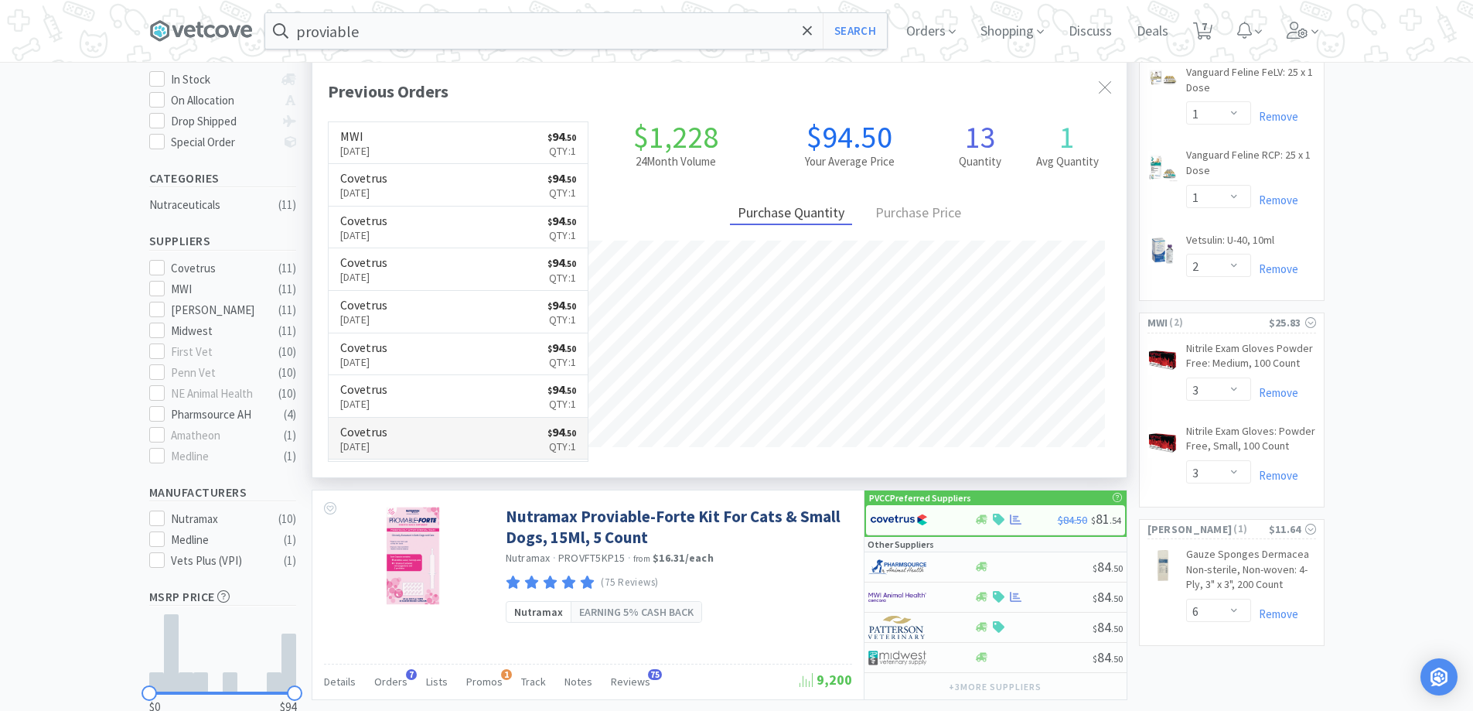
scroll to position [309, 0]
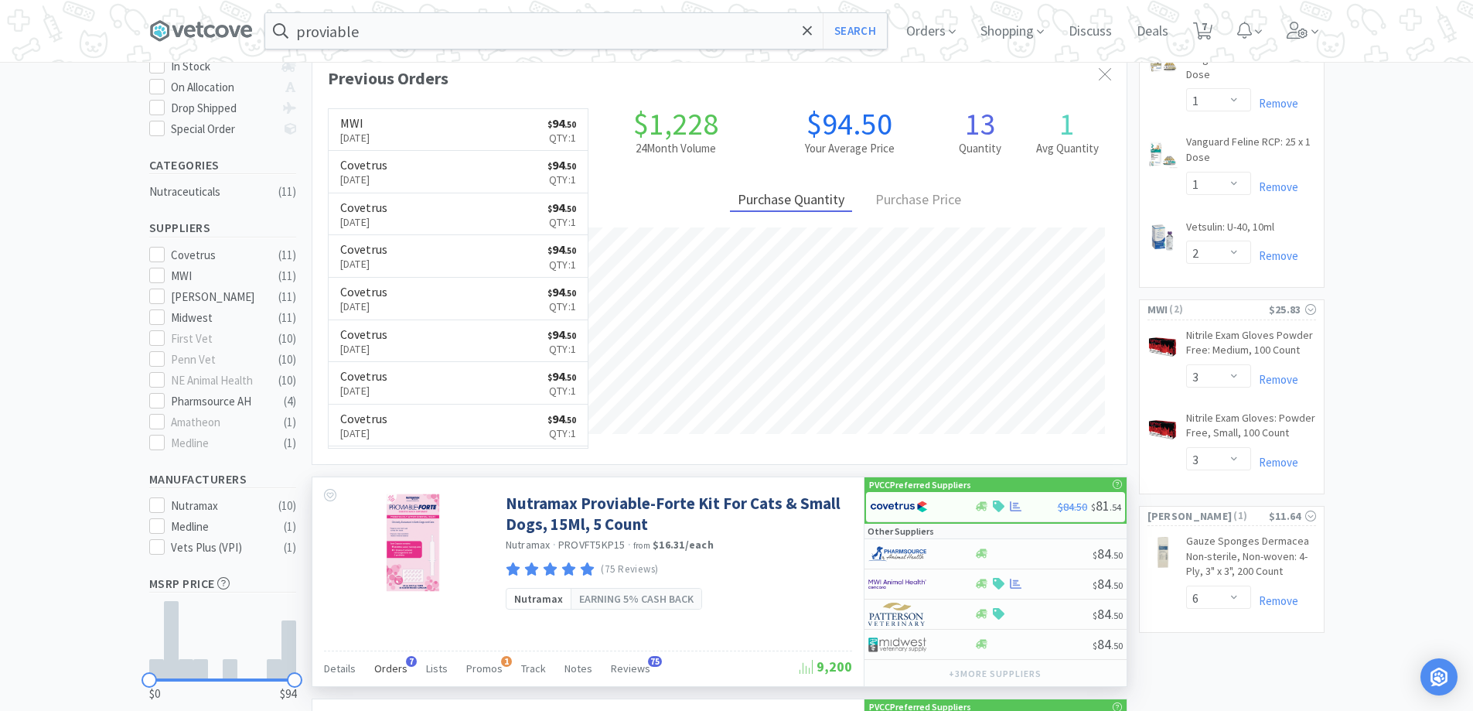
click at [399, 669] on span "Orders" at bounding box center [390, 668] width 33 height 14
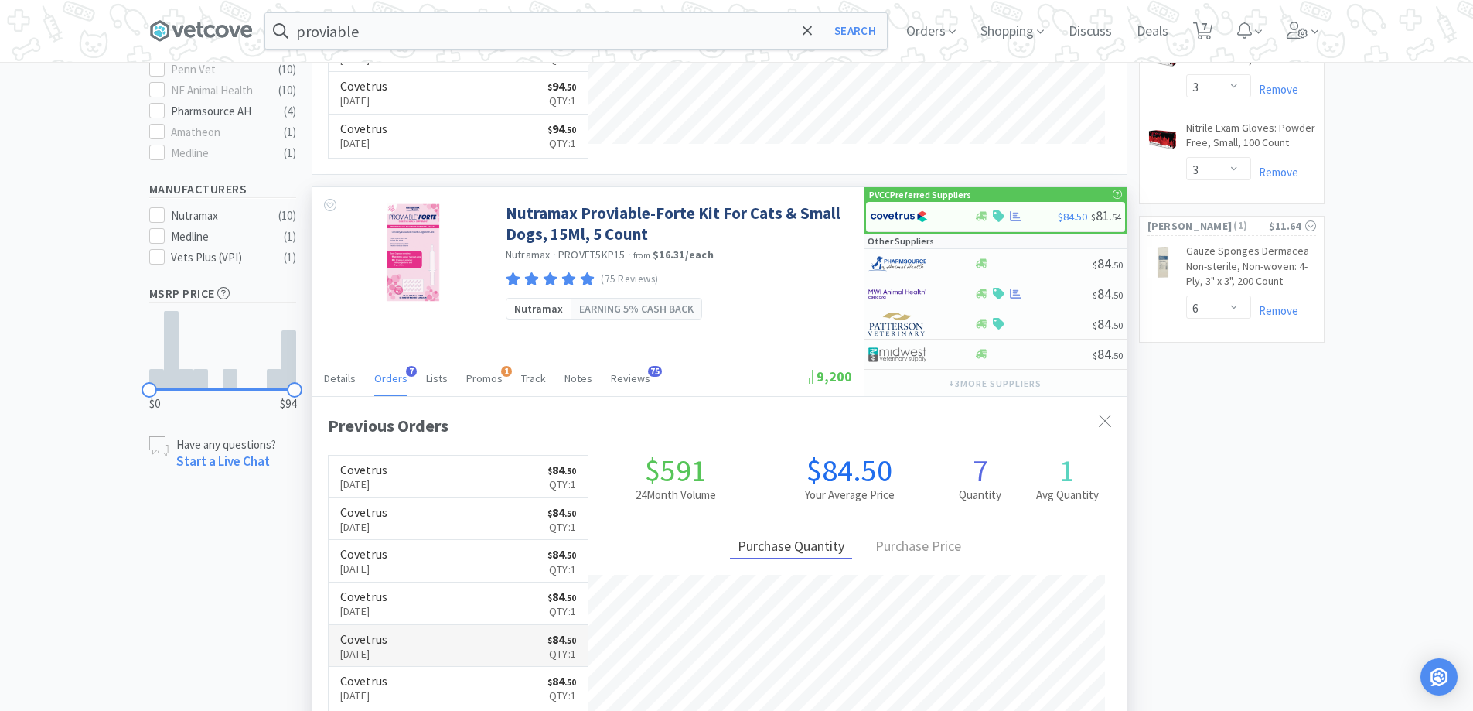
scroll to position [619, 0]
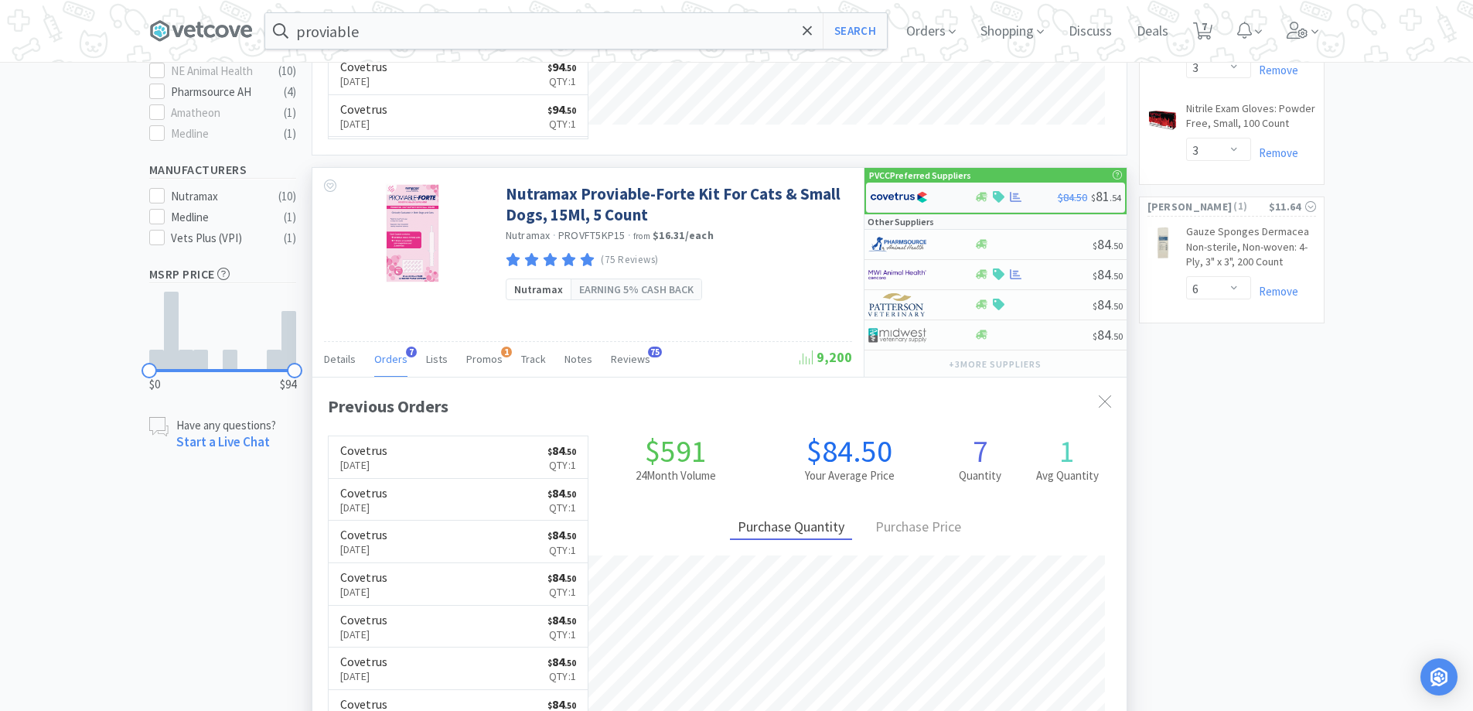
click at [1048, 200] on div at bounding box center [1016, 197] width 84 height 12
select select "1"
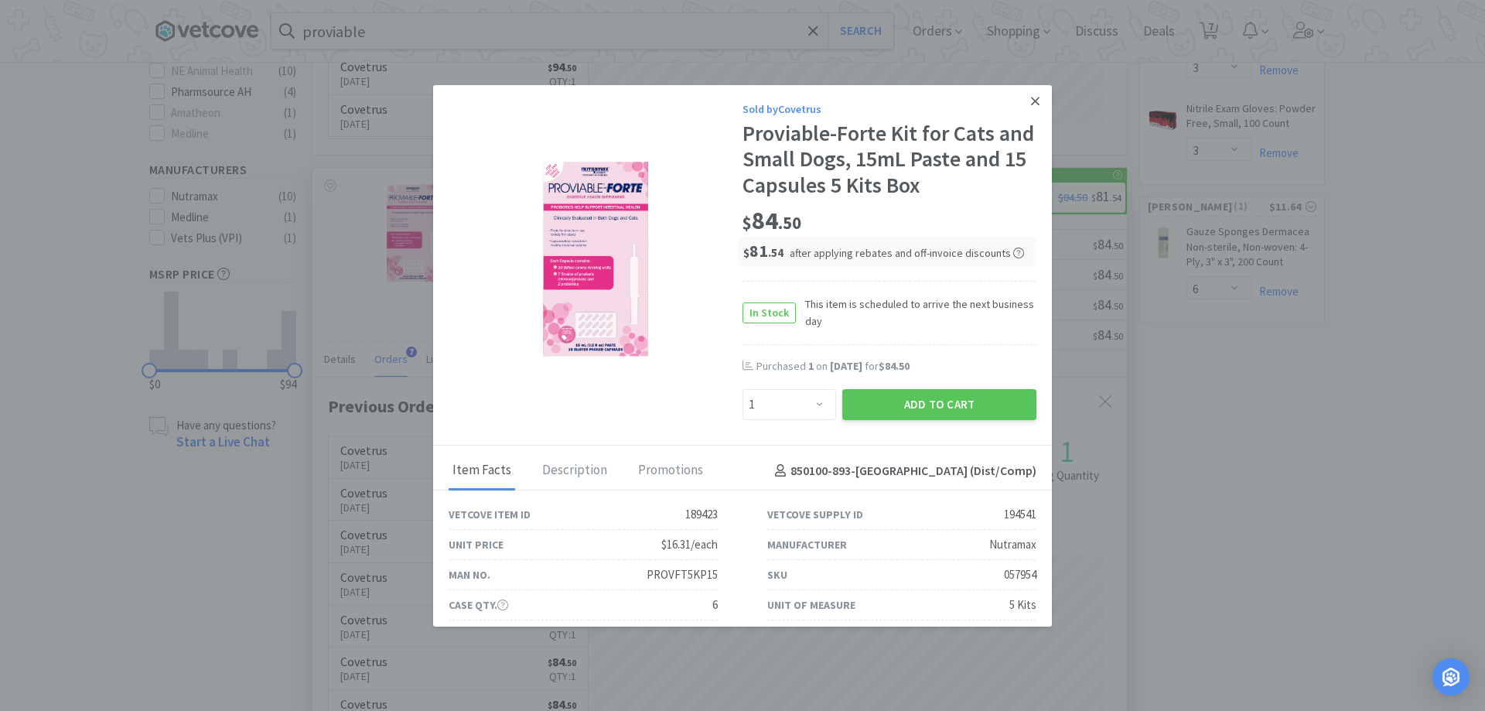
click at [1031, 97] on icon at bounding box center [1035, 101] width 9 height 14
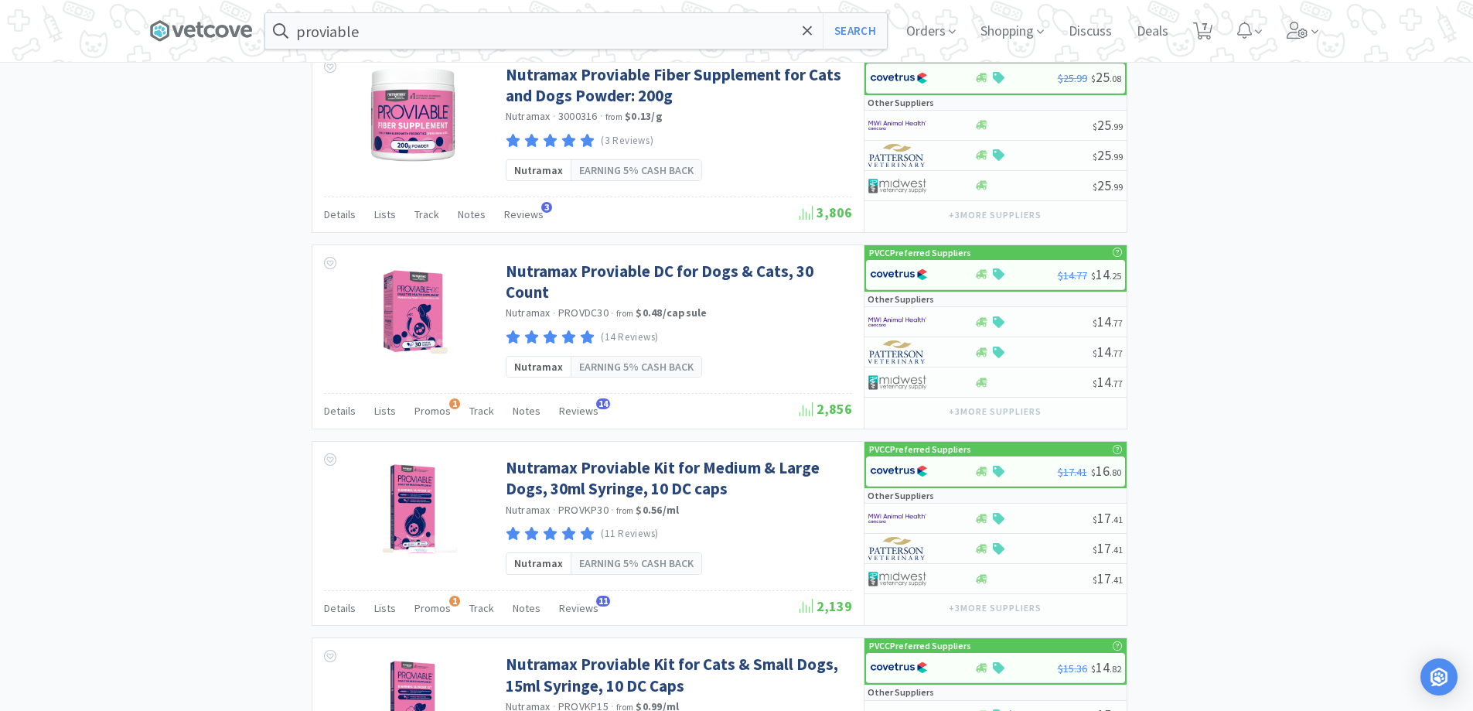
scroll to position [1779, 0]
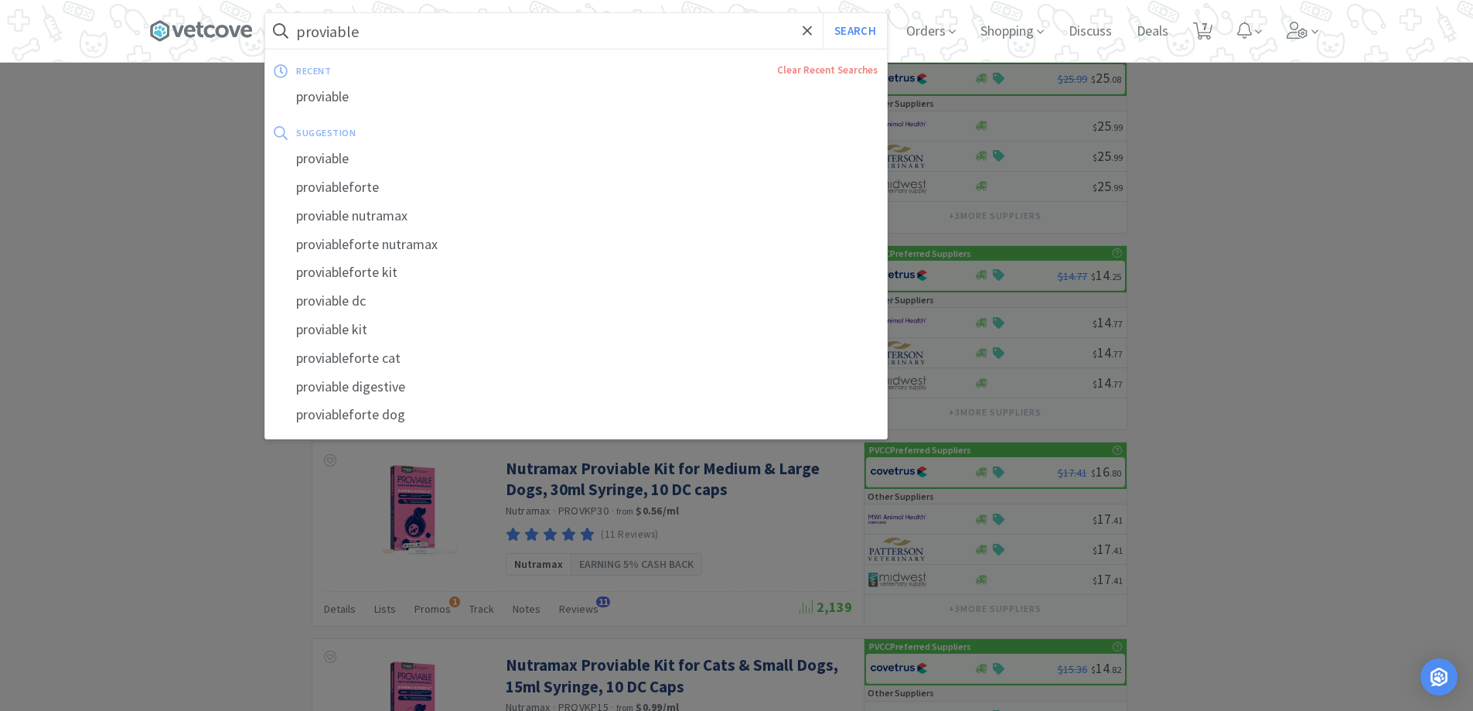
click at [517, 34] on input "proviable" at bounding box center [576, 31] width 622 height 36
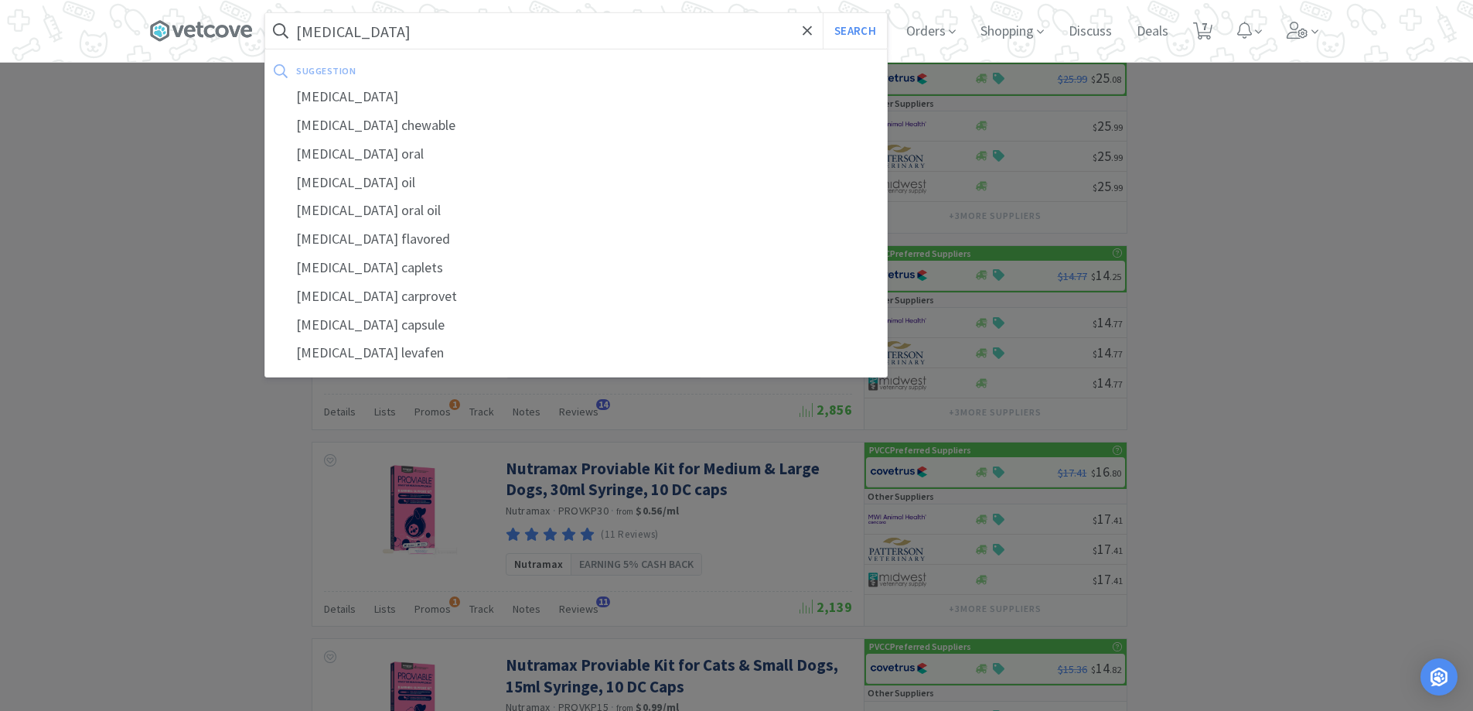
type input "[MEDICAL_DATA]"
click at [823, 13] on button "Search" at bounding box center [855, 31] width 64 height 36
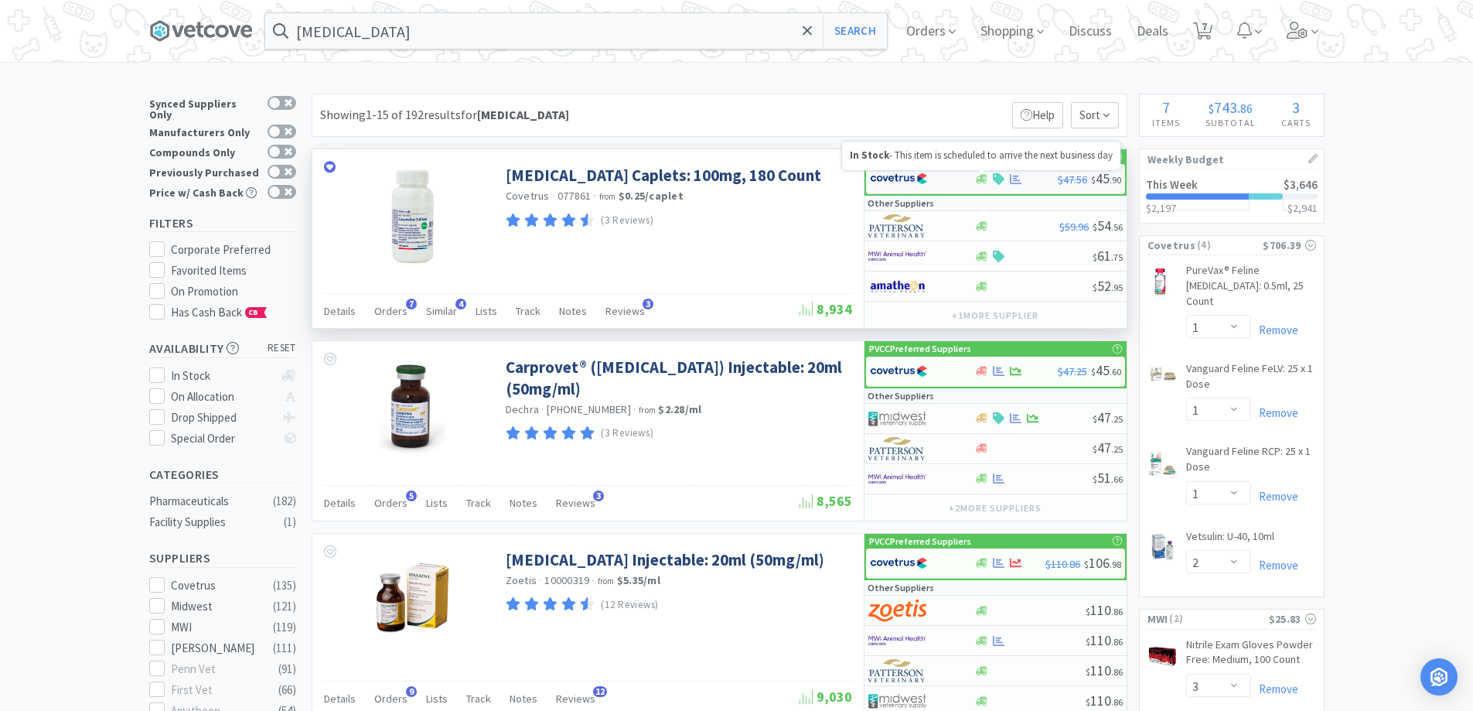
click at [981, 180] on icon at bounding box center [982, 178] width 12 height 9
select select "1"
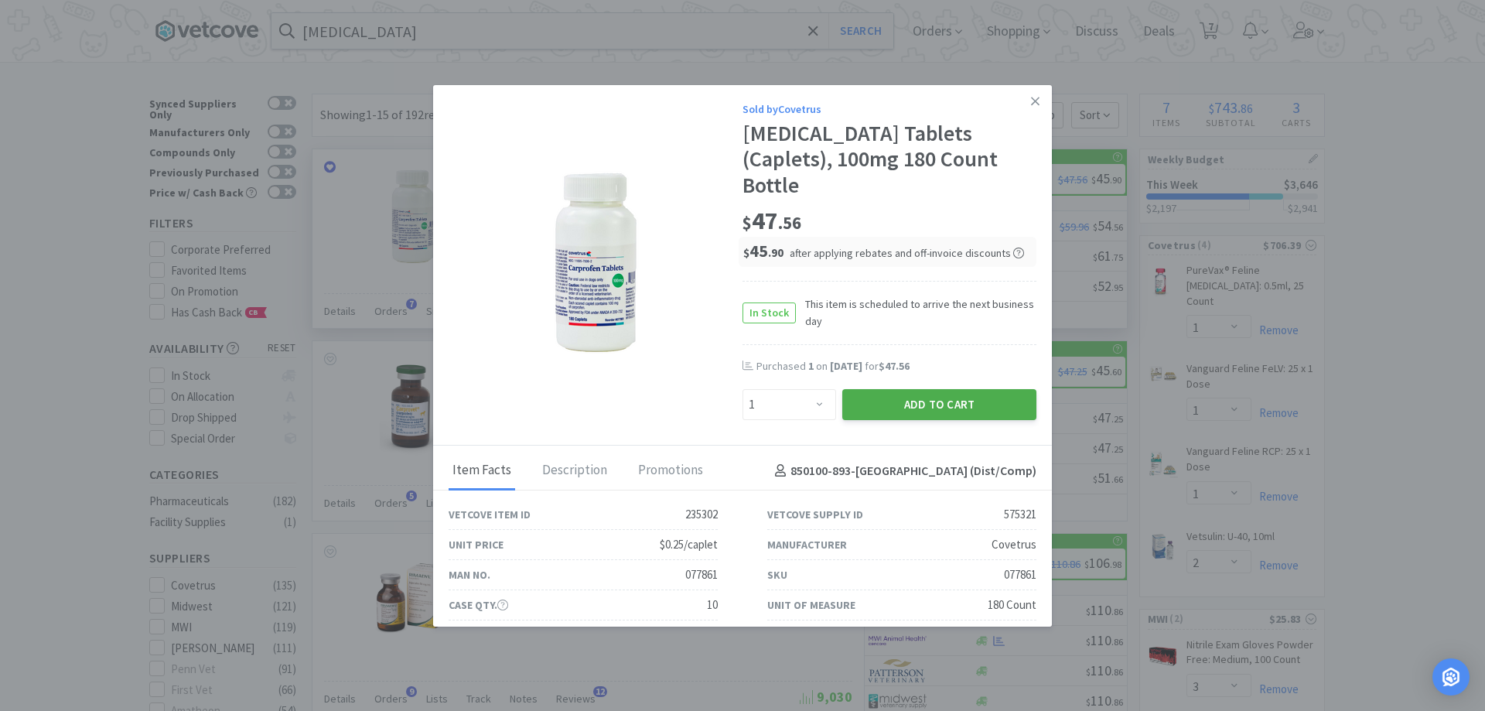
click at [871, 389] on button "Add to Cart" at bounding box center [939, 404] width 194 height 31
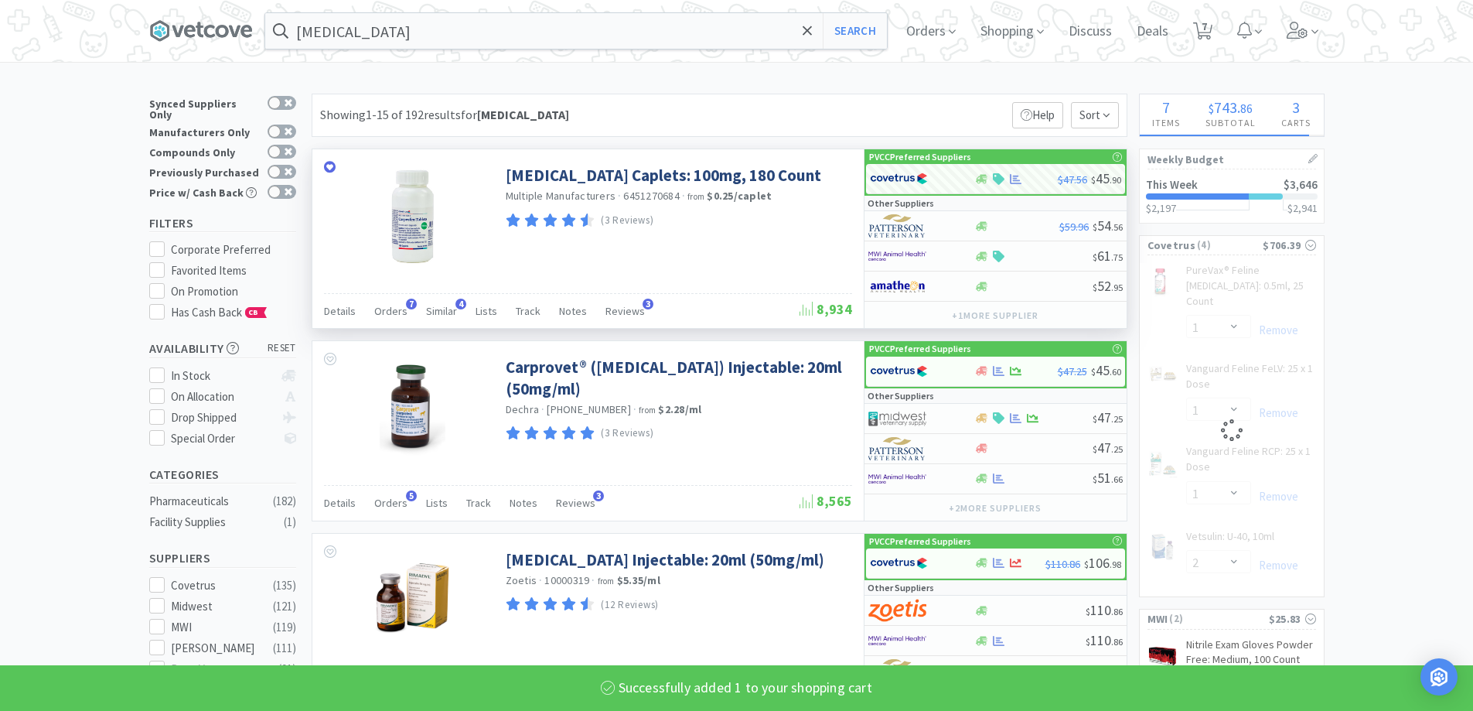
click at [1027, 102] on p "Help" at bounding box center [1037, 115] width 51 height 26
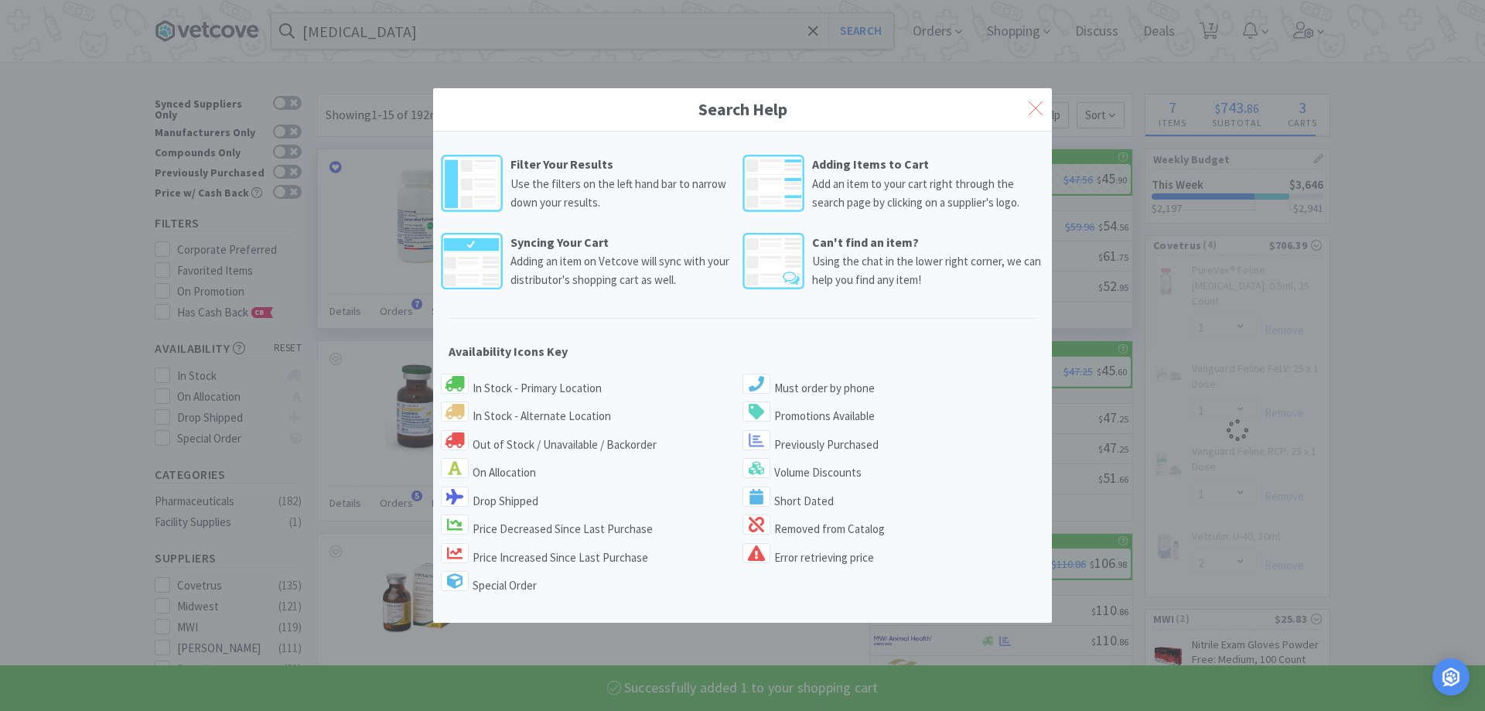
click at [1035, 110] on icon at bounding box center [1035, 108] width 14 height 14
select select "1"
select select "2"
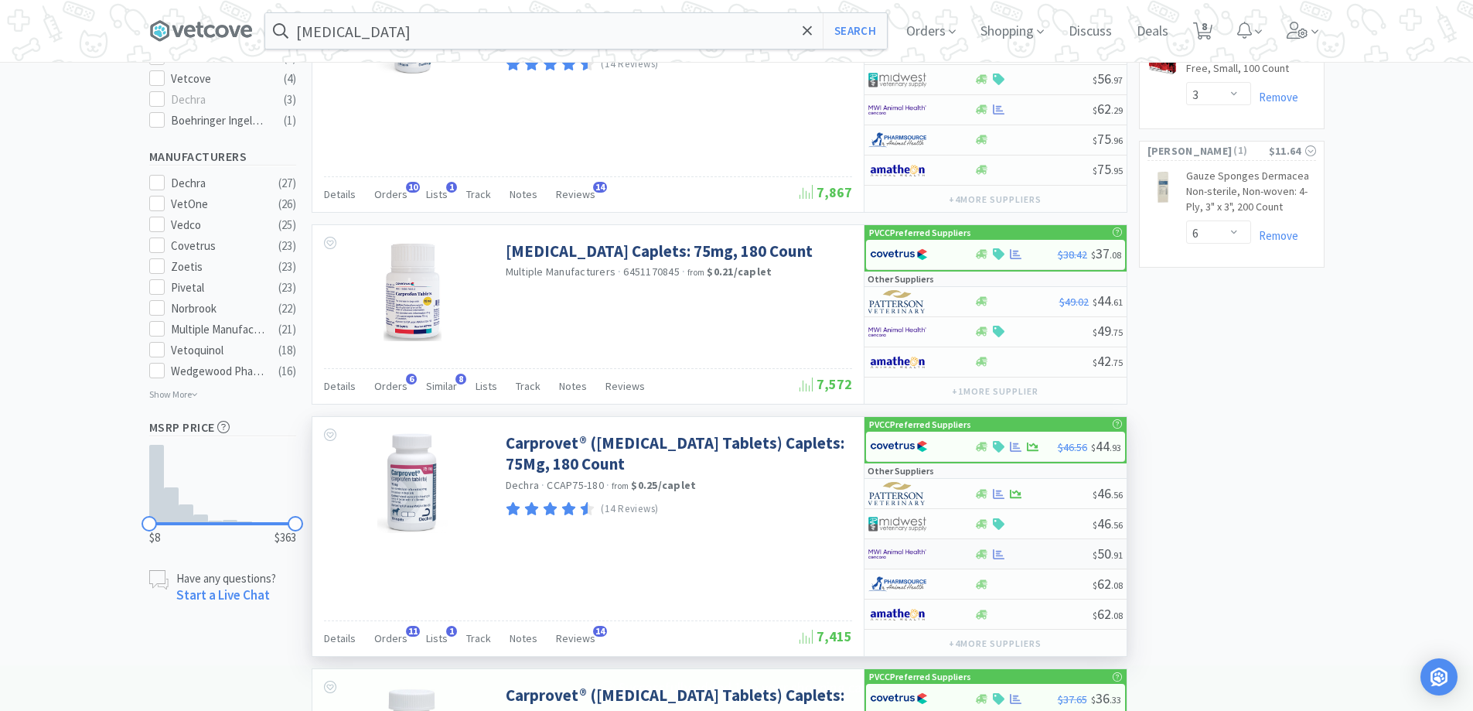
scroll to position [773, 0]
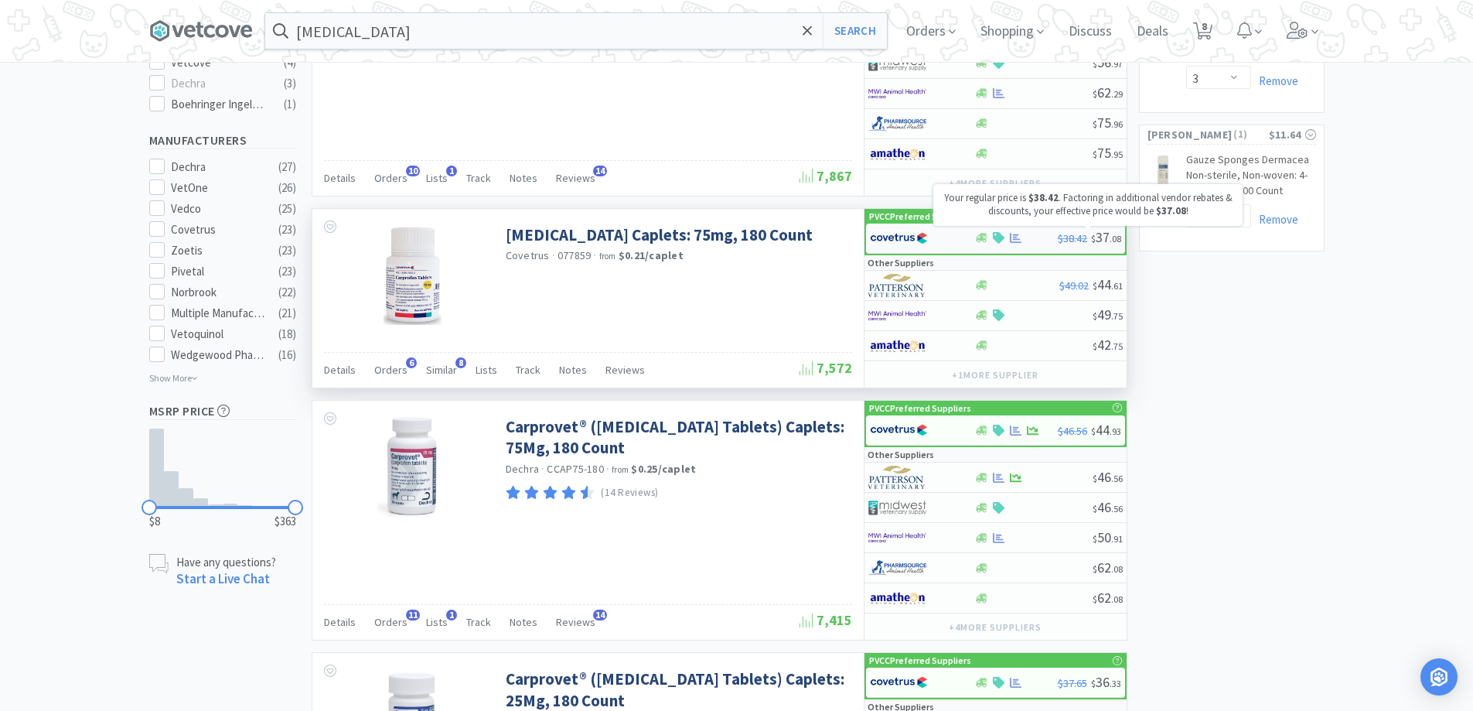
click at [1078, 235] on span "$38.42" at bounding box center [1072, 238] width 29 height 14
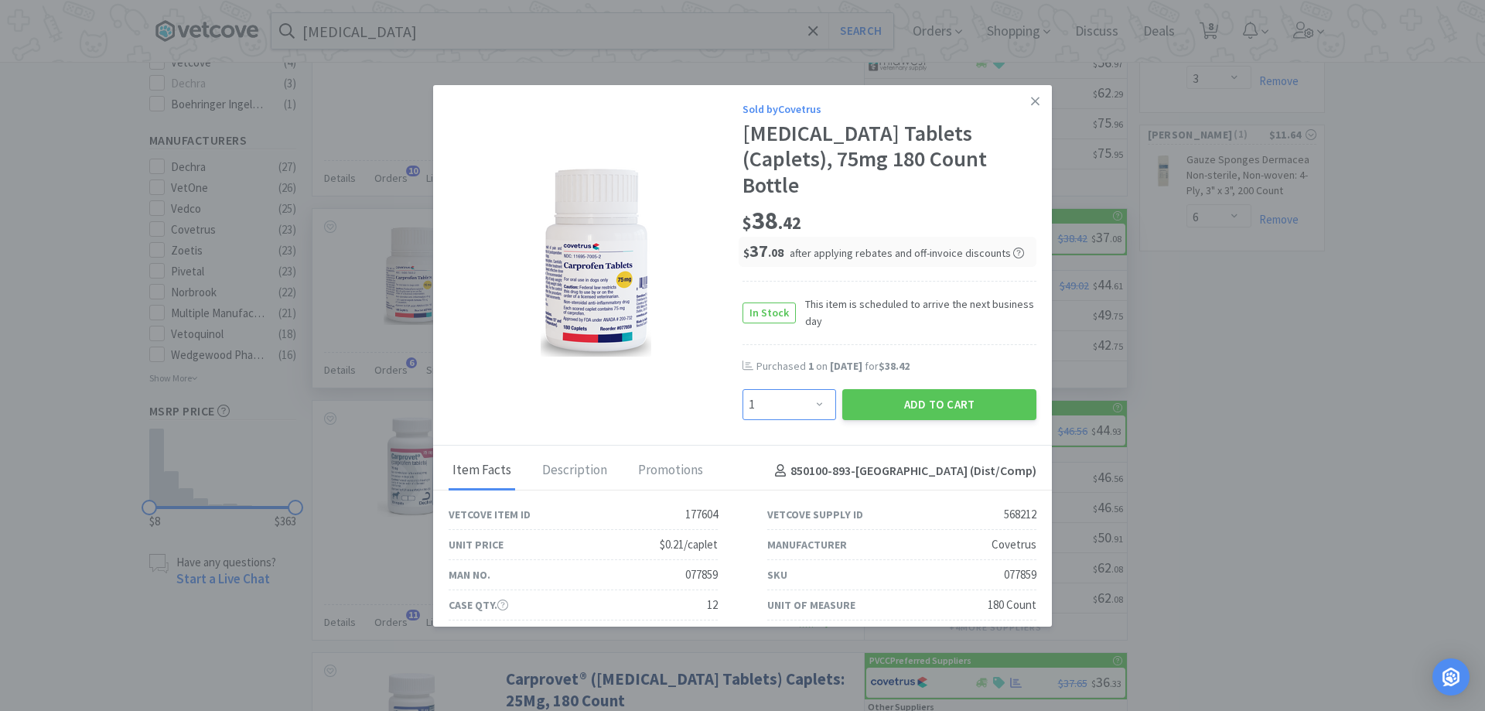
click at [810, 389] on select "Enter Quantity 1 2 3 4 5 6 7 8 9 10 11 12 13 14 15 16 17 18 19 20 Enter Quantity" at bounding box center [789, 404] width 94 height 31
select select "2"
click at [742, 389] on select "Enter Quantity 1 2 3 4 5 6 7 8 9 10 11 12 13 14 15 16 17 18 19 20 Enter Quantity" at bounding box center [789, 404] width 94 height 31
click at [842, 389] on button "Add to Cart" at bounding box center [939, 404] width 194 height 31
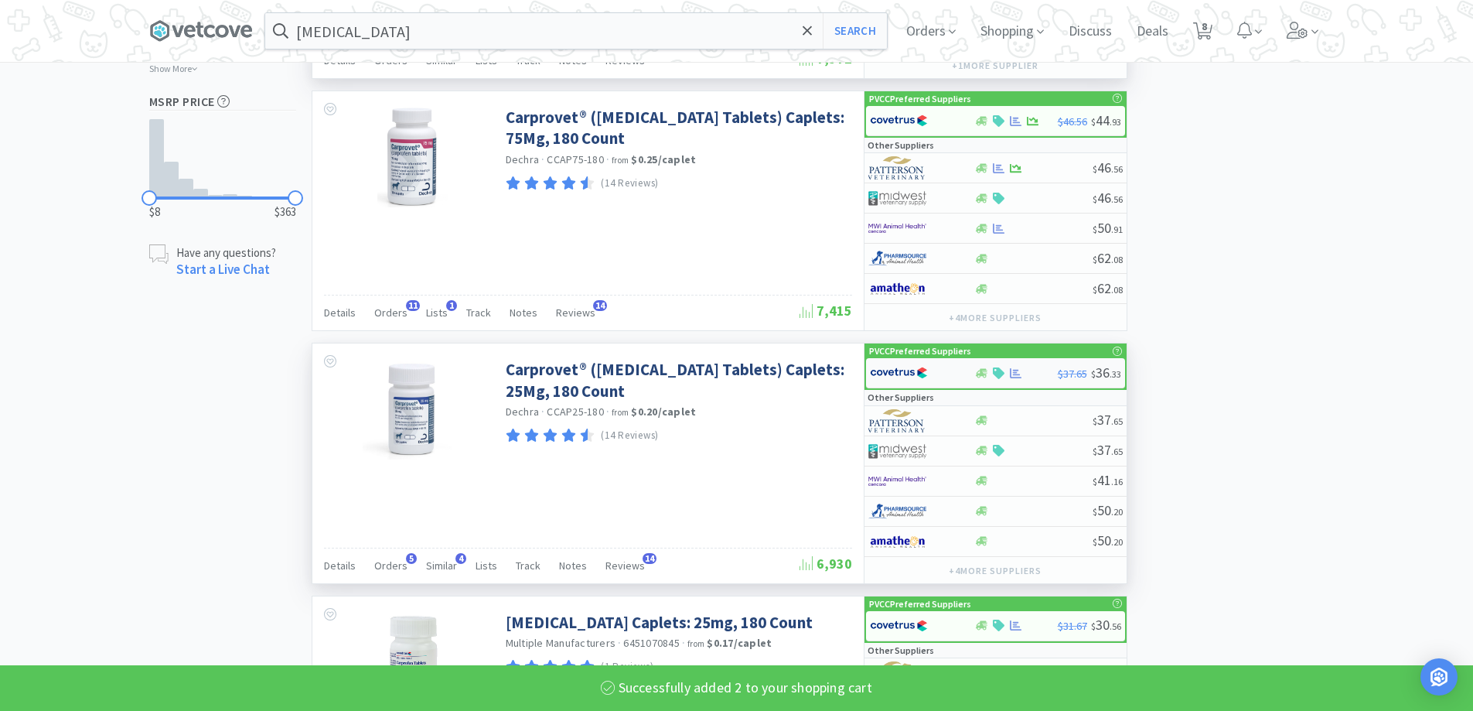
select select "2"
select select "1"
select select "2"
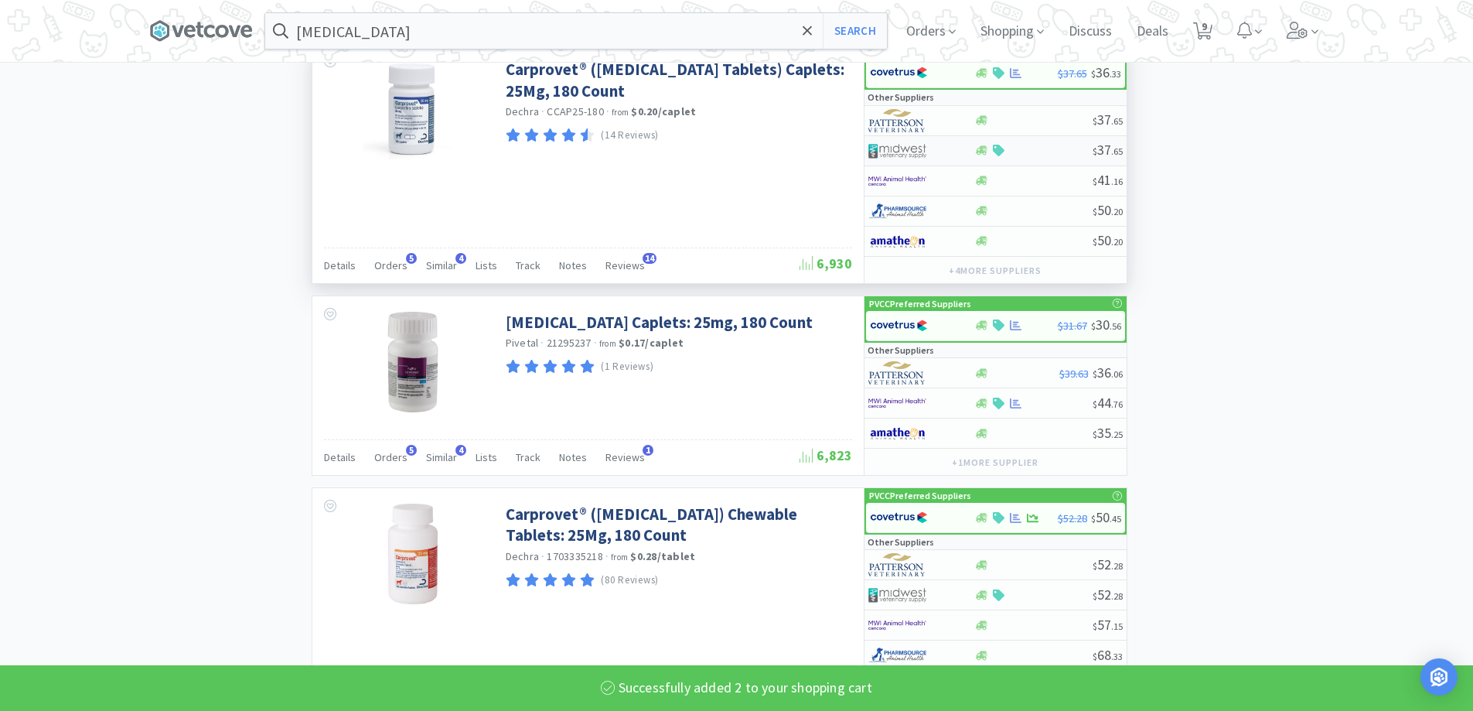
scroll to position [1392, 0]
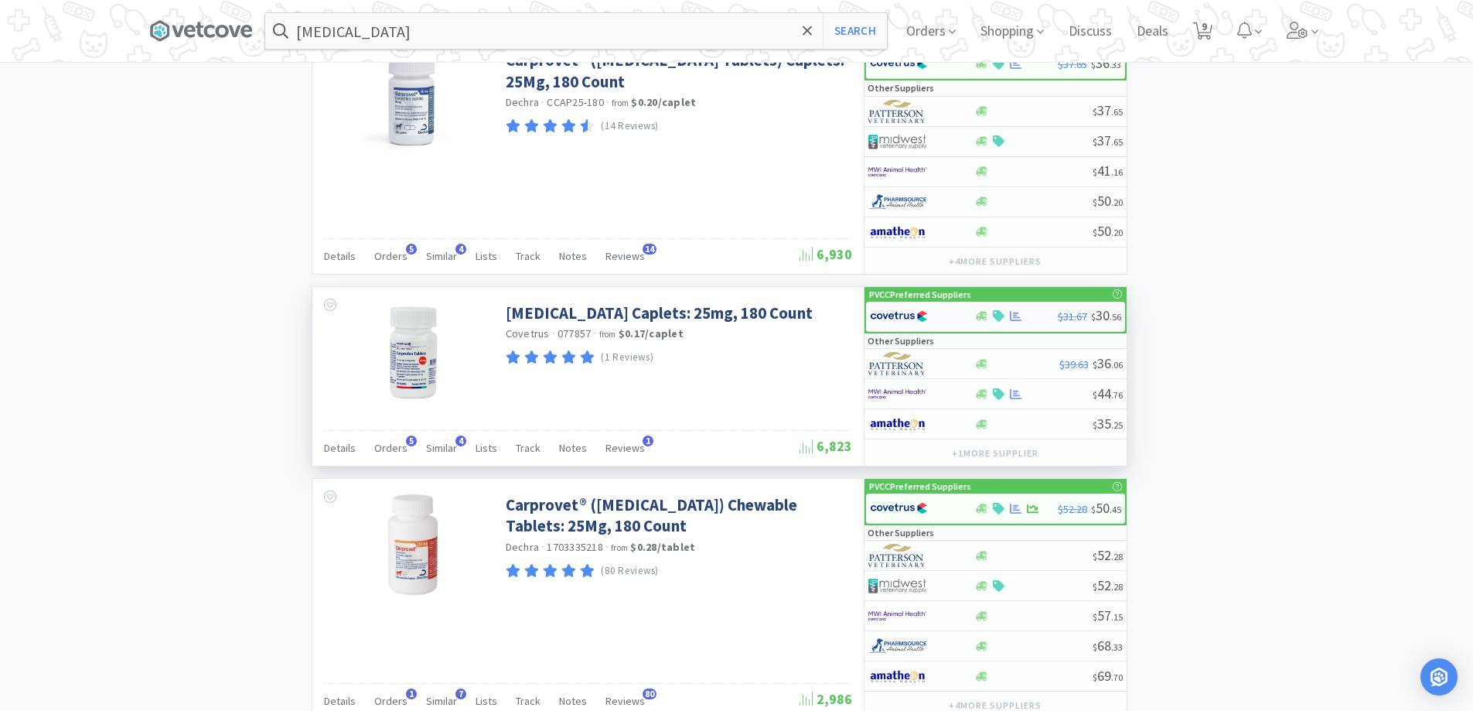
click at [961, 326] on div at bounding box center [922, 316] width 104 height 26
select select "1"
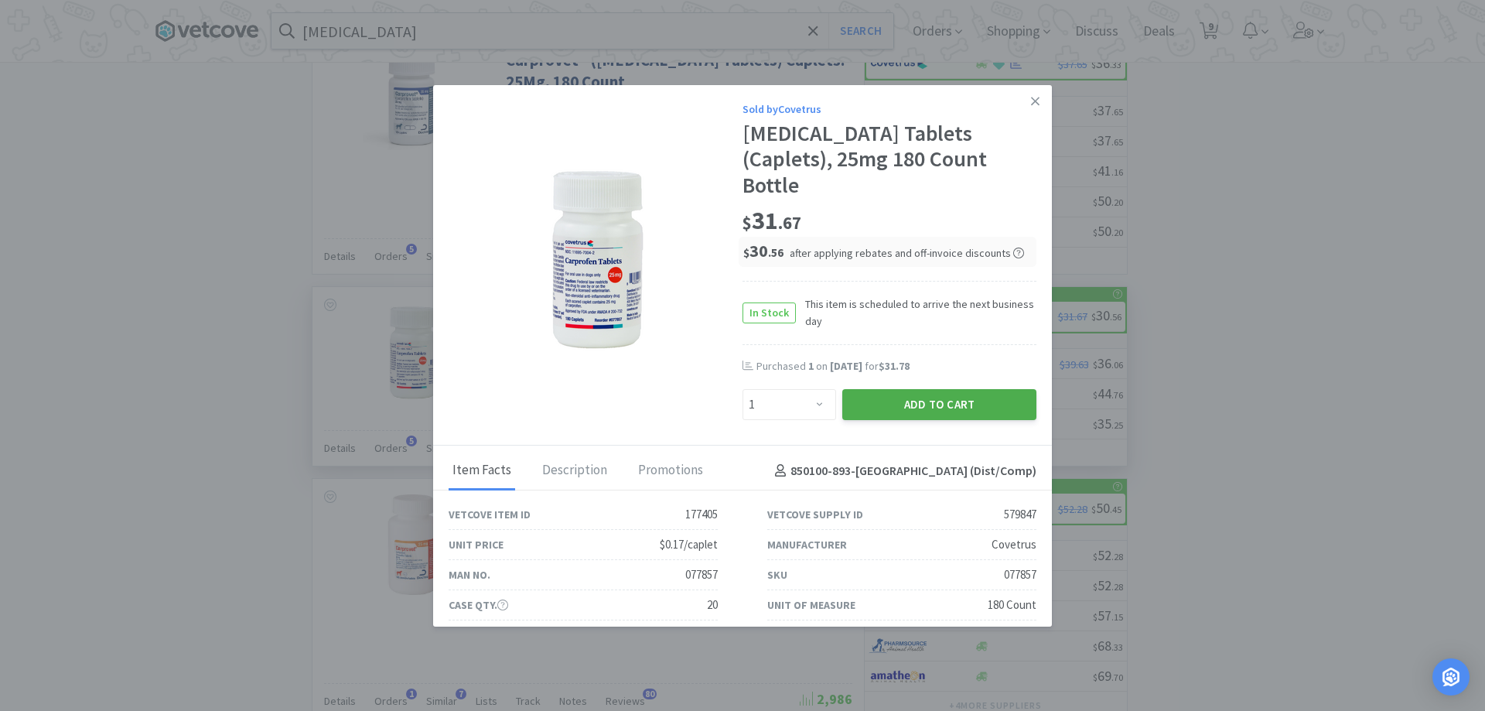
click at [855, 389] on button "Add to Cart" at bounding box center [939, 404] width 194 height 31
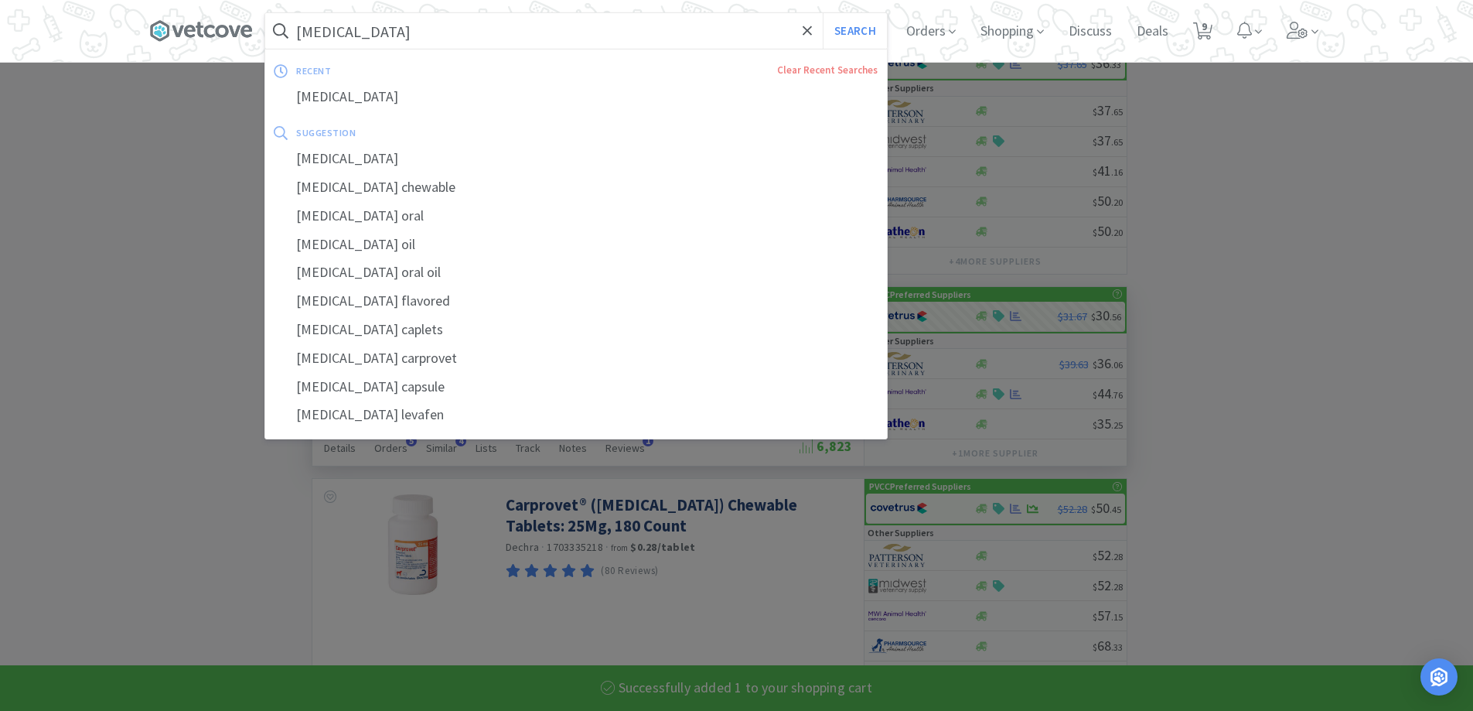
click at [676, 37] on input "[MEDICAL_DATA]" at bounding box center [576, 31] width 622 height 36
select select "1"
select select "2"
select select "1"
select select "2"
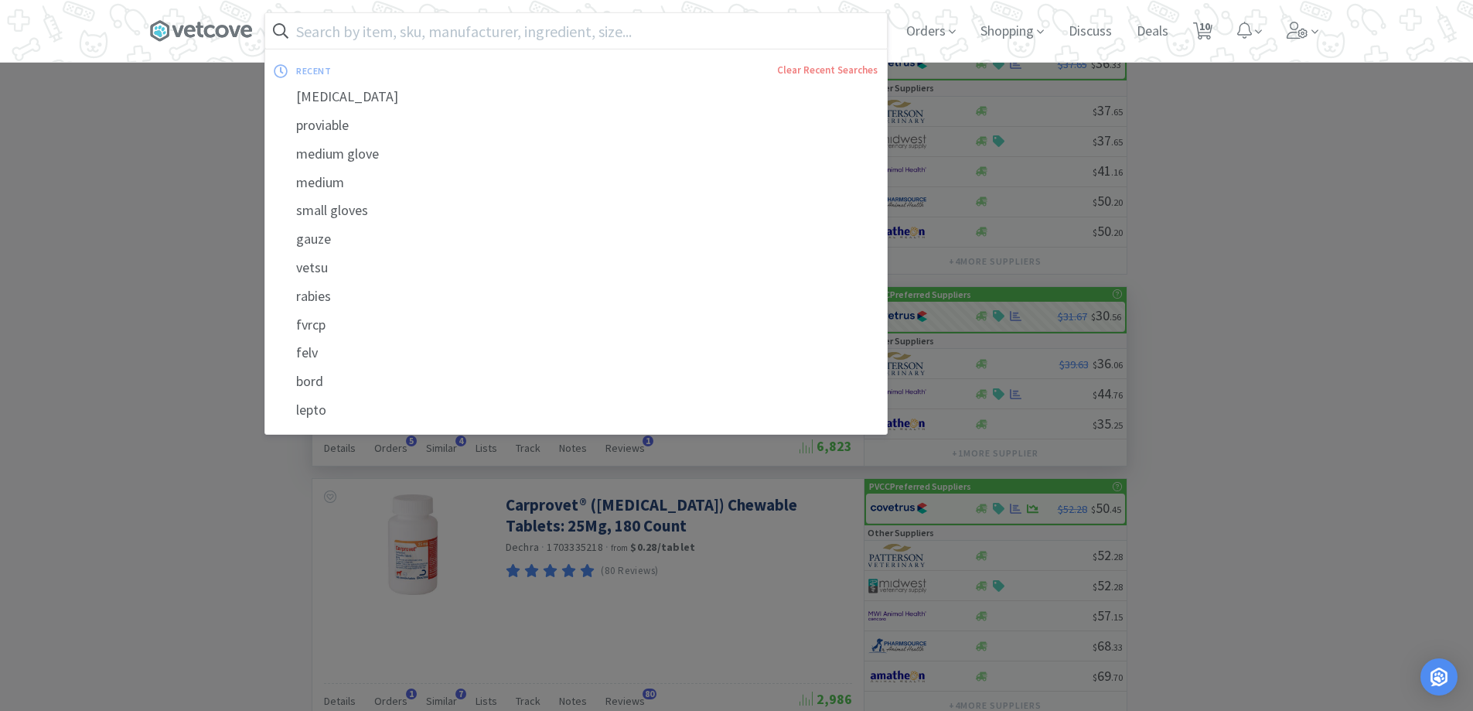
click at [464, 38] on input "text" at bounding box center [576, 31] width 622 height 36
click at [338, 30] on input "text" at bounding box center [576, 31] width 622 height 36
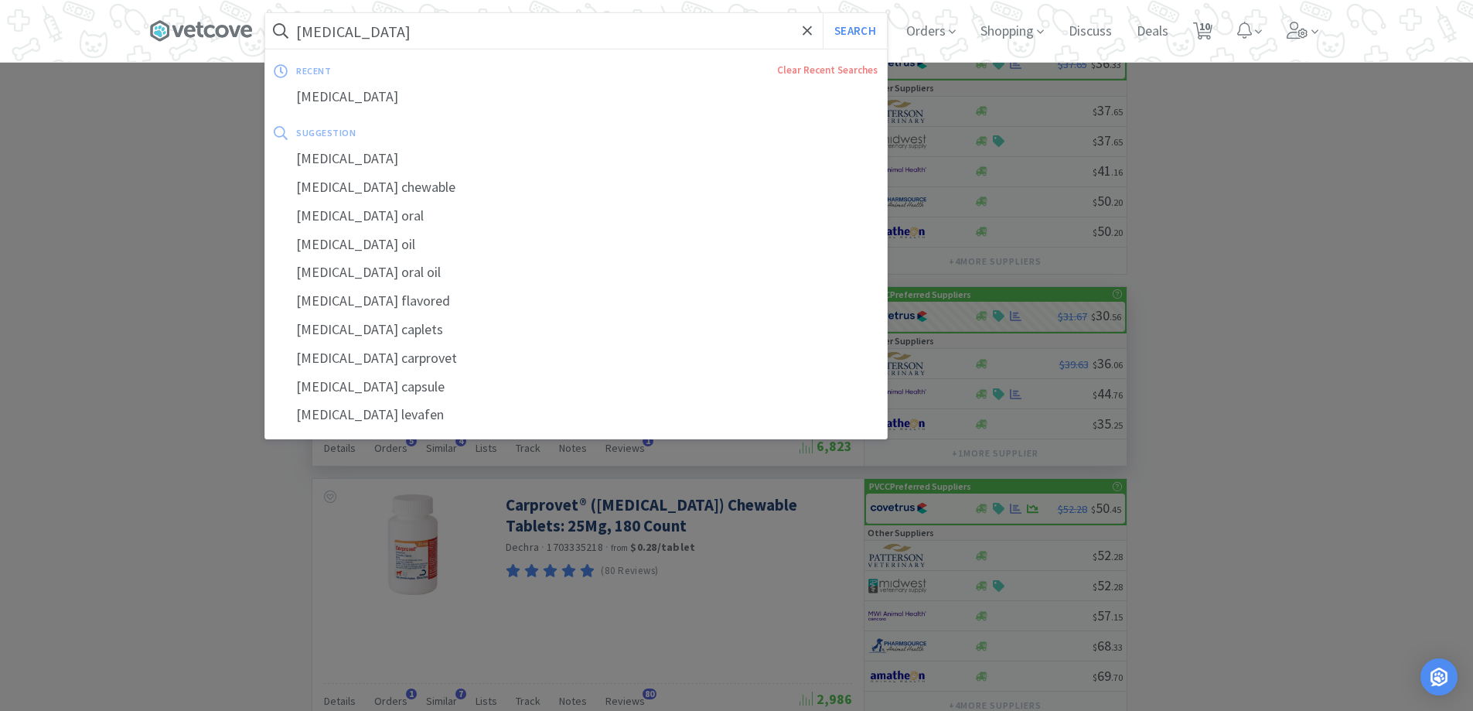
click at [823, 13] on button "Search" at bounding box center [855, 31] width 64 height 36
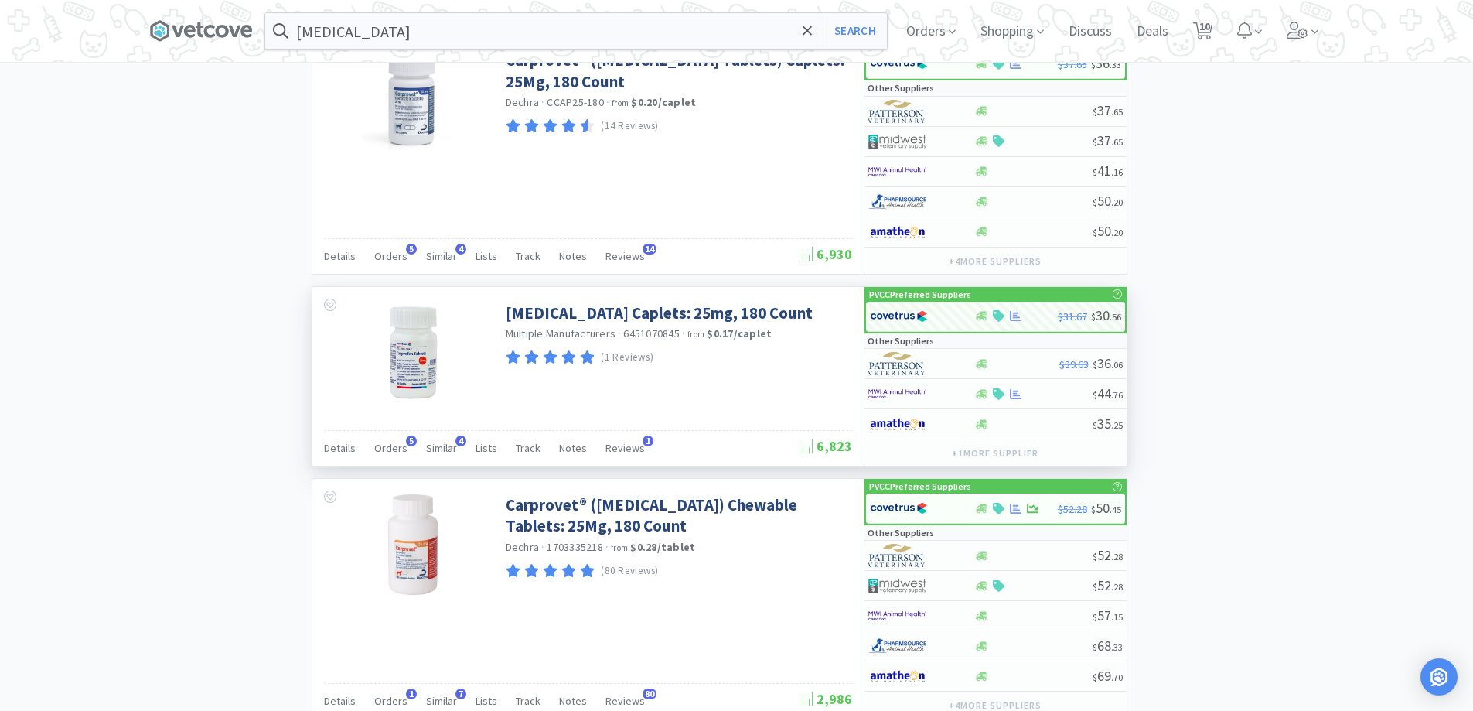
scroll to position [0, 0]
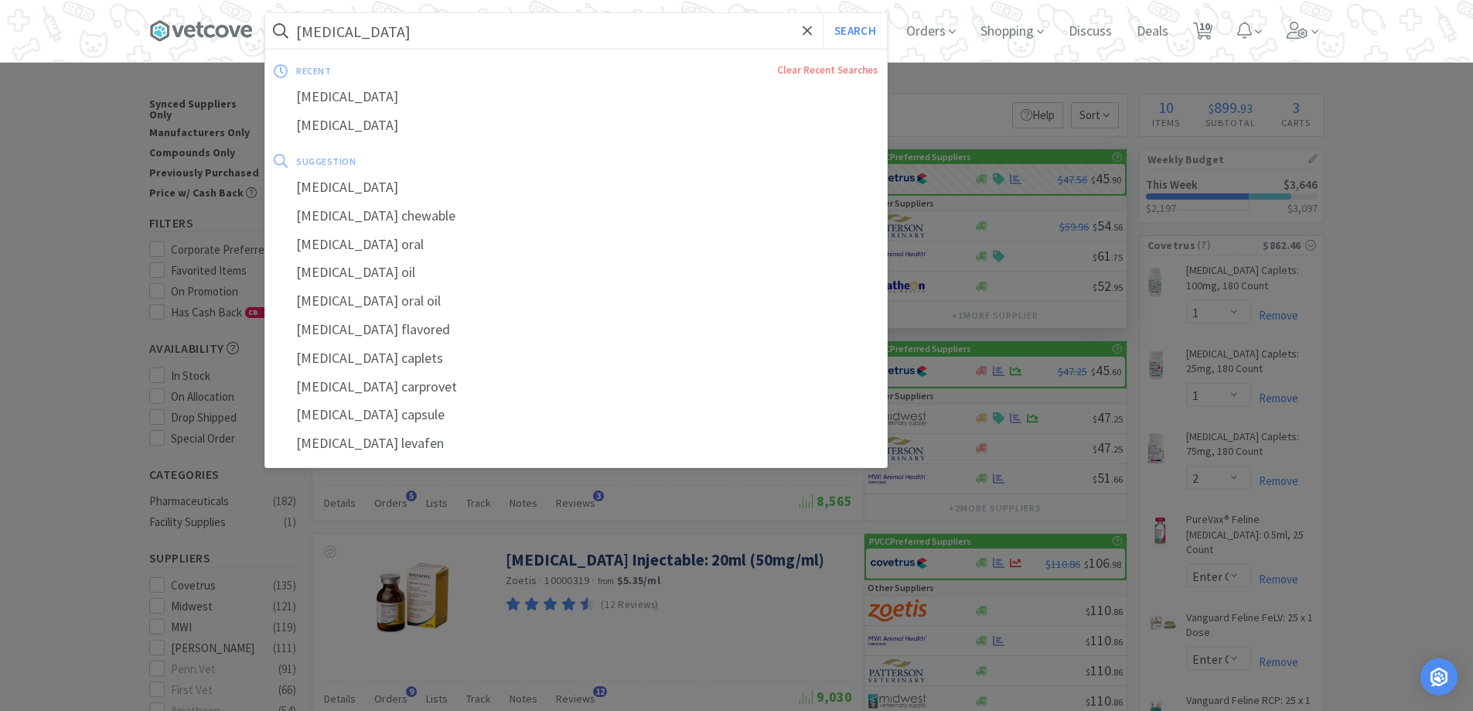
click at [390, 35] on input "[MEDICAL_DATA]" at bounding box center [576, 31] width 622 height 36
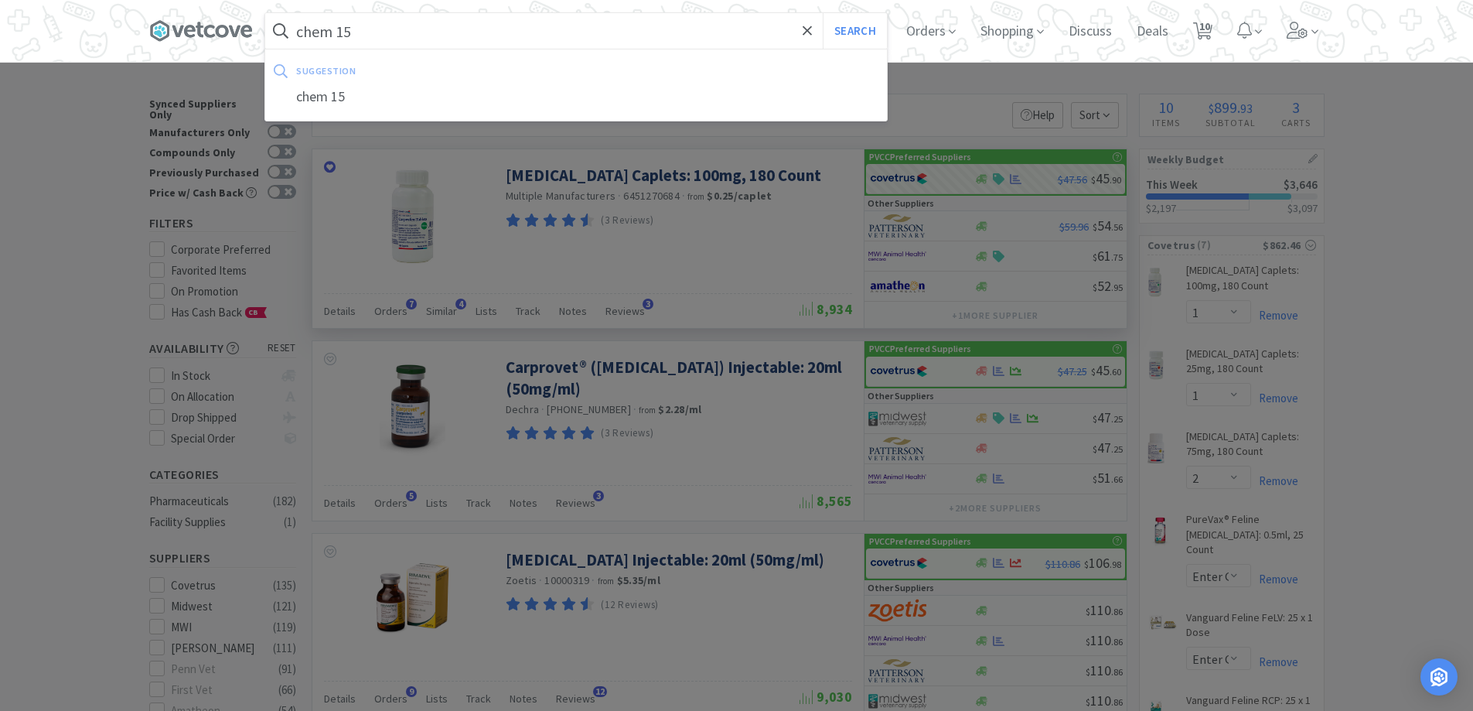
type input "chem 15"
click at [823, 13] on button "Search" at bounding box center [855, 31] width 64 height 36
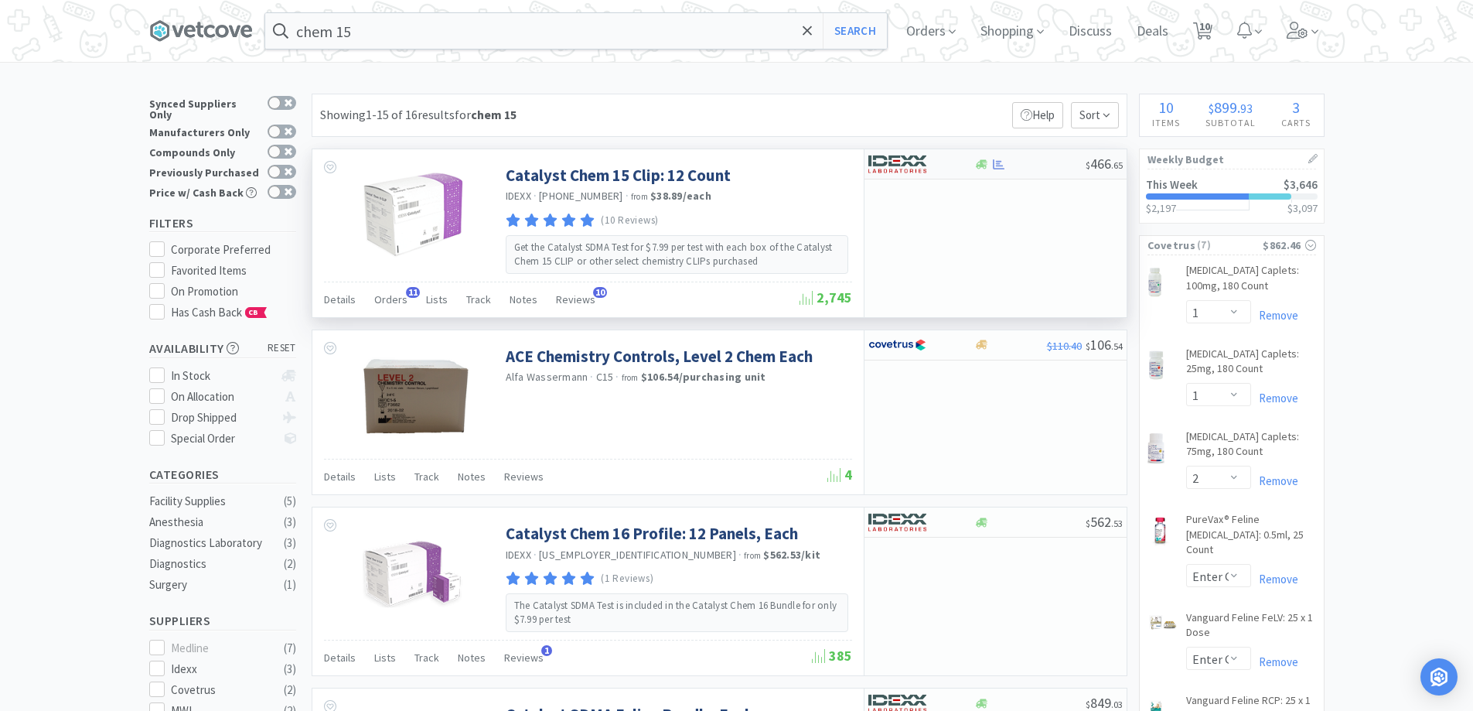
click at [977, 172] on div "$ 466 . 65" at bounding box center [996, 164] width 262 height 30
select select "1"
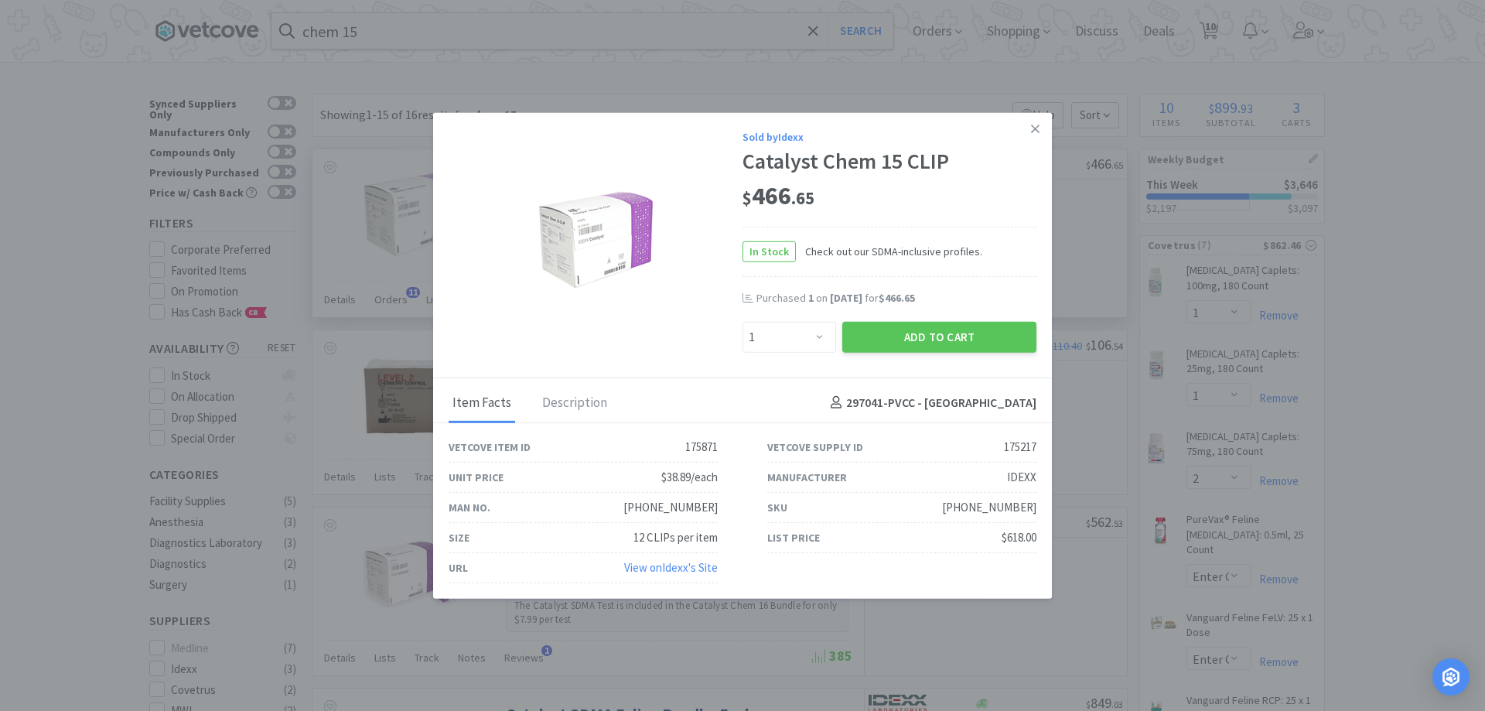
drag, startPoint x: 926, startPoint y: 340, endPoint x: 541, endPoint y: 174, distance: 419.4
click at [923, 339] on button "Add to Cart" at bounding box center [939, 336] width 194 height 31
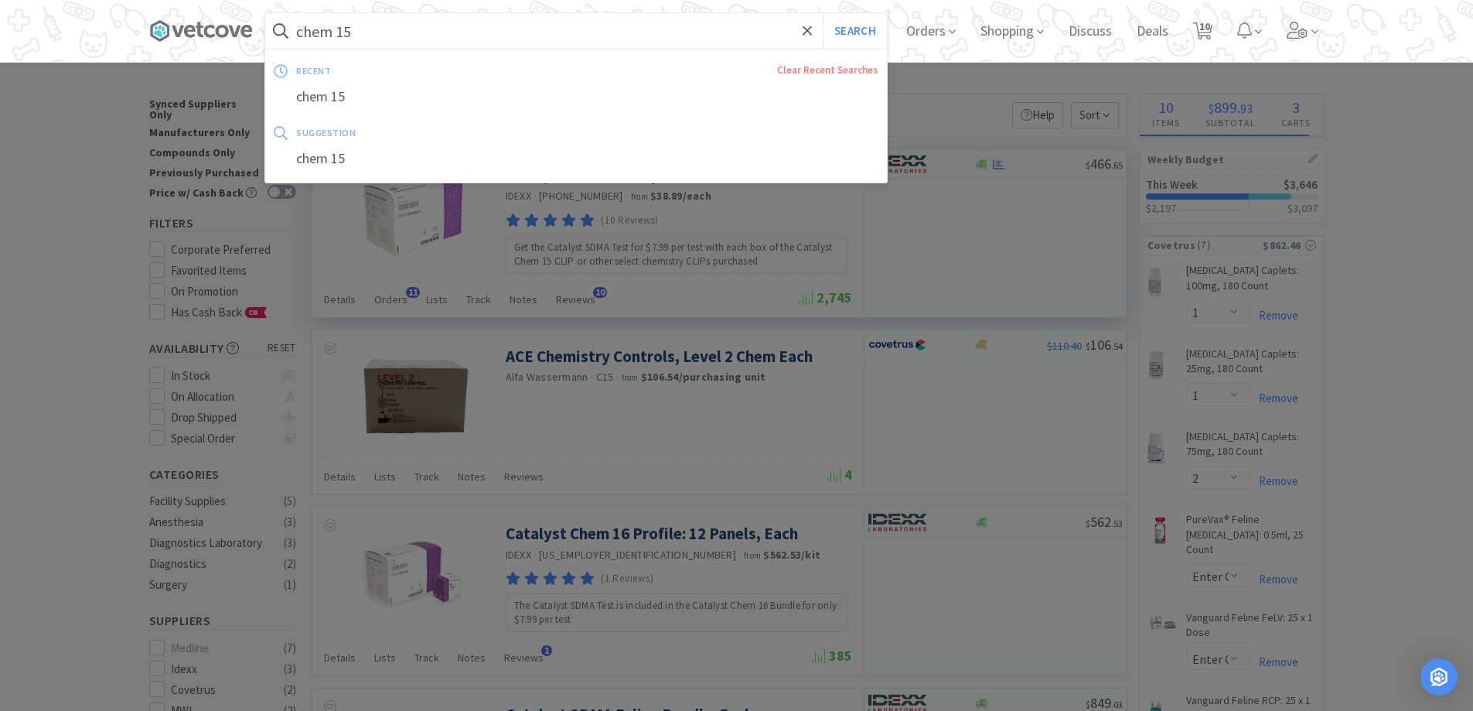
drag, startPoint x: 379, startPoint y: 31, endPoint x: 72, endPoint y: 18, distance: 307.3
click at [72, 18] on div "chem 15 Search recent Clear Recent Searches chem 15 suggestion chem 15 Orders S…" at bounding box center [736, 31] width 1473 height 62
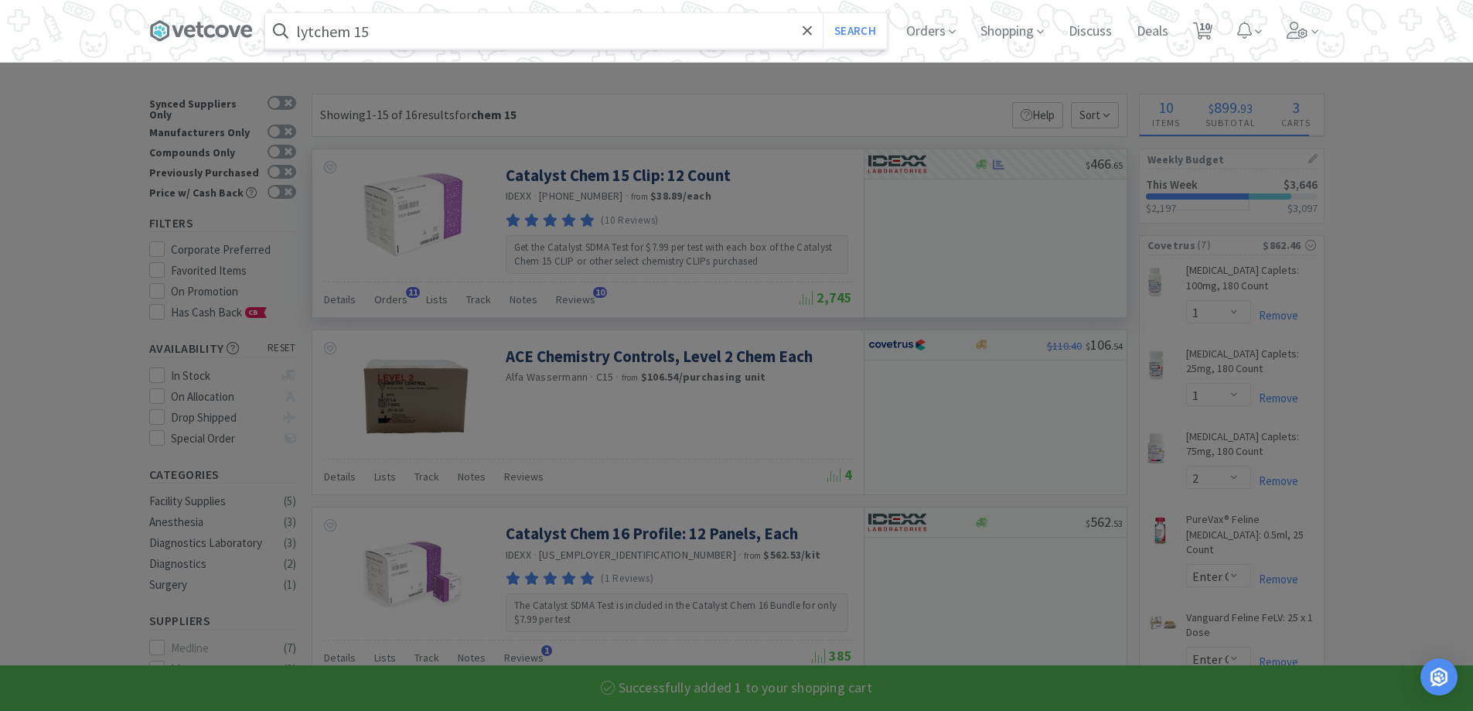
type input "lytechem 15"
select select "1"
click at [823, 13] on button "Search" at bounding box center [855, 31] width 64 height 36
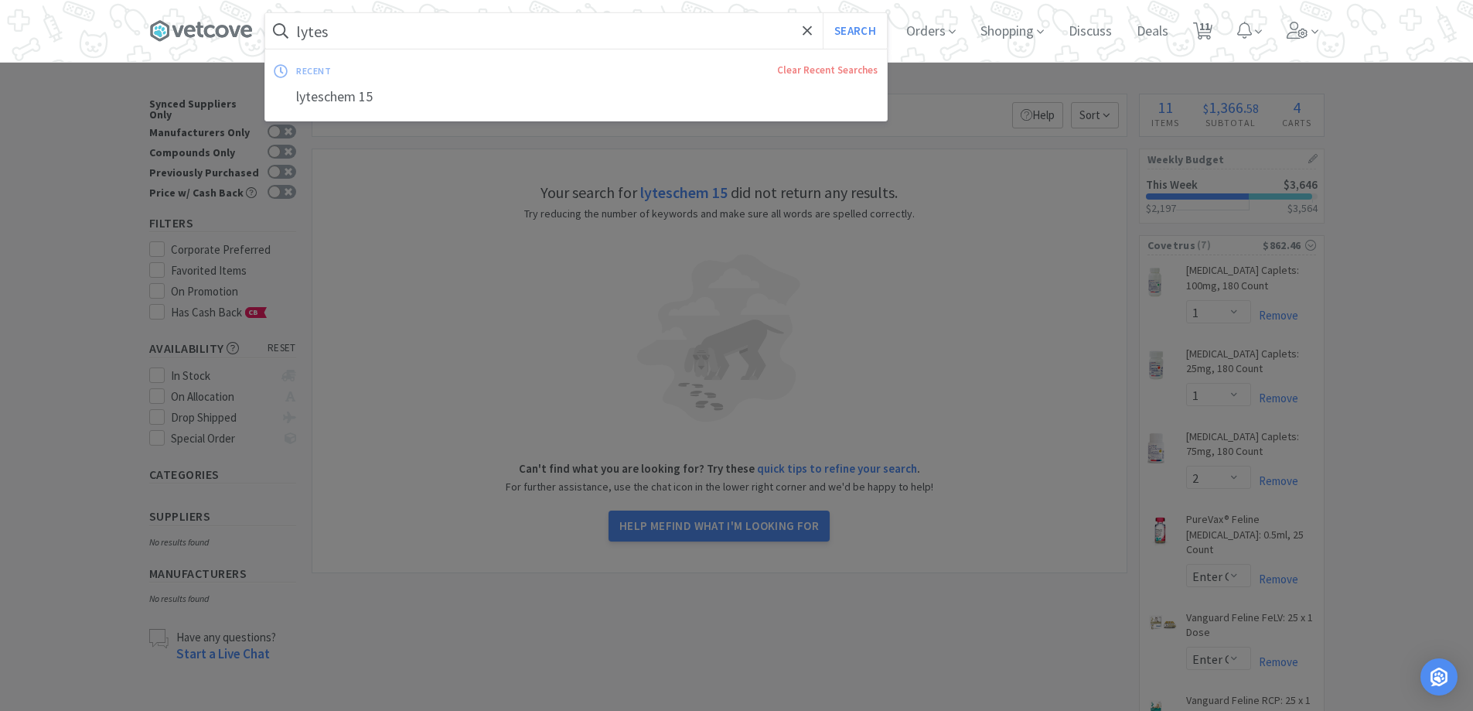
type input "lytes"
click at [823, 13] on button "Search" at bounding box center [855, 31] width 64 height 36
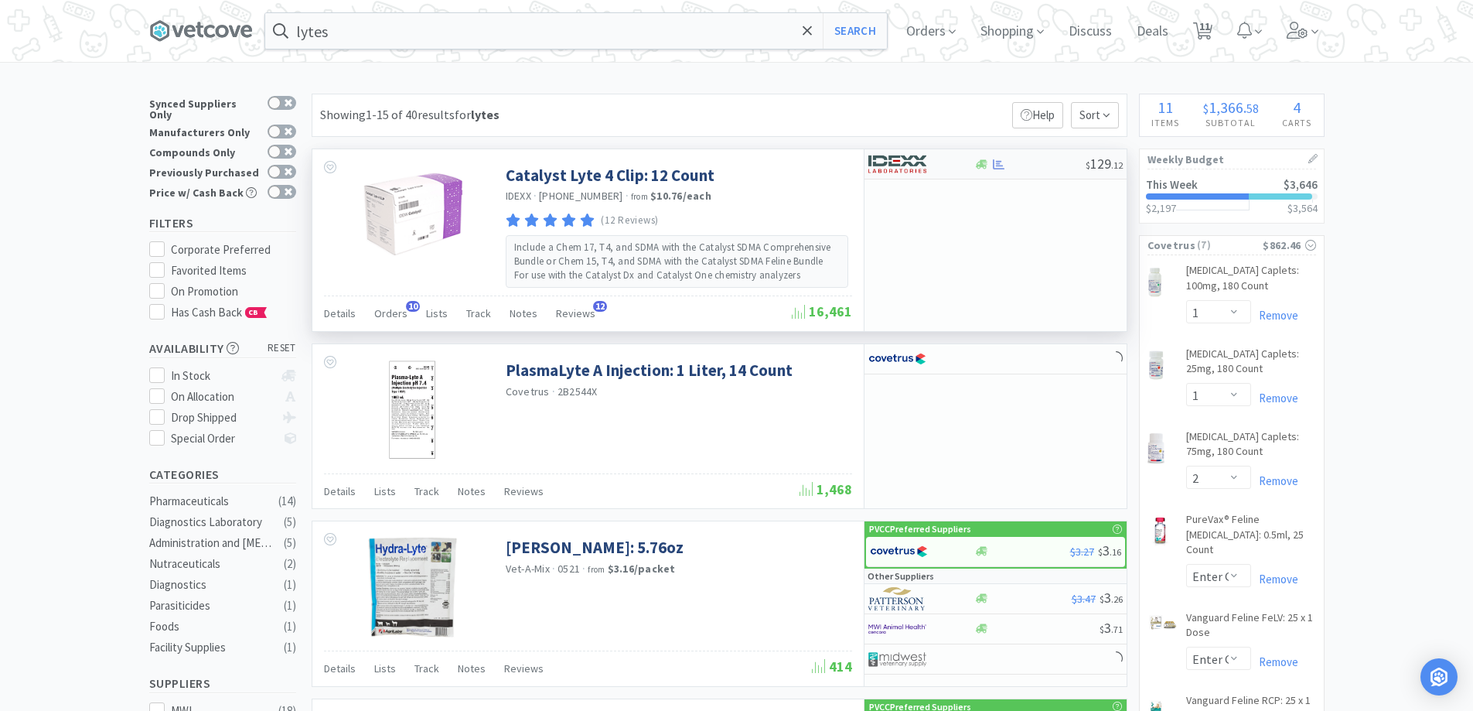
click at [1061, 165] on div at bounding box center [1029, 165] width 111 height 12
select select "1"
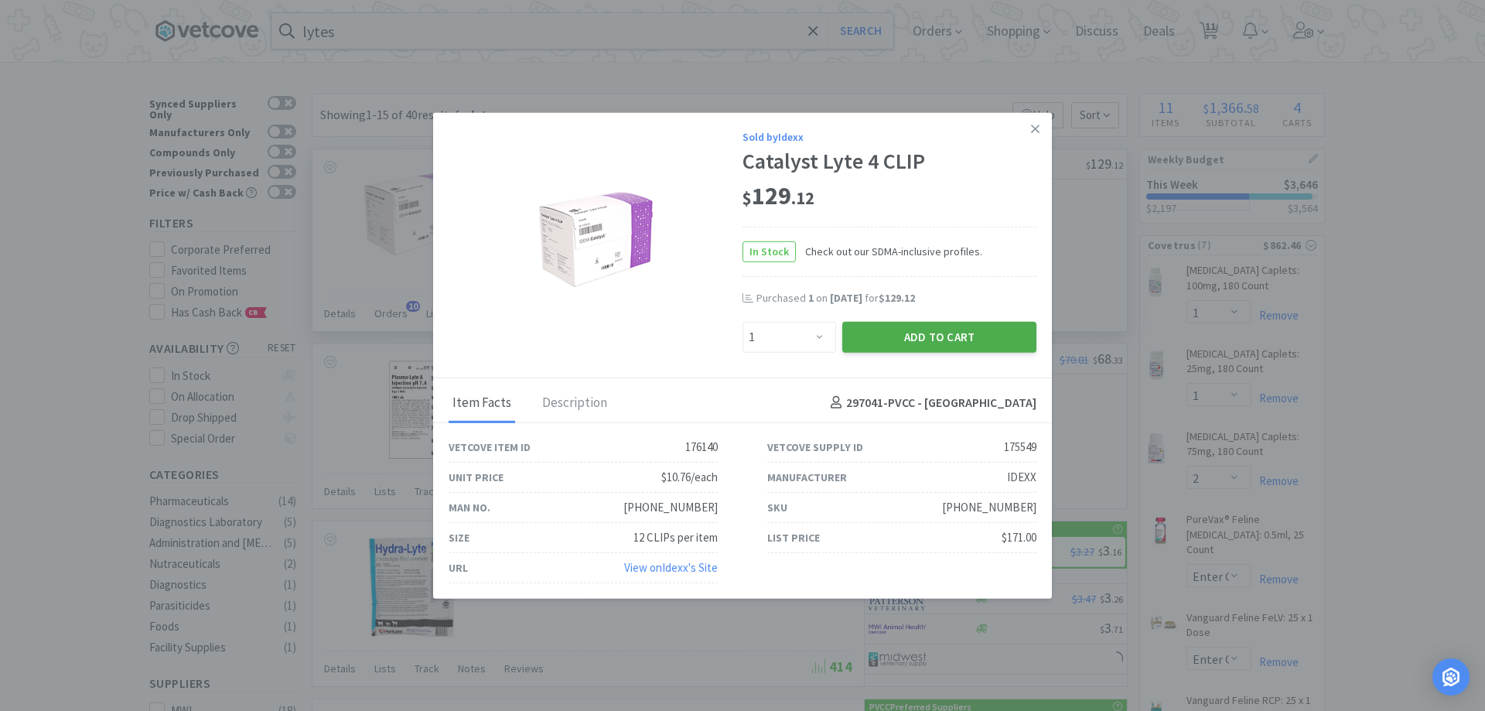
click at [931, 343] on button "Add to Cart" at bounding box center [939, 336] width 194 height 31
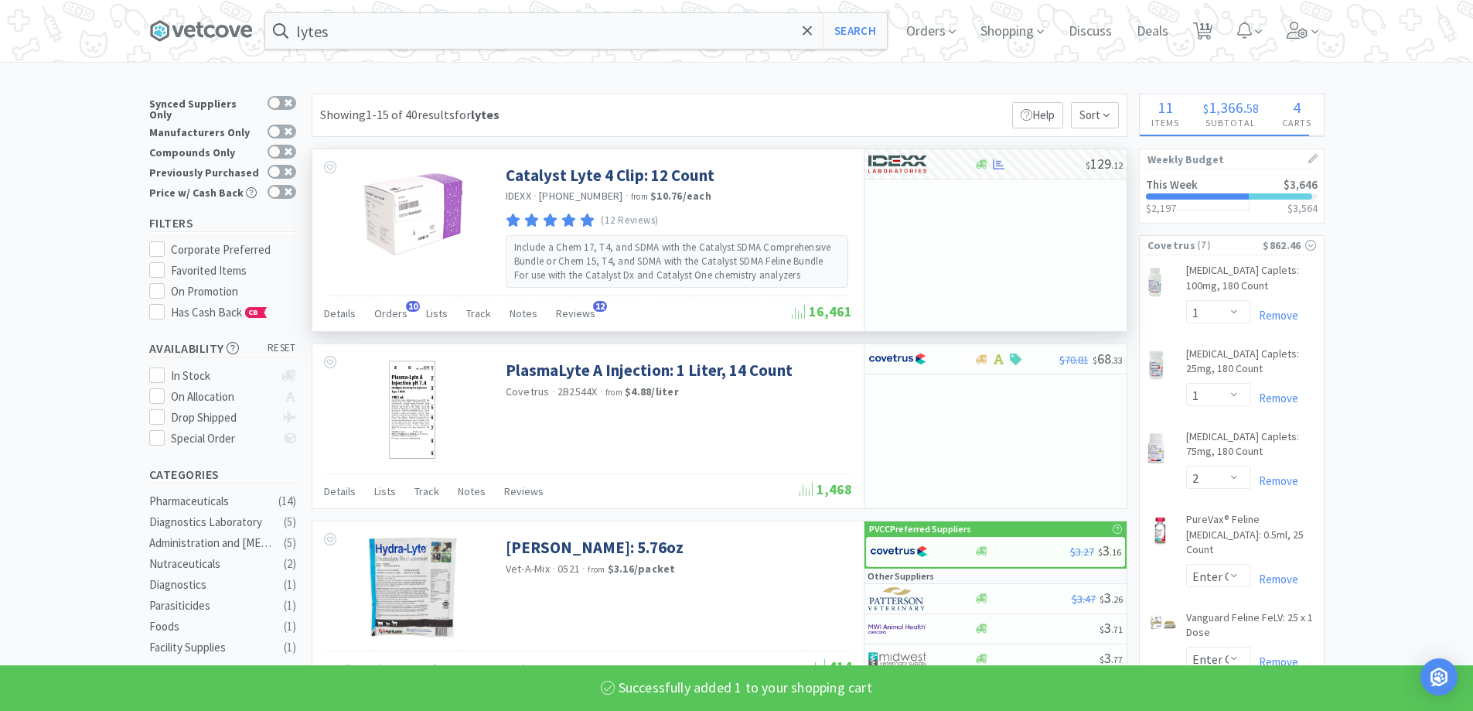
select select "1"
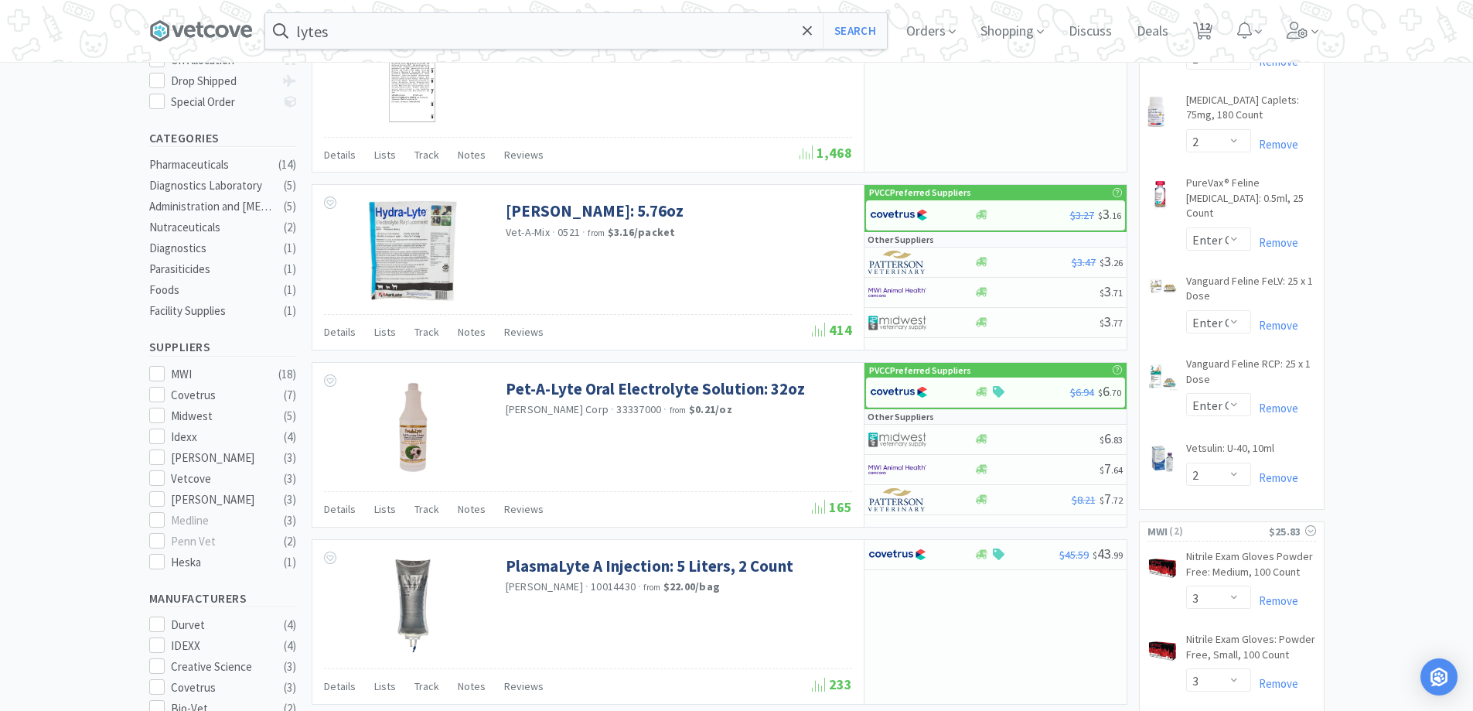
scroll to position [309, 0]
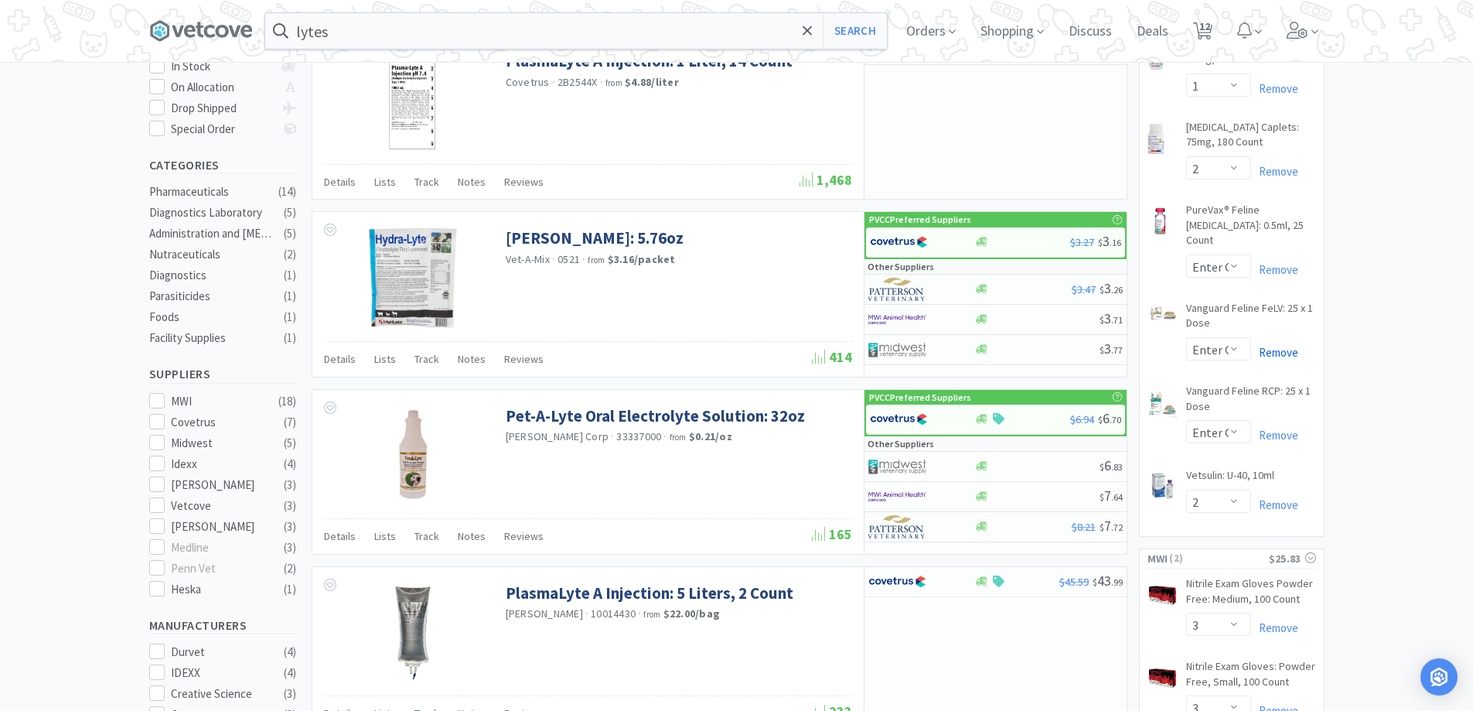
click at [1191, 345] on link "Remove" at bounding box center [1274, 352] width 47 height 15
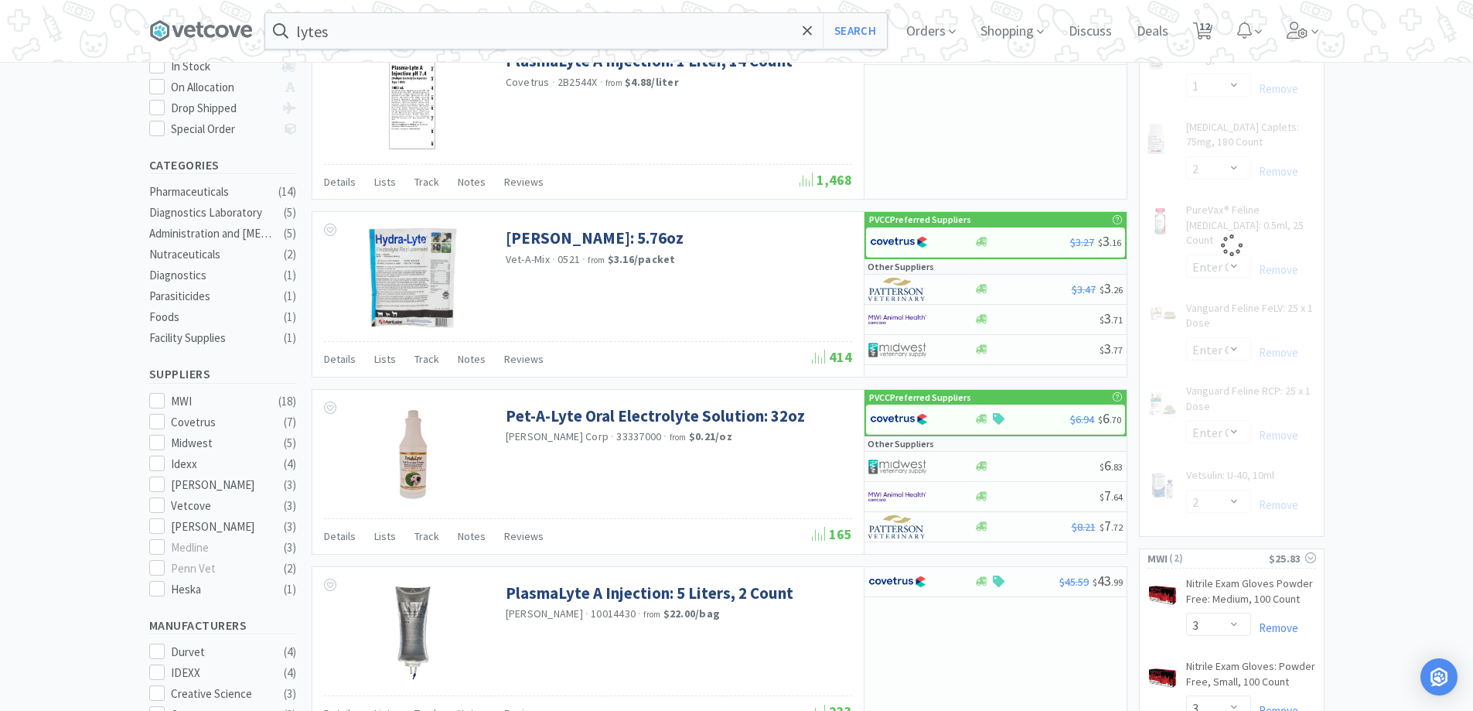
select select "2"
select select "1"
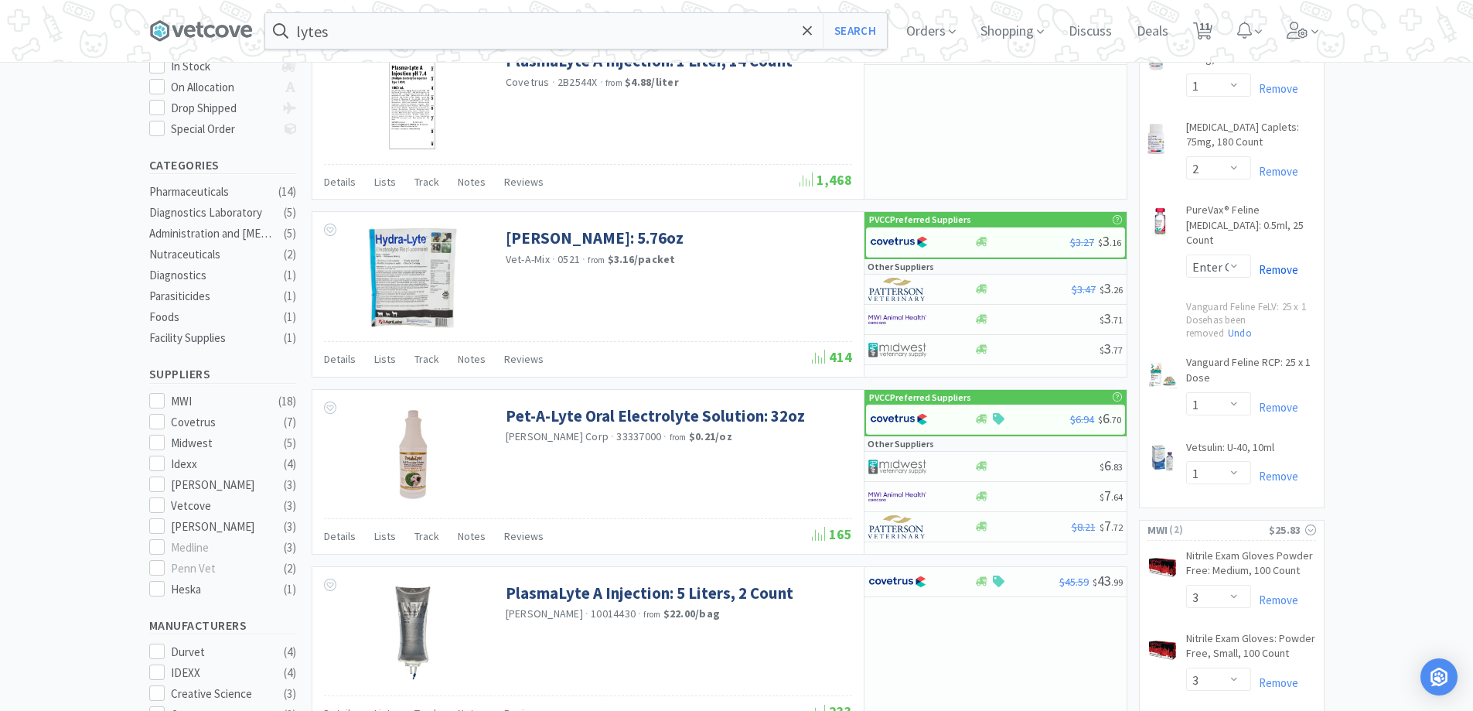
click at [1191, 262] on link "Remove" at bounding box center [1274, 269] width 47 height 15
select select "2"
select select "1"
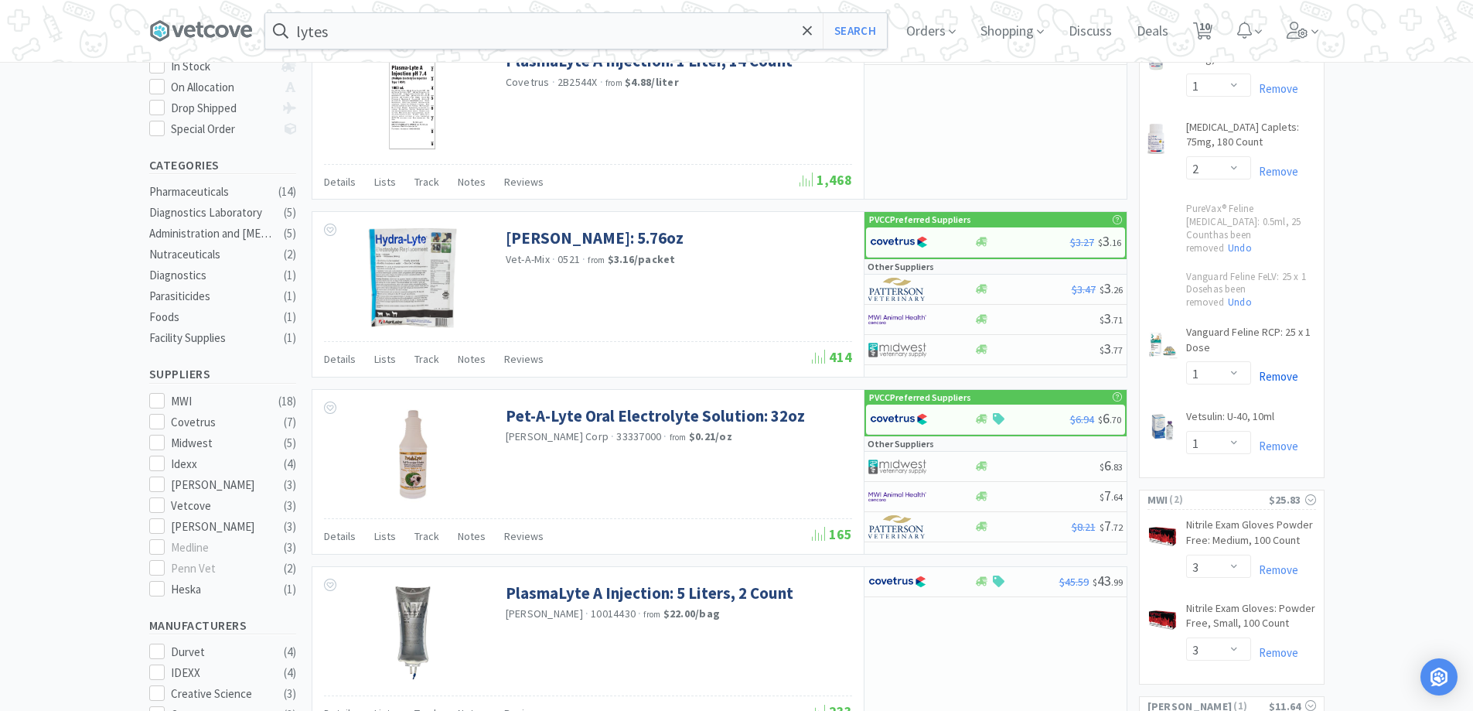
click at [1191, 369] on link "Remove" at bounding box center [1274, 376] width 47 height 15
select select "2"
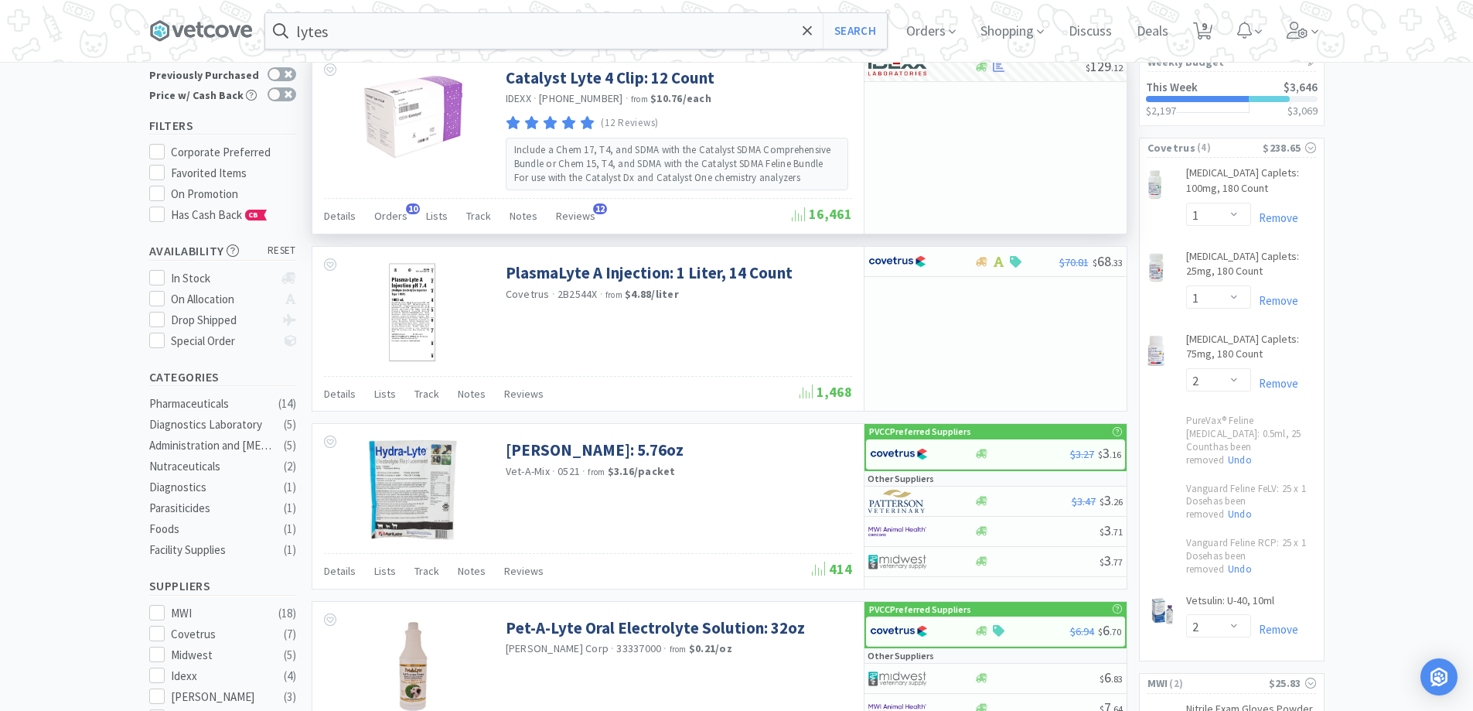
scroll to position [77, 0]
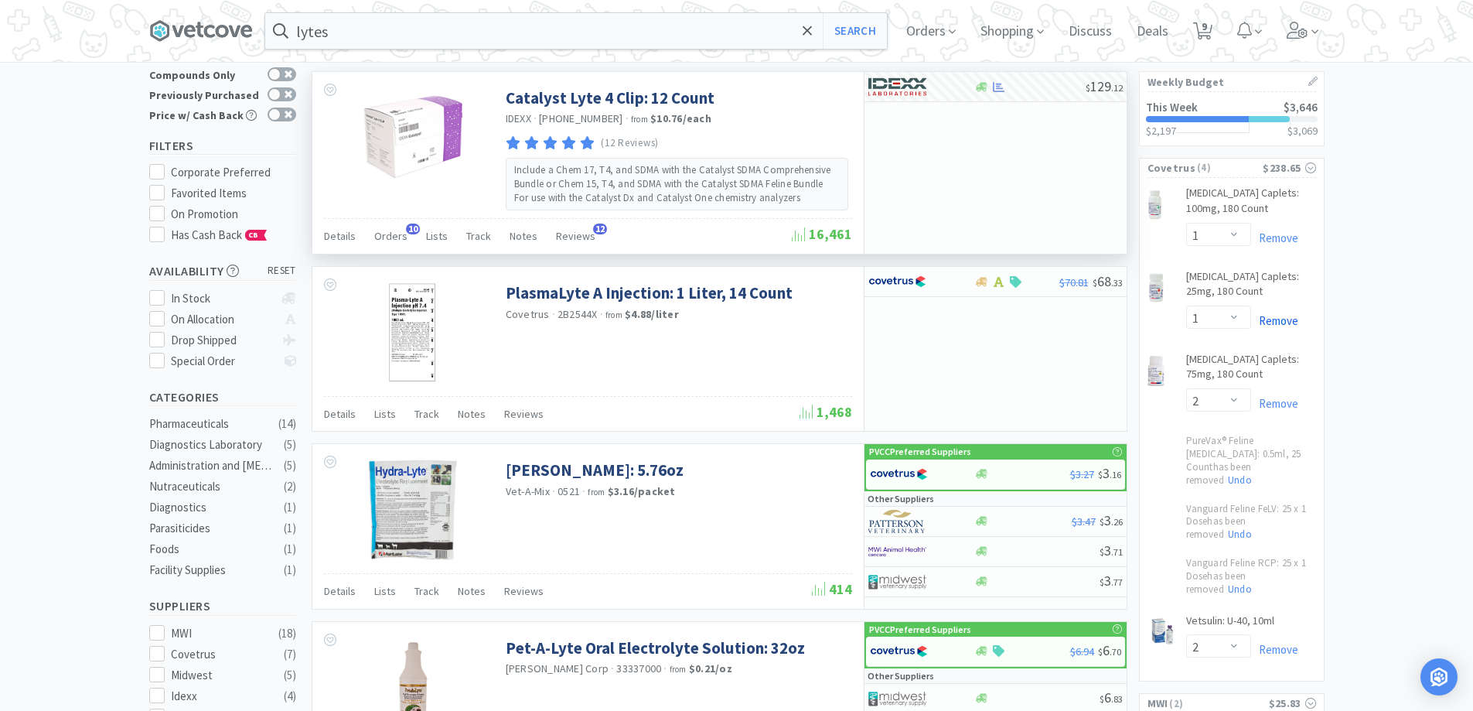
click at [1191, 322] on link "Remove" at bounding box center [1274, 320] width 47 height 15
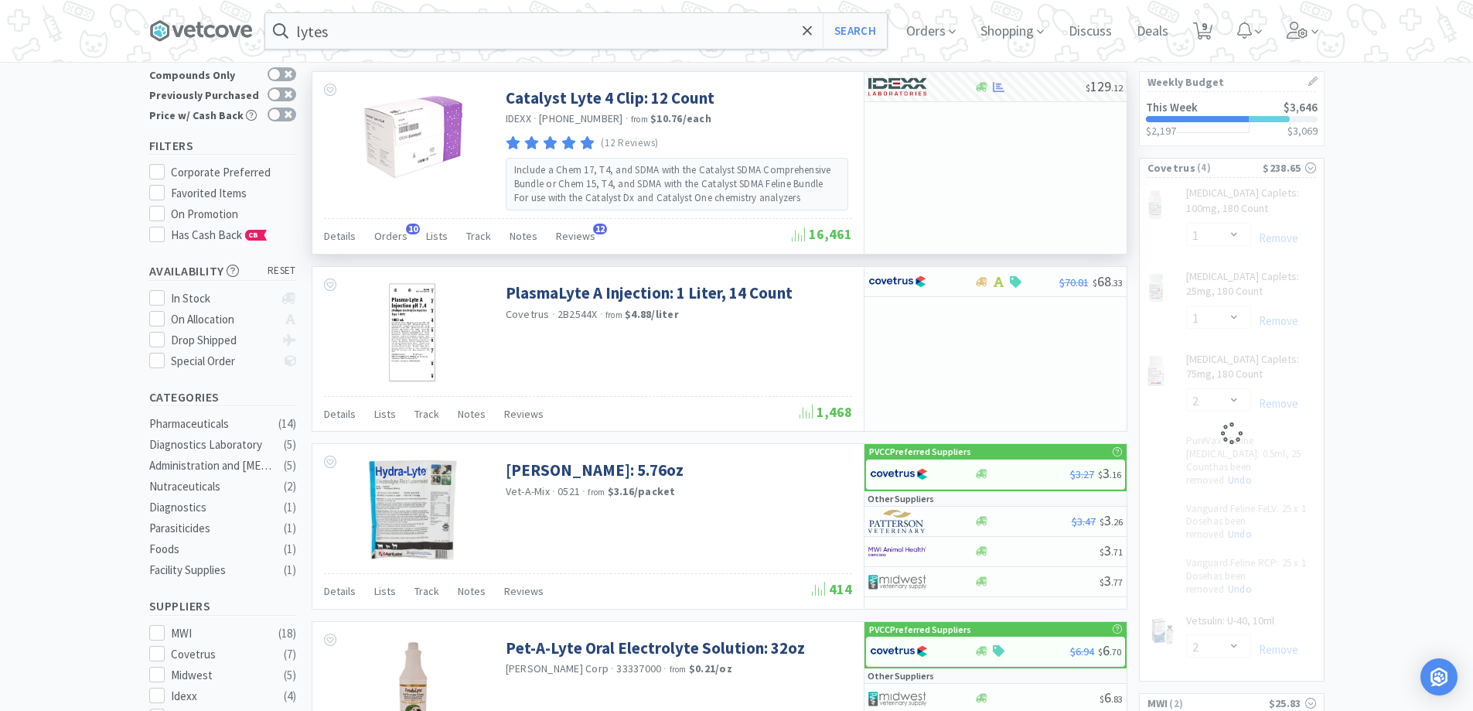
select select "2"
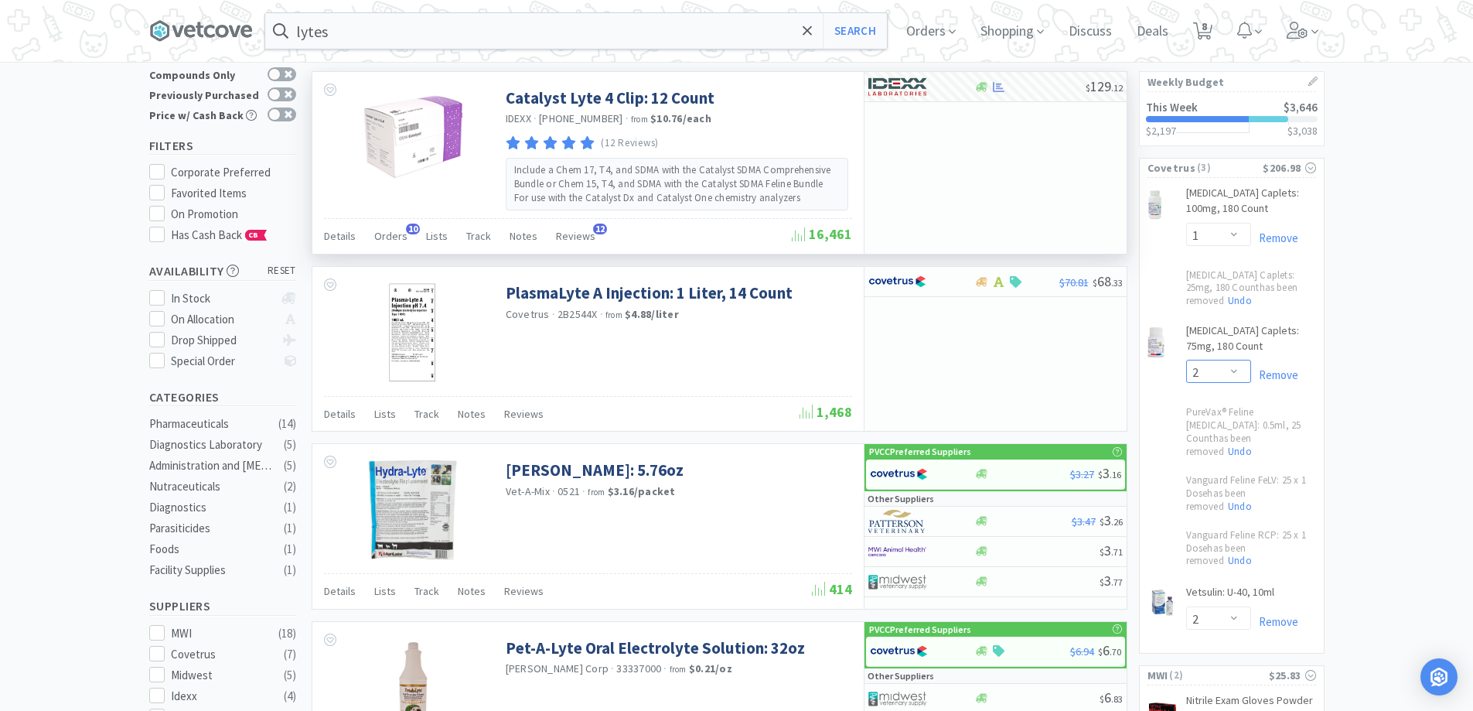
click at [1191, 360] on select "Enter Quantity 1 2 3 4 5 6 7 8 9 10 11 12 13 14 15 16 17 18 19 20 Enter Quantity" at bounding box center [1218, 371] width 65 height 23
click at [1186, 360] on select "Enter Quantity 1 2 3 4 5 6 7 8 9 10 11 12 13 14 15 16 17 18 19 20 Enter Quantity" at bounding box center [1218, 371] width 65 height 23
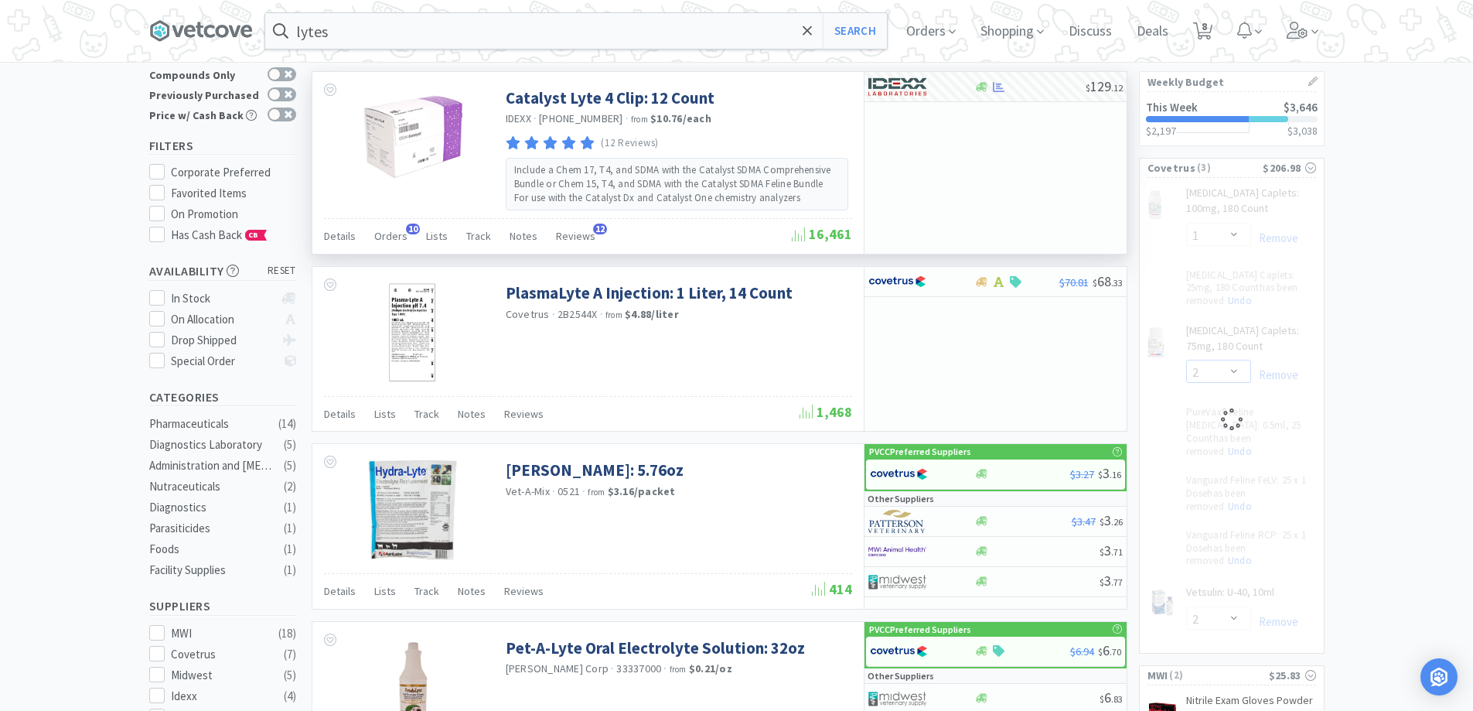
select select "1"
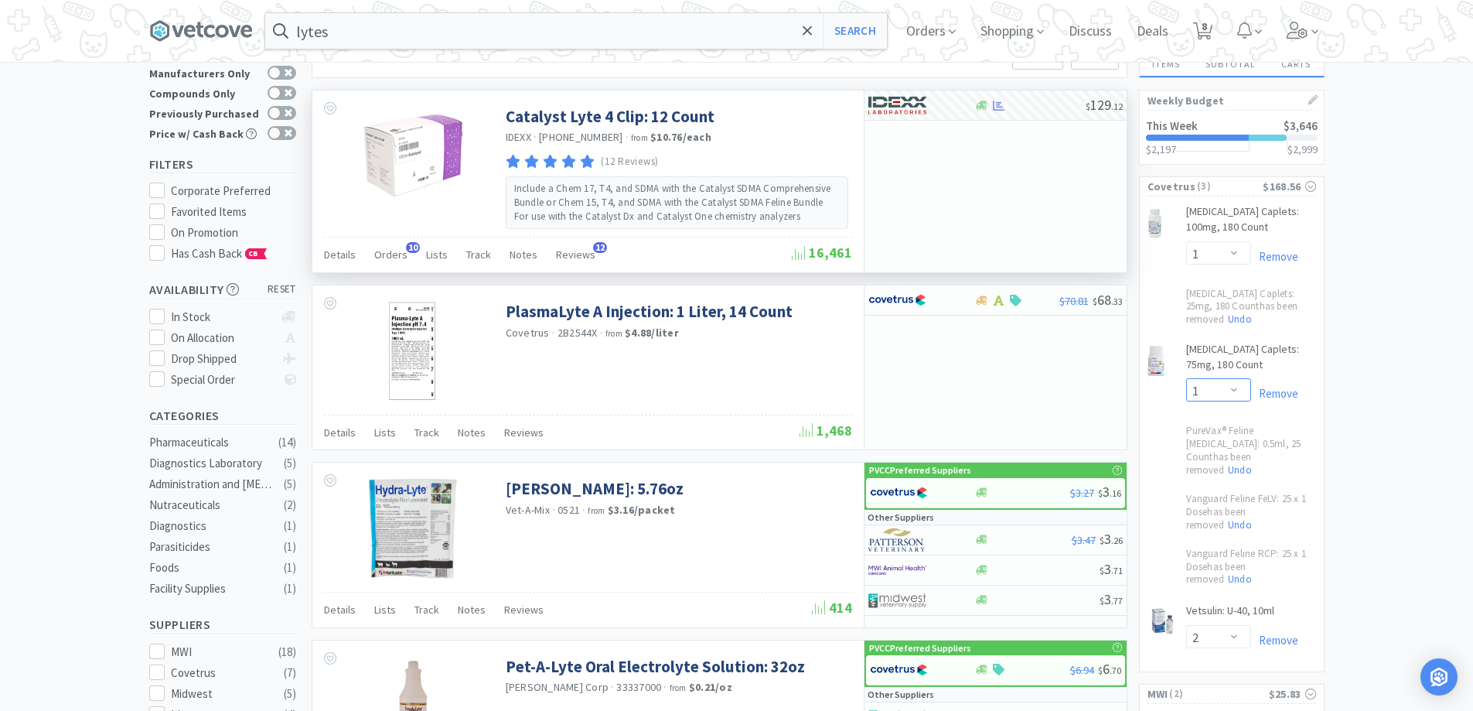
scroll to position [0, 0]
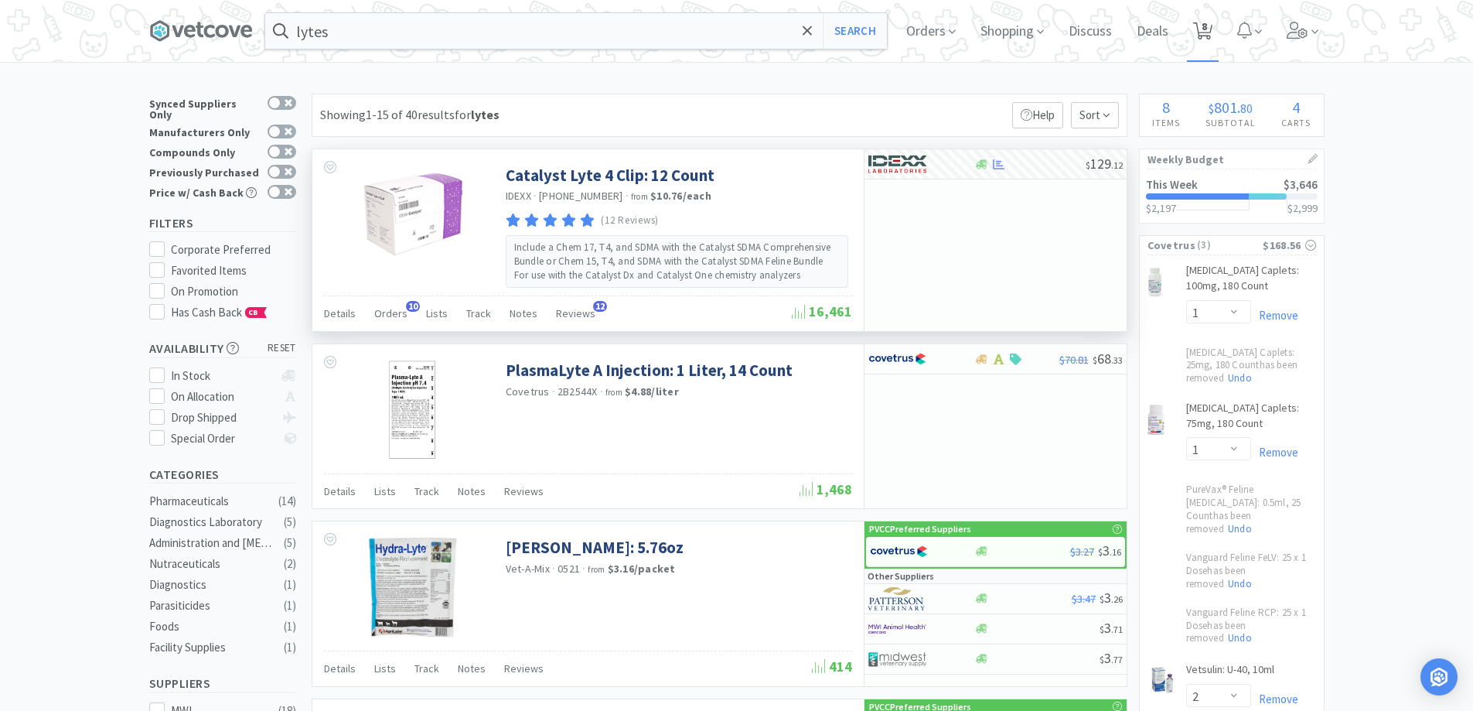
click at [1191, 36] on span "8" at bounding box center [1204, 26] width 5 height 62
select select "1"
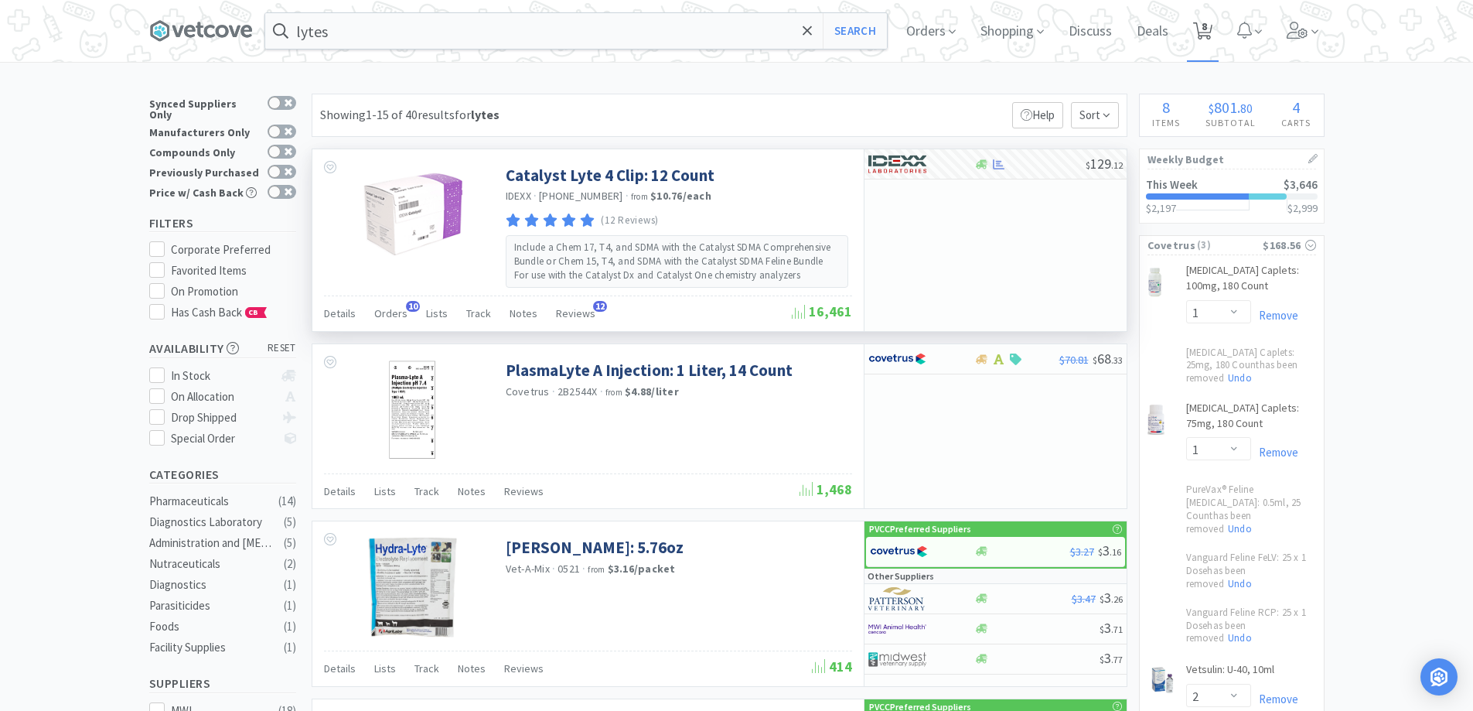
select select "2"
select select "3"
select select "6"
